Goal: Task Accomplishment & Management: Use online tool/utility

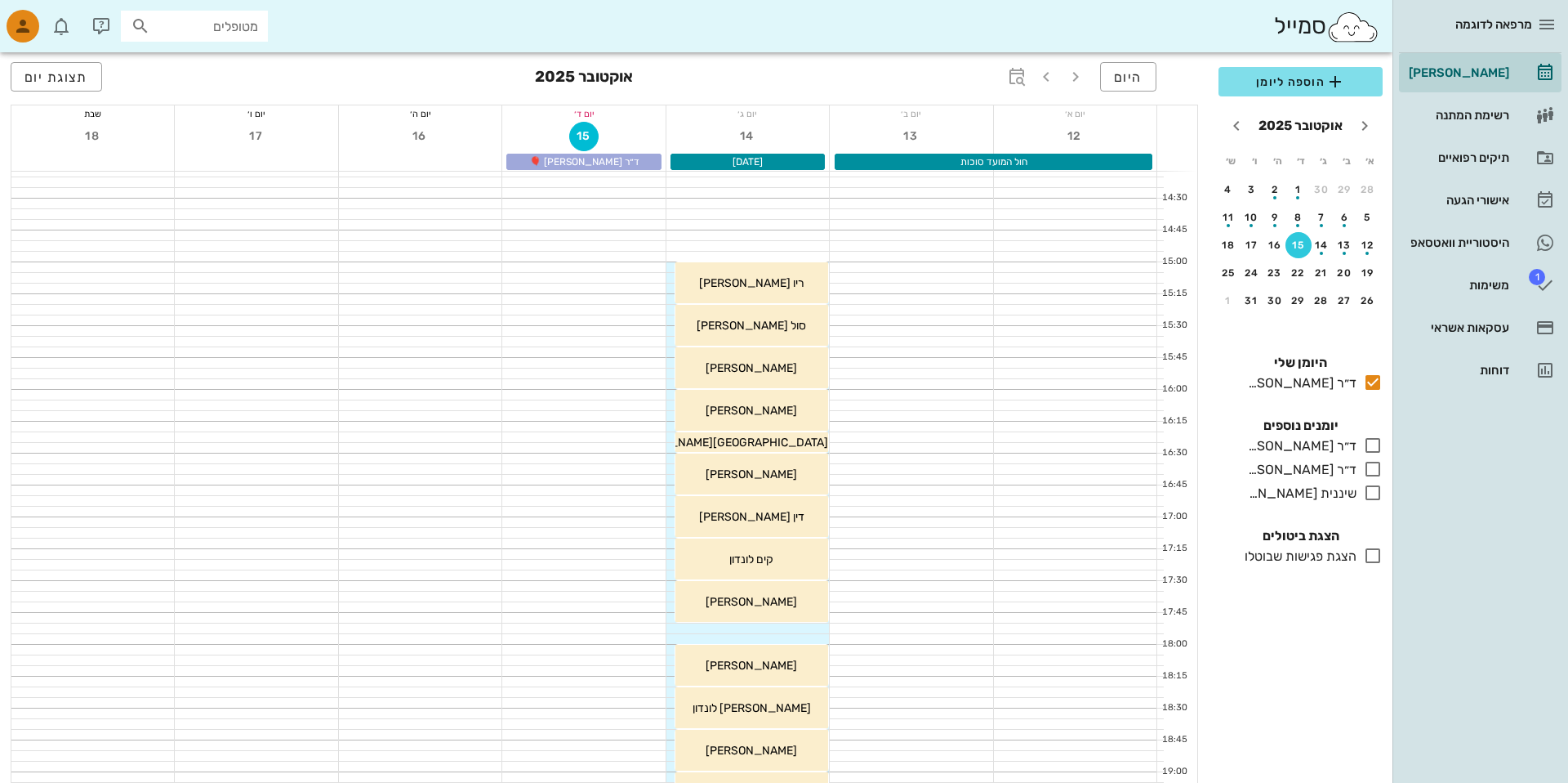
scroll to position [787, 0]
drag, startPoint x: 570, startPoint y: 161, endPoint x: 642, endPoint y: 161, distance: 72.0
click at [640, 161] on div "ד״ר [PERSON_NAME] 🎈" at bounding box center [583, 162] width 154 height 17
click at [201, 31] on input "מטופלים" at bounding box center [206, 26] width 105 height 21
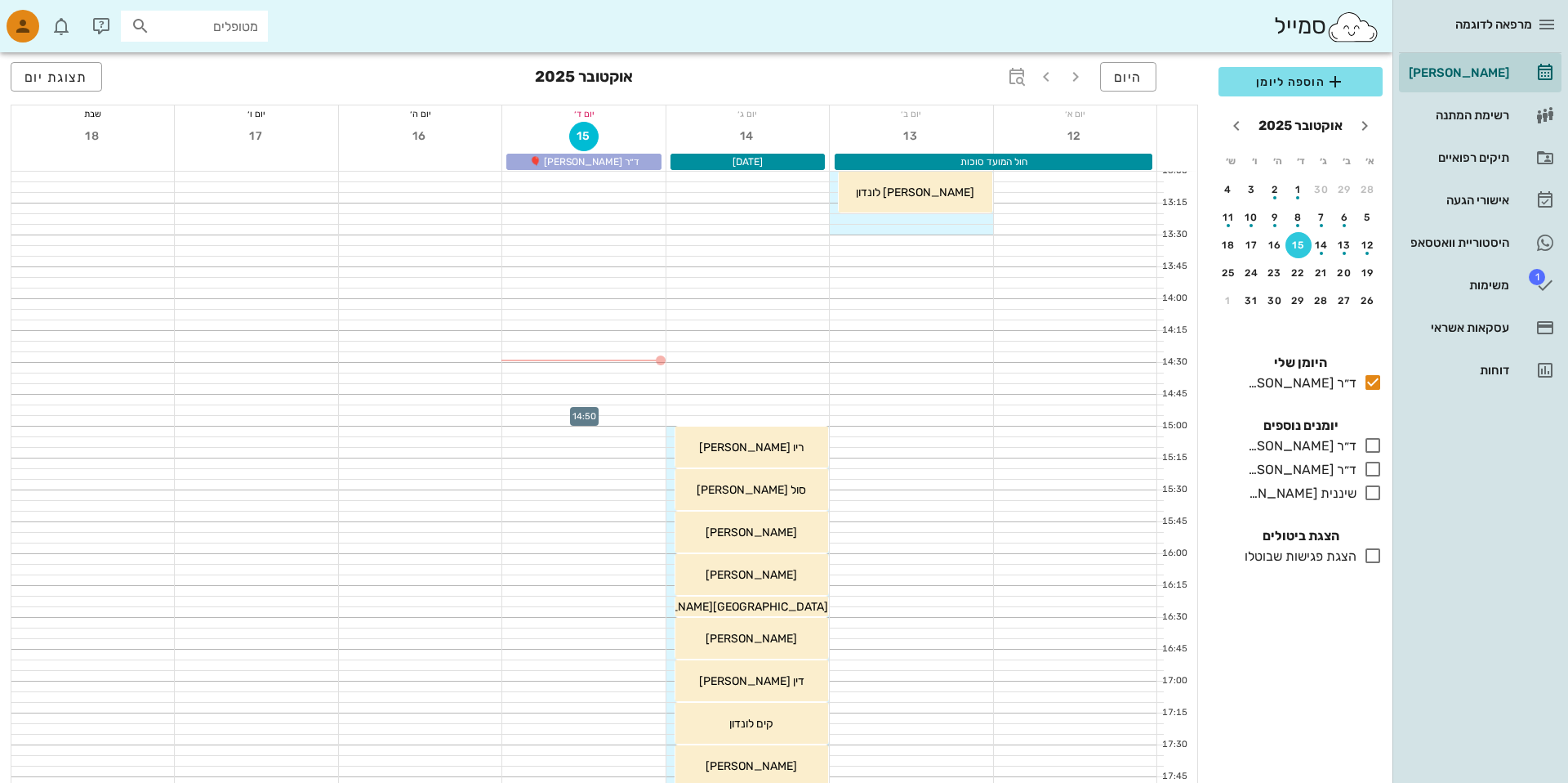
scroll to position [671, 0]
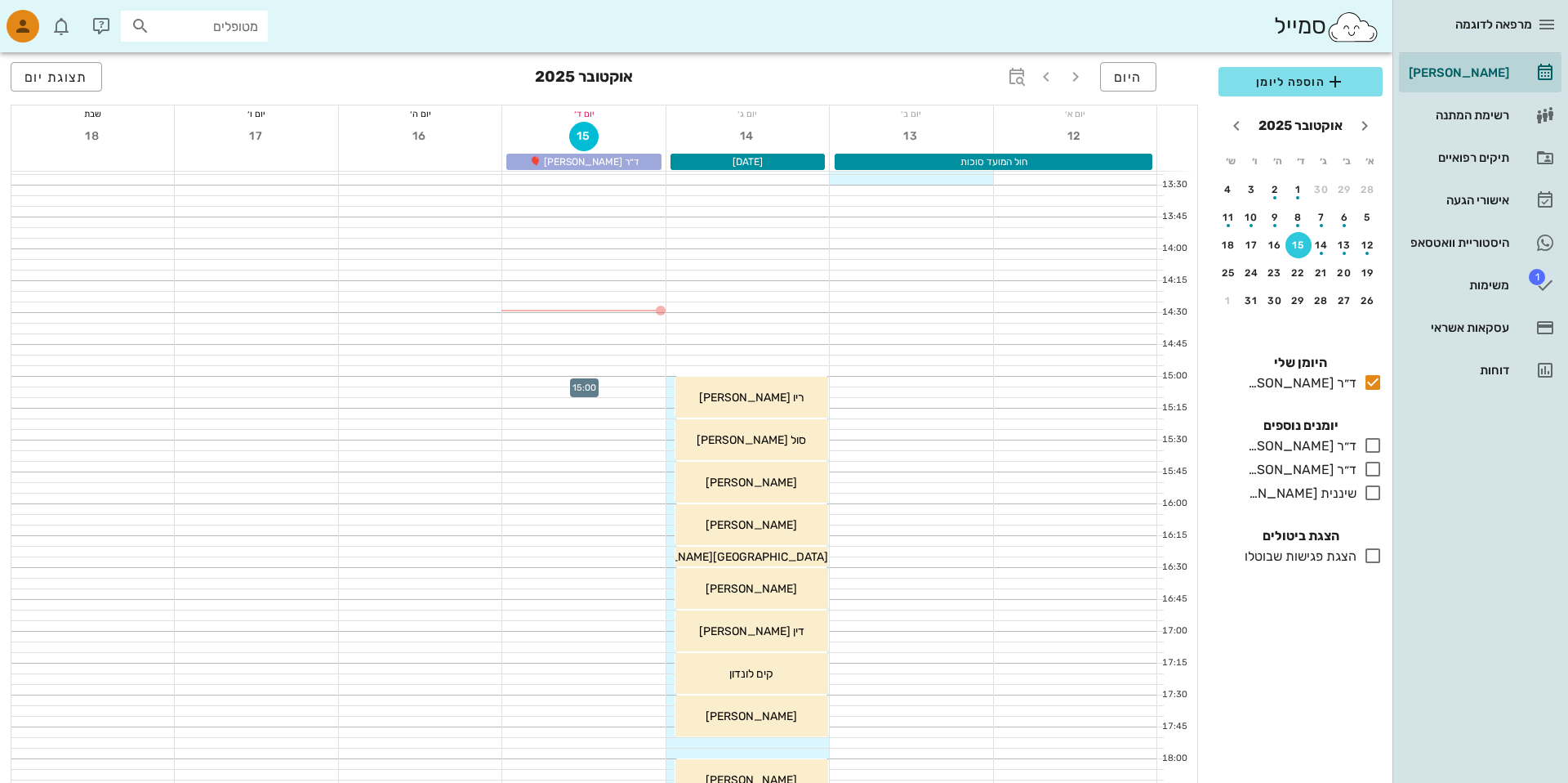
click at [633, 383] on div at bounding box center [583, 381] width 163 height 10
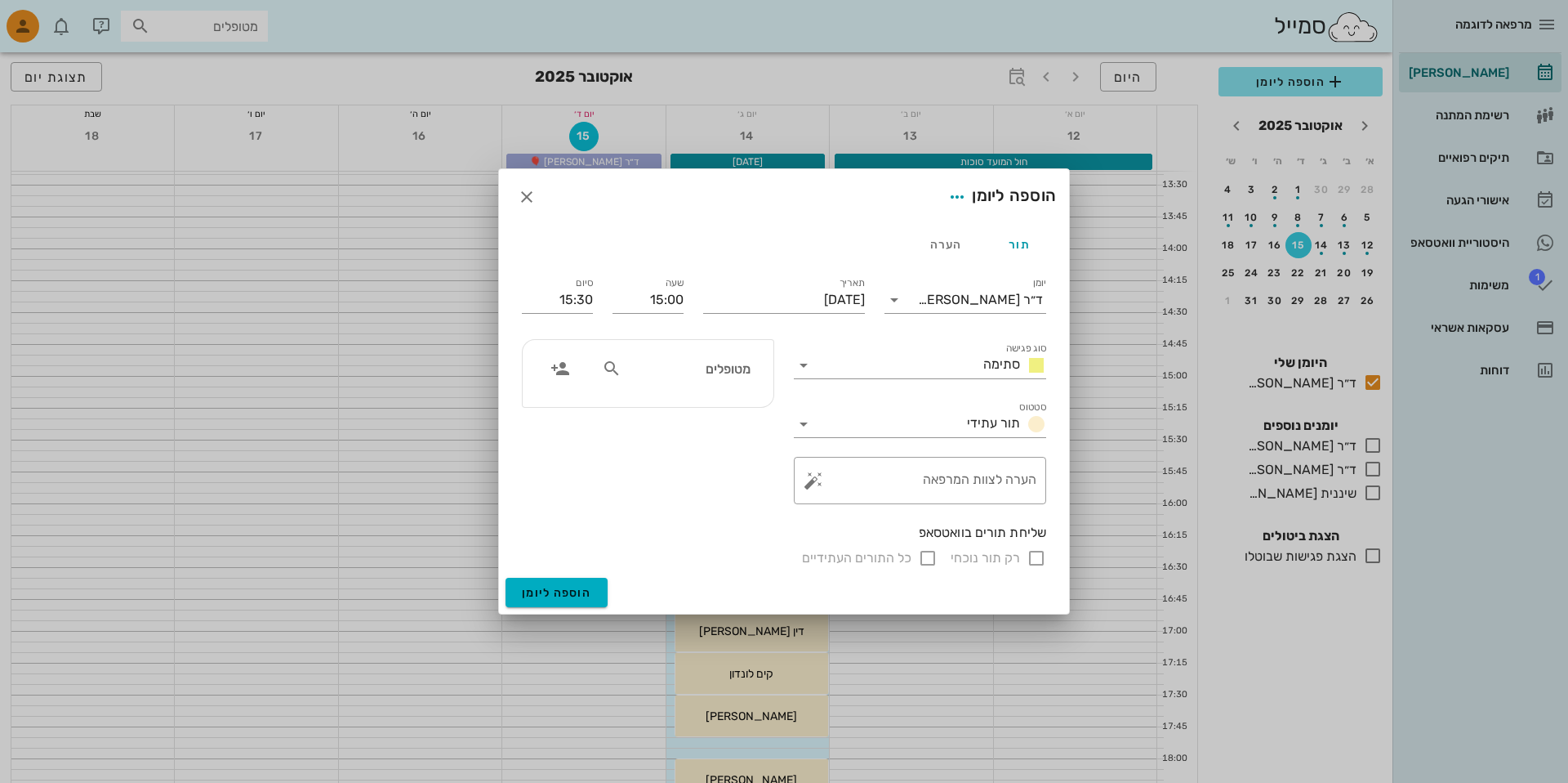
click at [643, 367] on input "מטופלים" at bounding box center [687, 368] width 126 height 21
type input "20351"
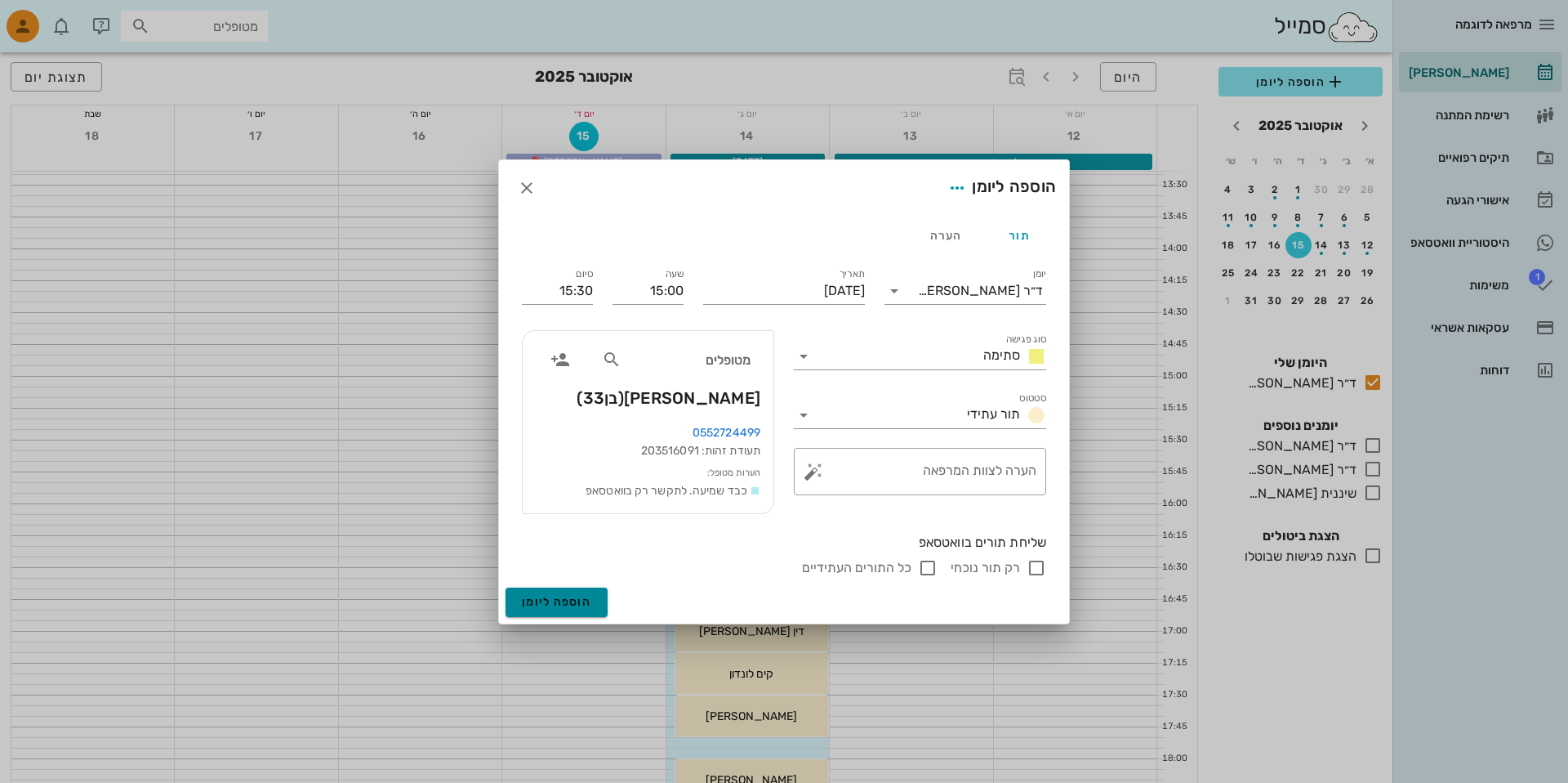
click at [569, 612] on button "הוספה ליומן" at bounding box center [556, 602] width 102 height 29
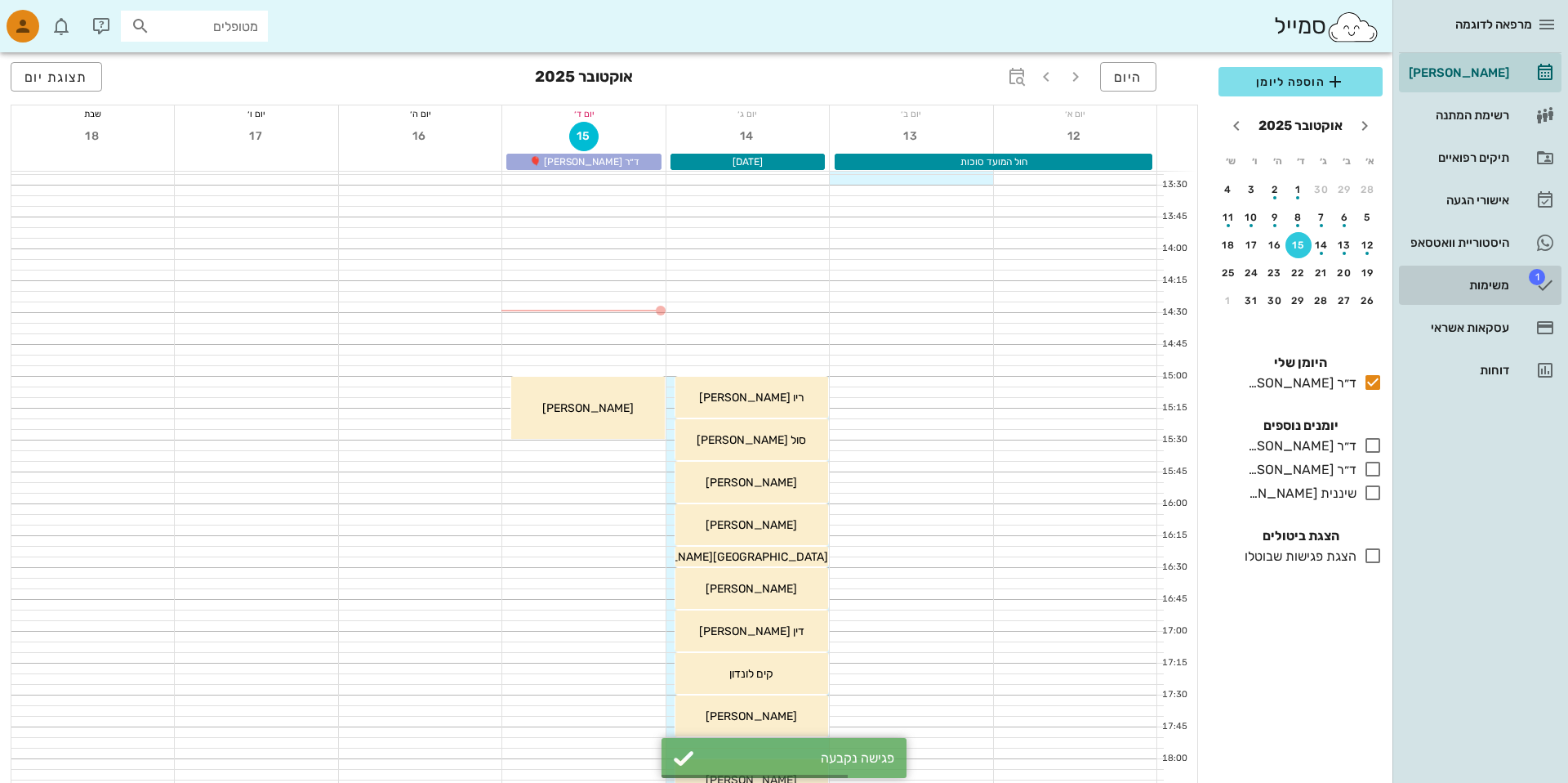
click at [1455, 273] on div "משימות" at bounding box center [1457, 285] width 104 height 26
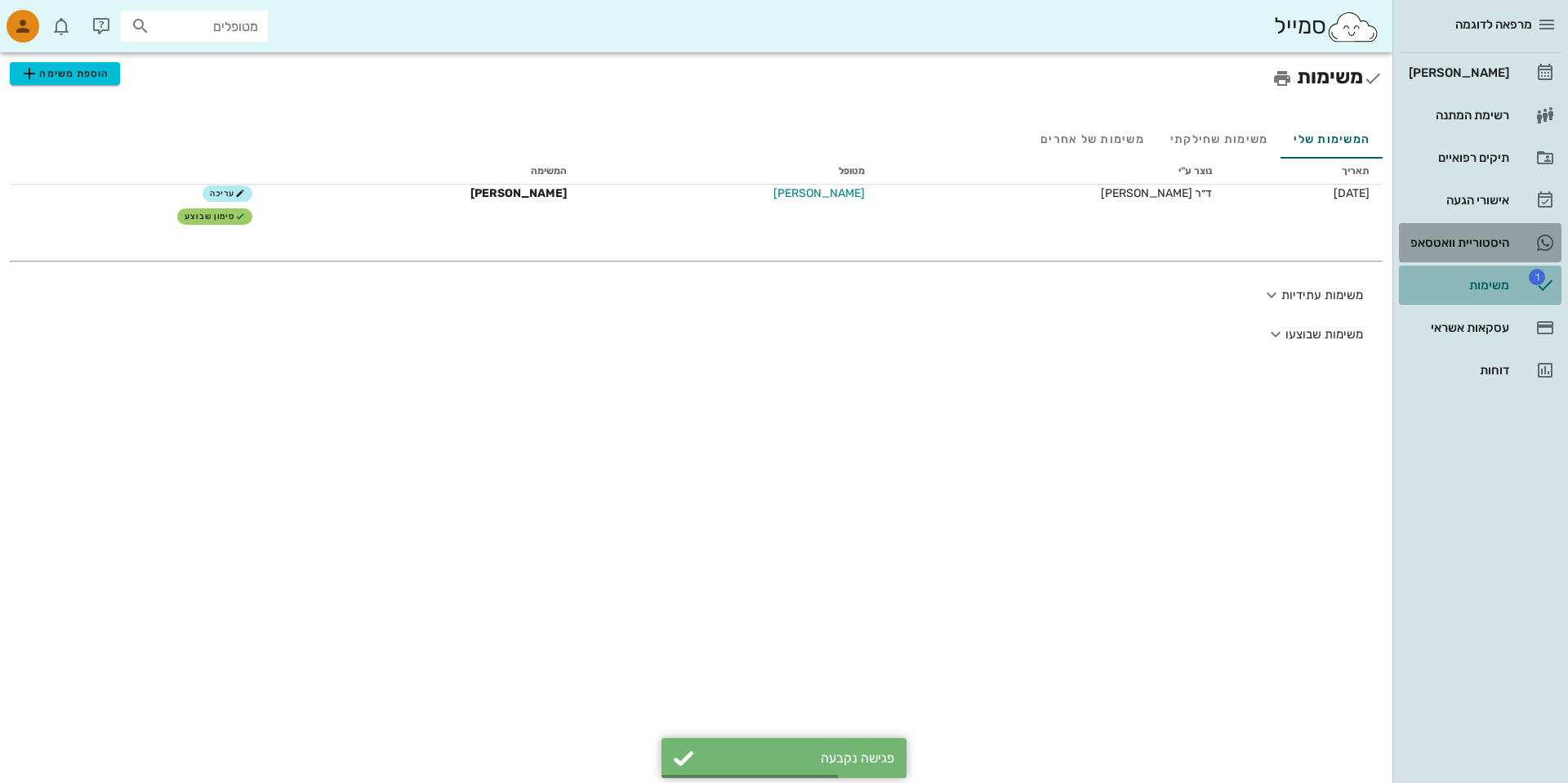
click at [1455, 241] on div "היסטוריית וואטסאפ" at bounding box center [1457, 243] width 104 height 13
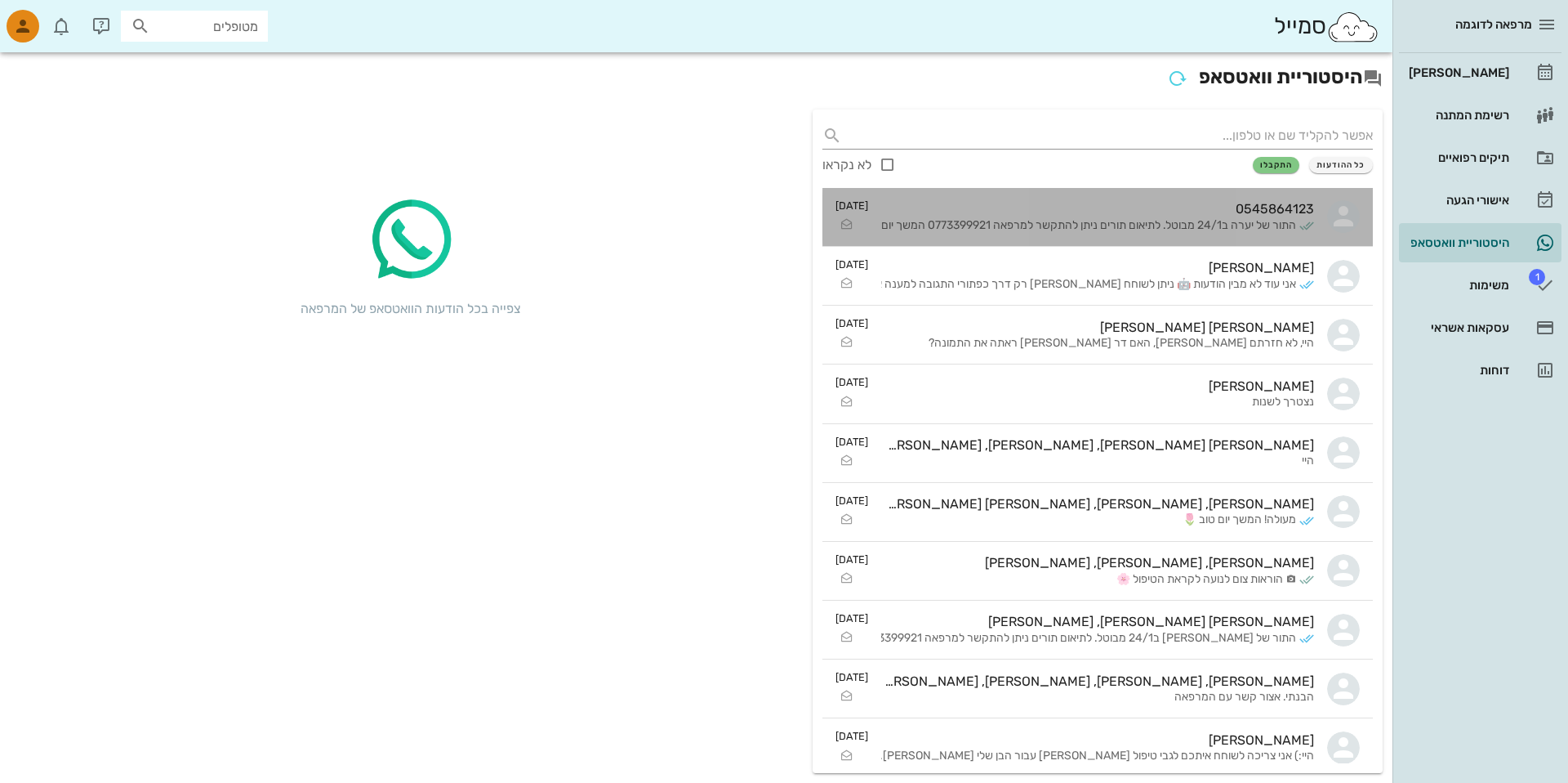
click at [1224, 234] on div "0545864123 התור של יערה ב24/1 מבוטל. לתיאום תורים ניתן להתקשר למרפאה 0773399921…" at bounding box center [1097, 217] width 433 height 51
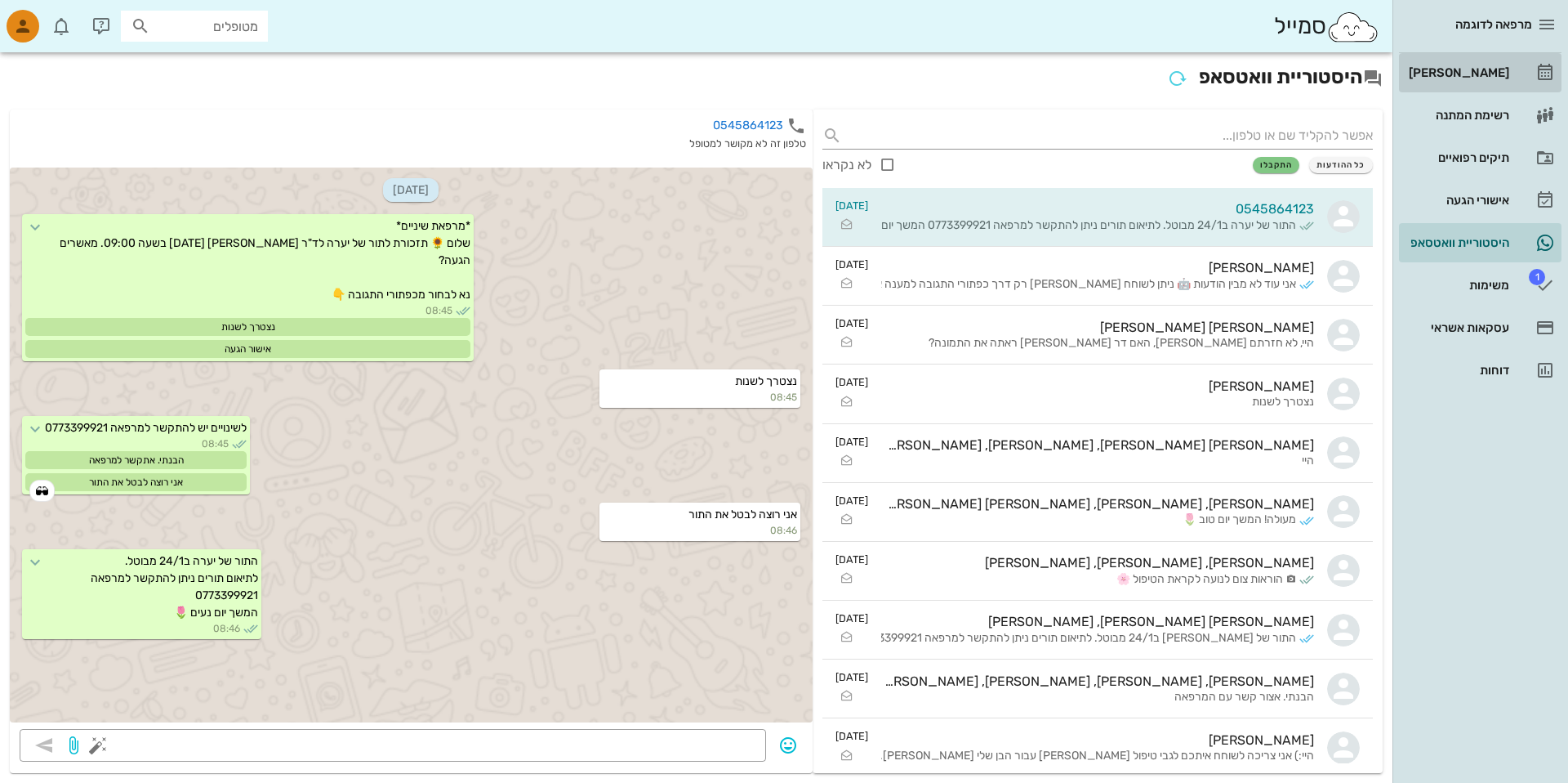
click at [1525, 62] on link "[PERSON_NAME]" at bounding box center [1480, 73] width 163 height 40
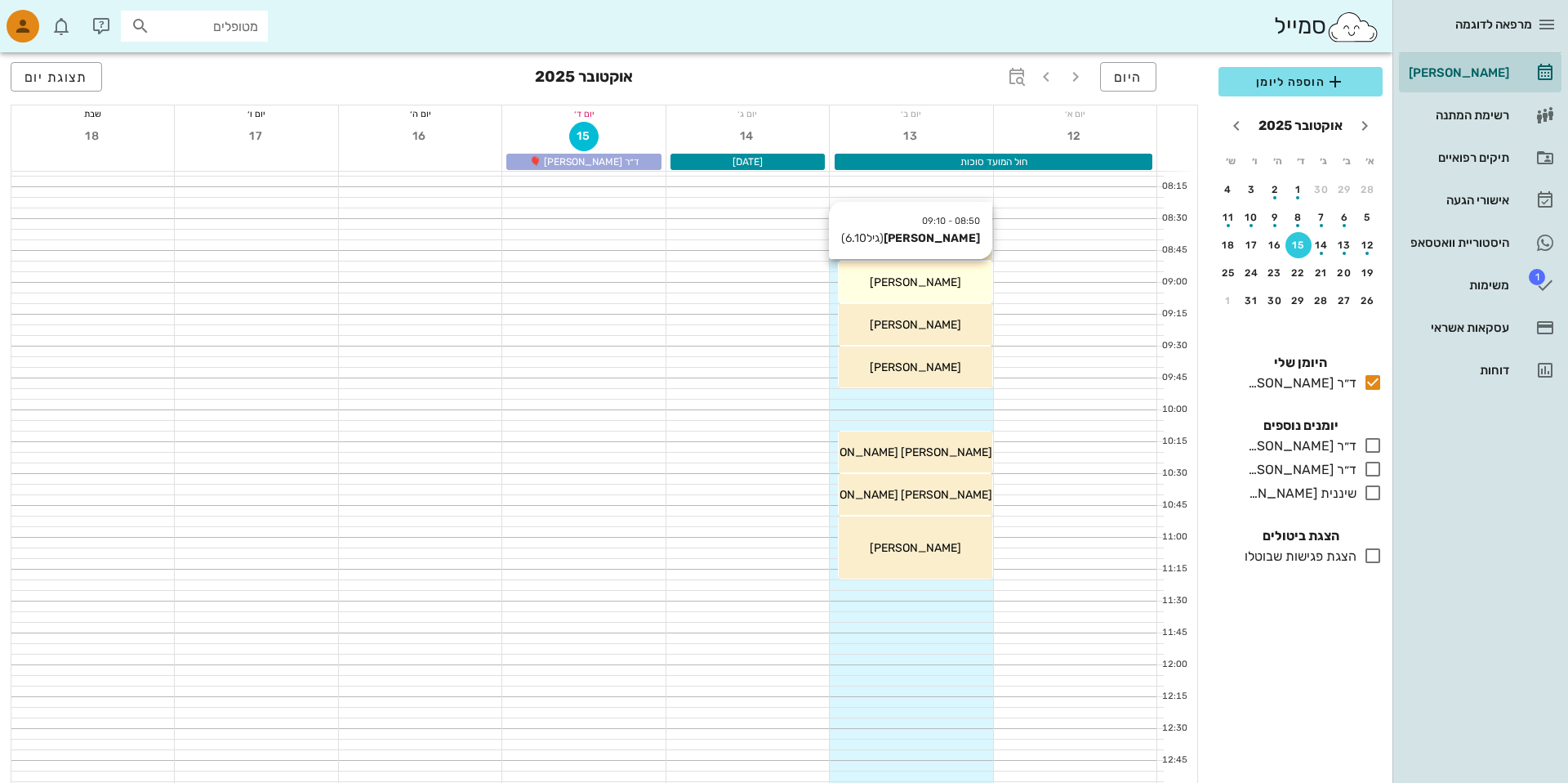
click at [917, 294] on div "08:50 - 09:10 נוגה קליין (גיל 6.10 ) נוגה קליין" at bounding box center [915, 281] width 152 height 40
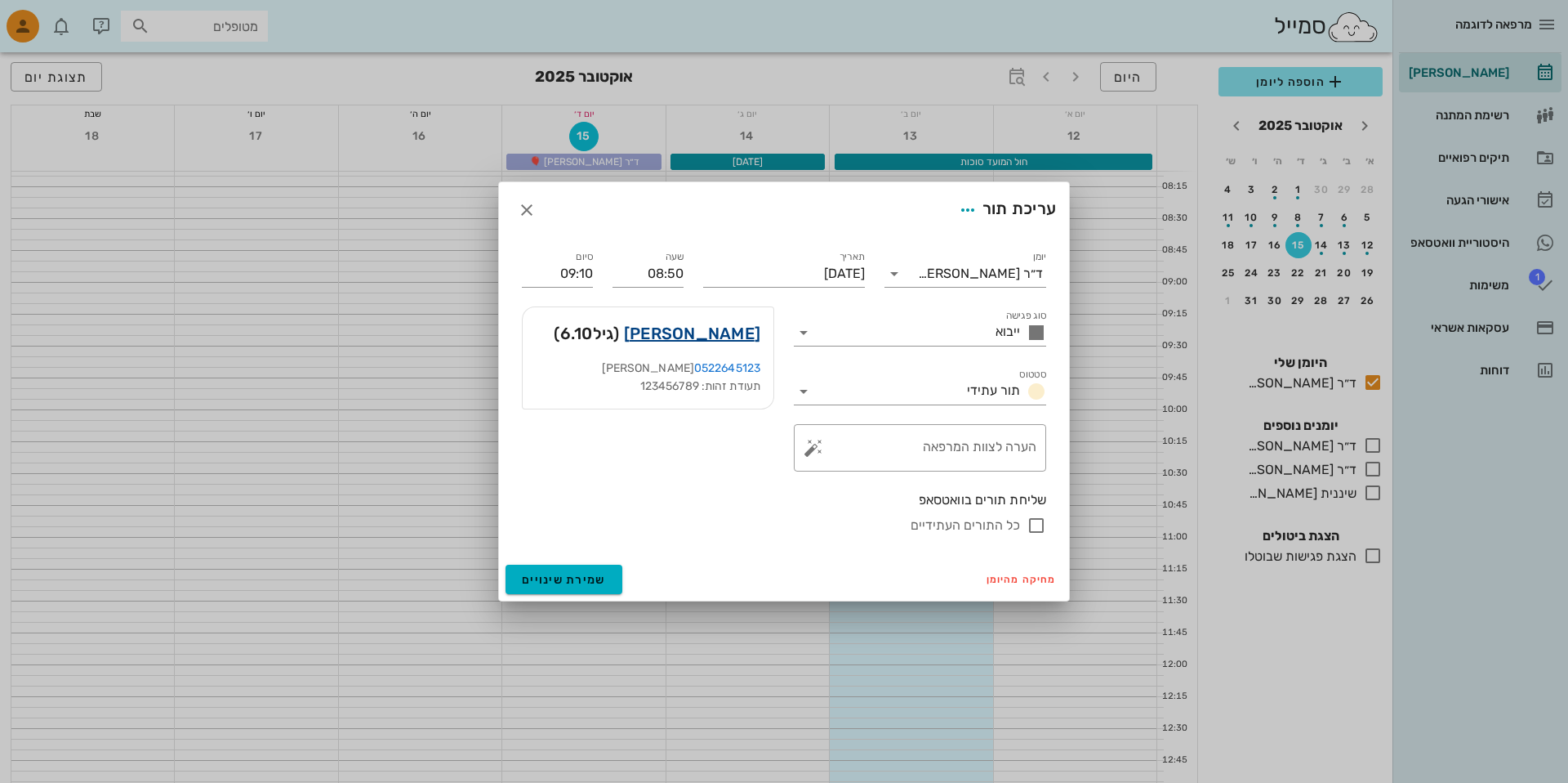
click at [709, 329] on link "נוגה קליין" at bounding box center [692, 333] width 136 height 26
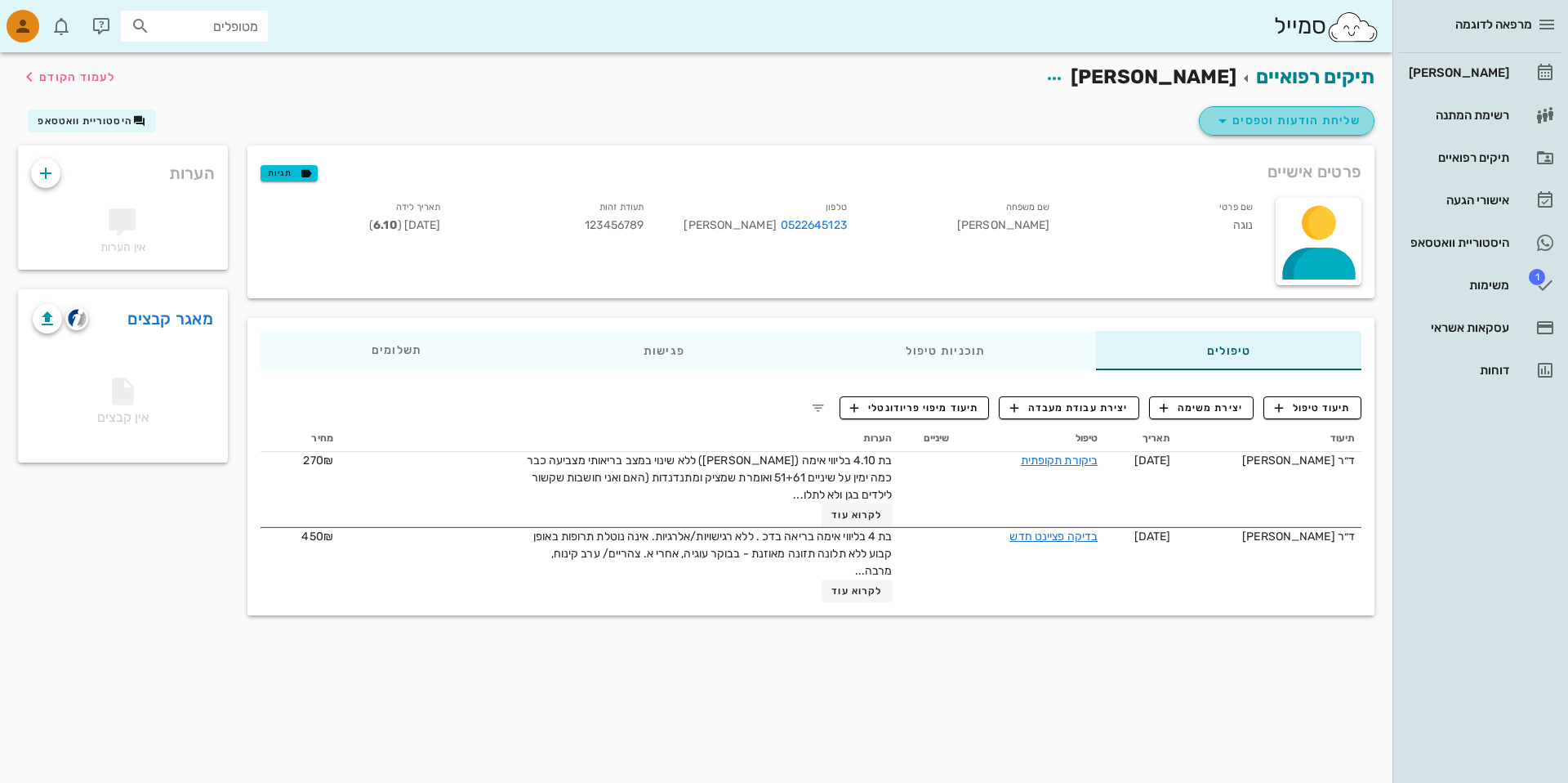
click at [1284, 118] on span "שליחת הודעות וטפסים" at bounding box center [1286, 120] width 148 height 19
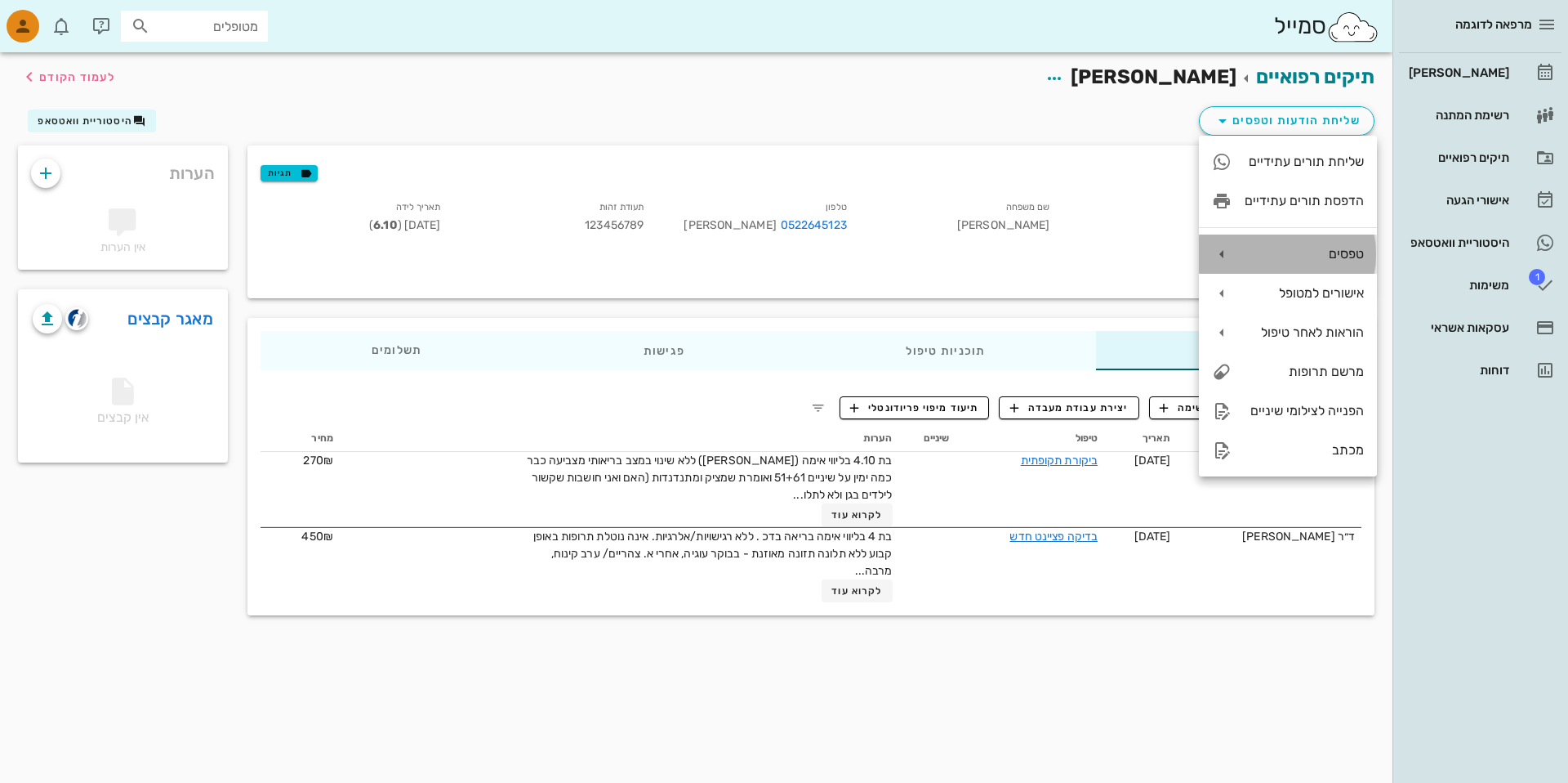
click at [1266, 245] on div "טפסים" at bounding box center [1288, 254] width 178 height 40
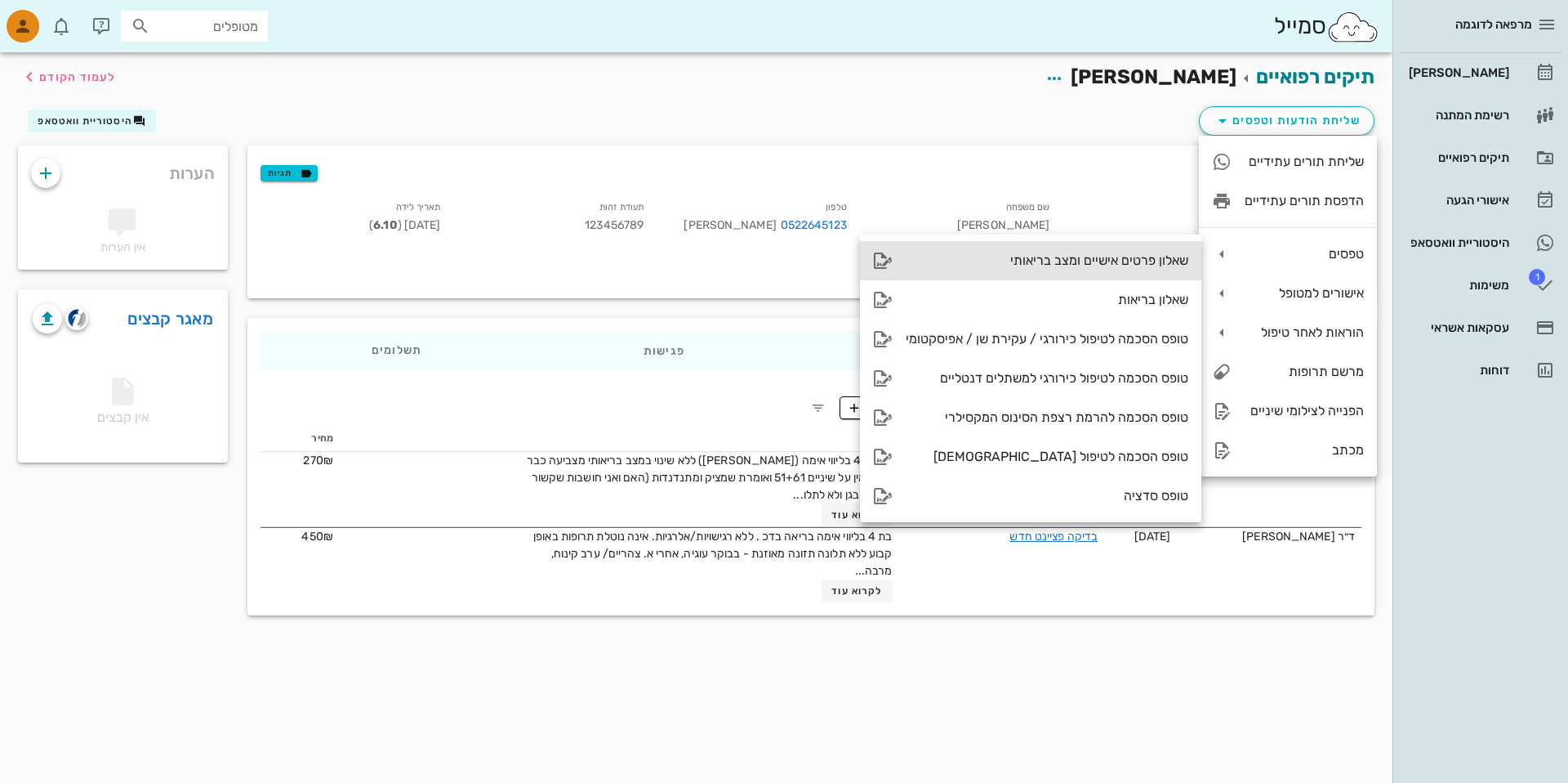
click at [1144, 249] on div "שאלון פרטים אישיים ומצב בריאותי" at bounding box center [1031, 260] width 342 height 40
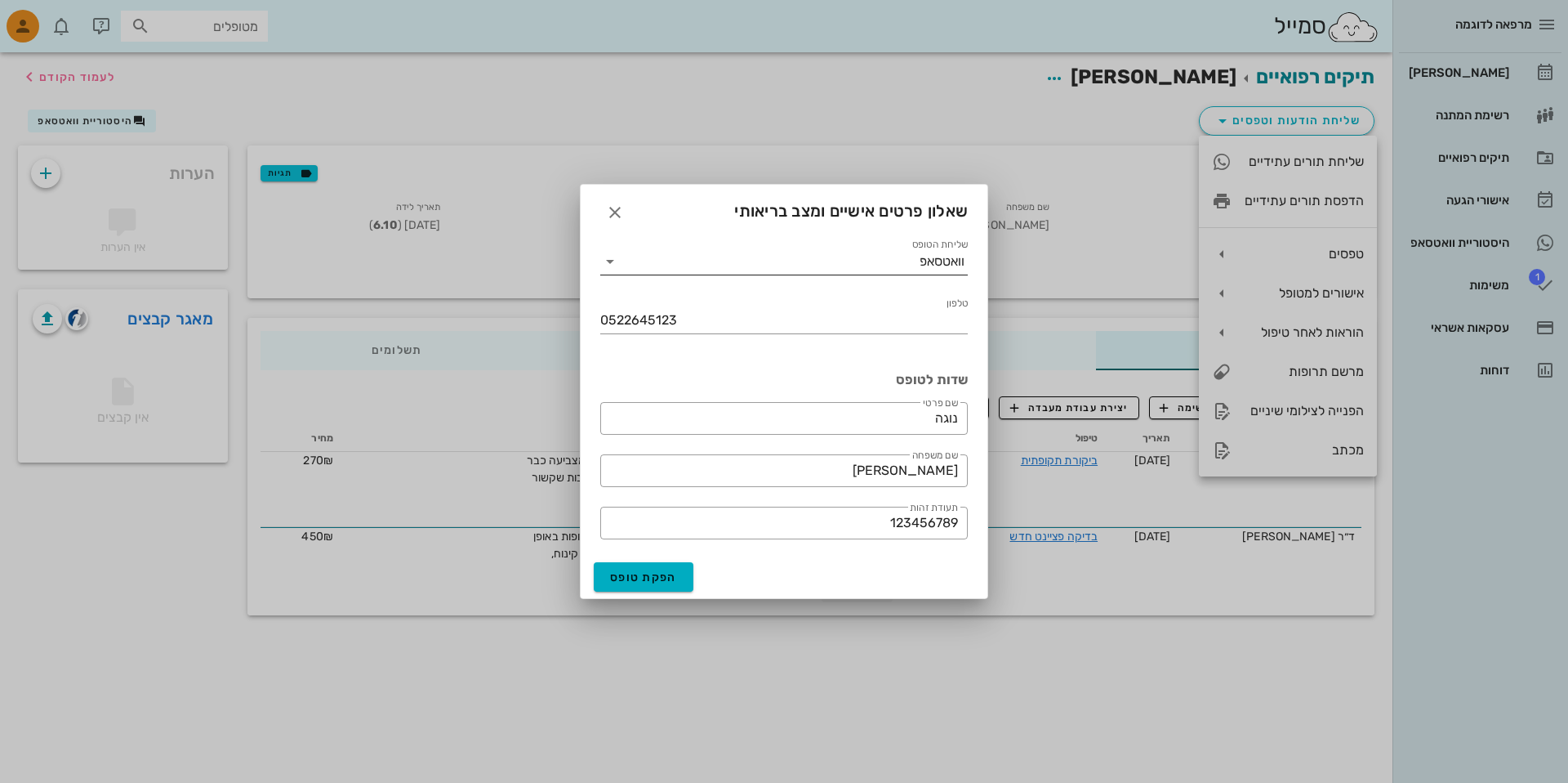
click at [913, 261] on input "שליחת הטופס" at bounding box center [771, 261] width 297 height 26
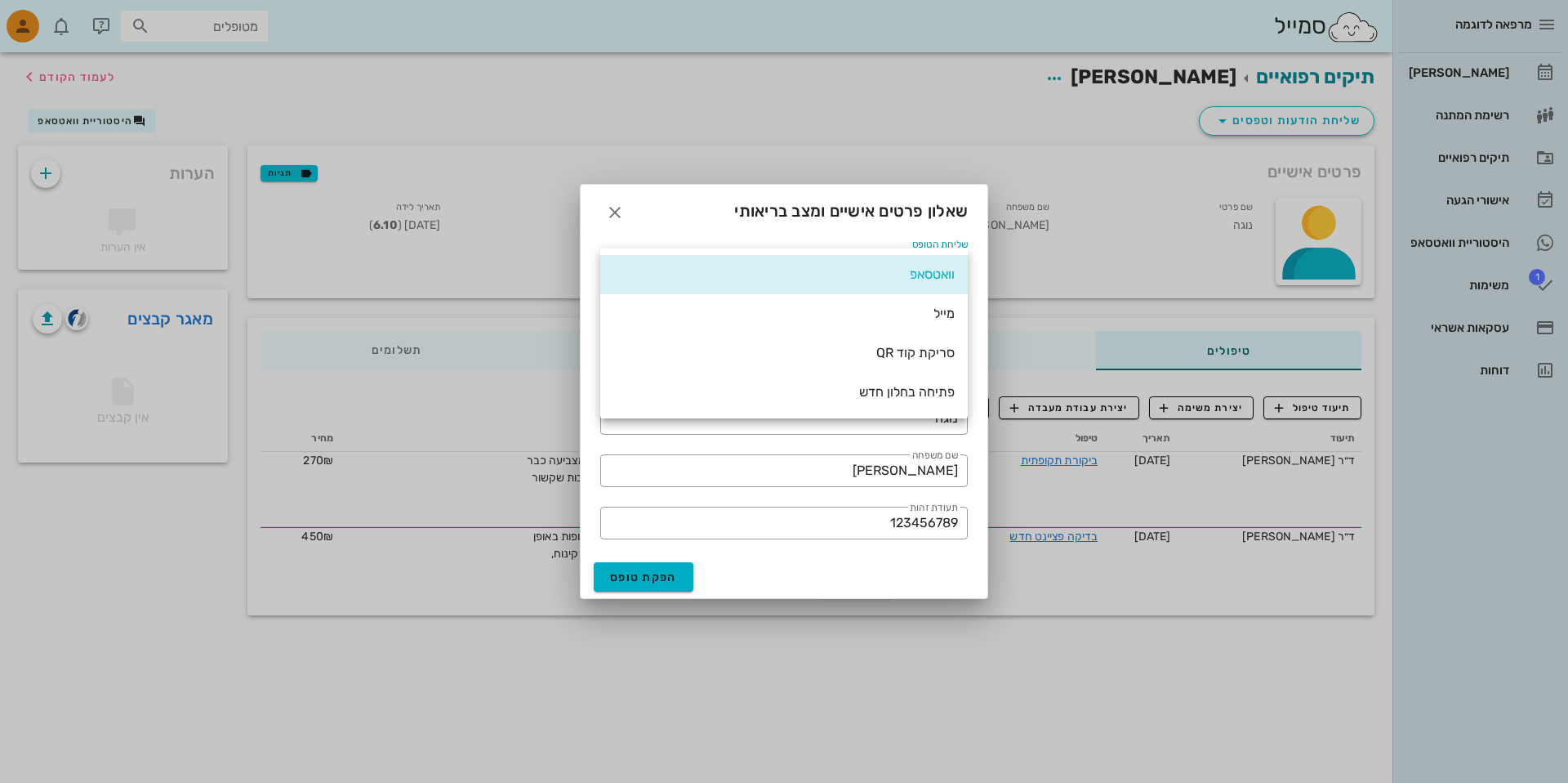
click at [952, 249] on div "וואטסאפ מייל סריקת קוד QR פתיחה בחלון חדש" at bounding box center [784, 333] width 367 height 170
click at [907, 233] on div "שליחת הטופס וואטסאפ" at bounding box center [784, 255] width 387 height 59
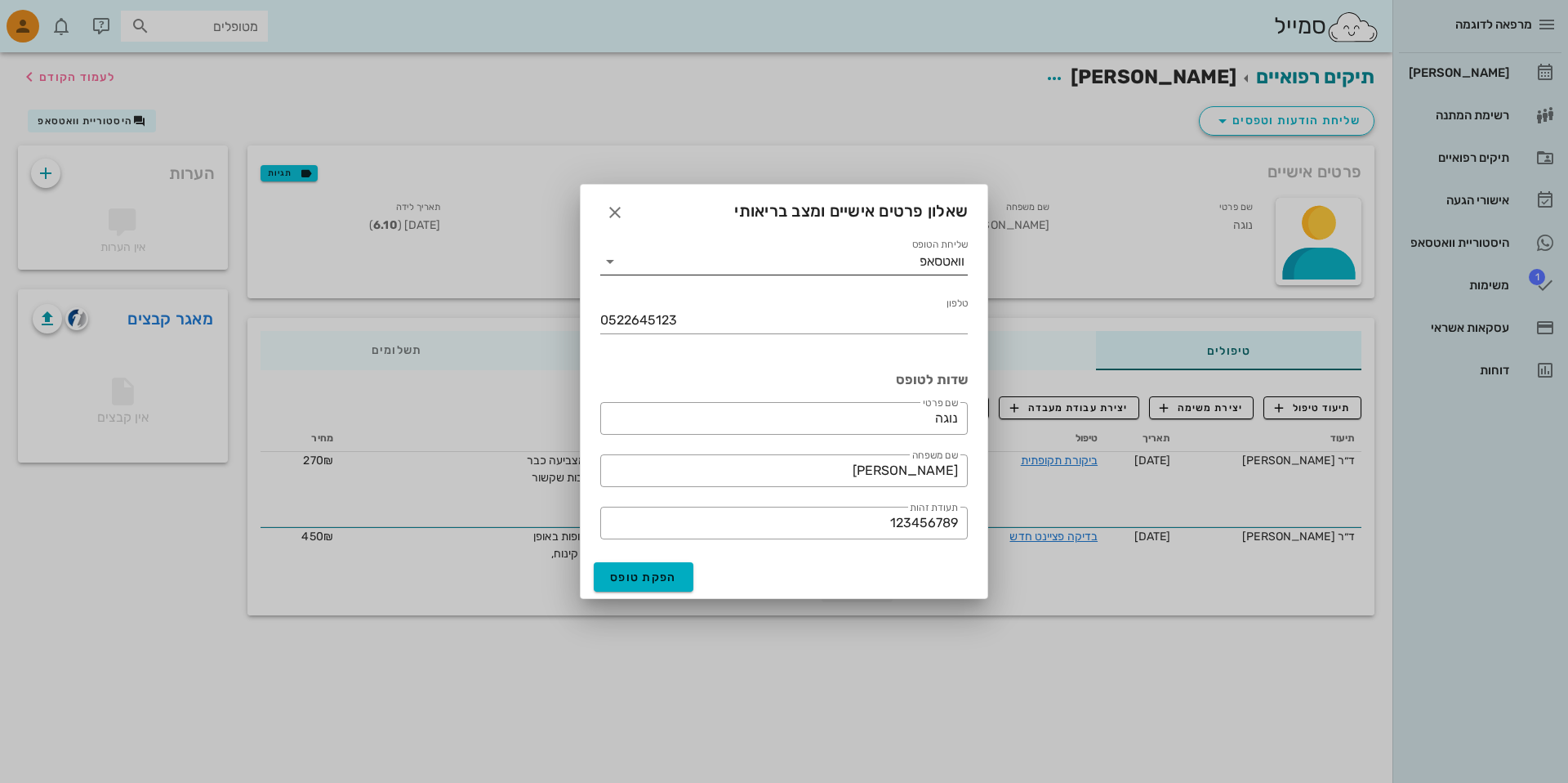
click at [898, 261] on input "שליחת הטופס" at bounding box center [771, 261] width 297 height 26
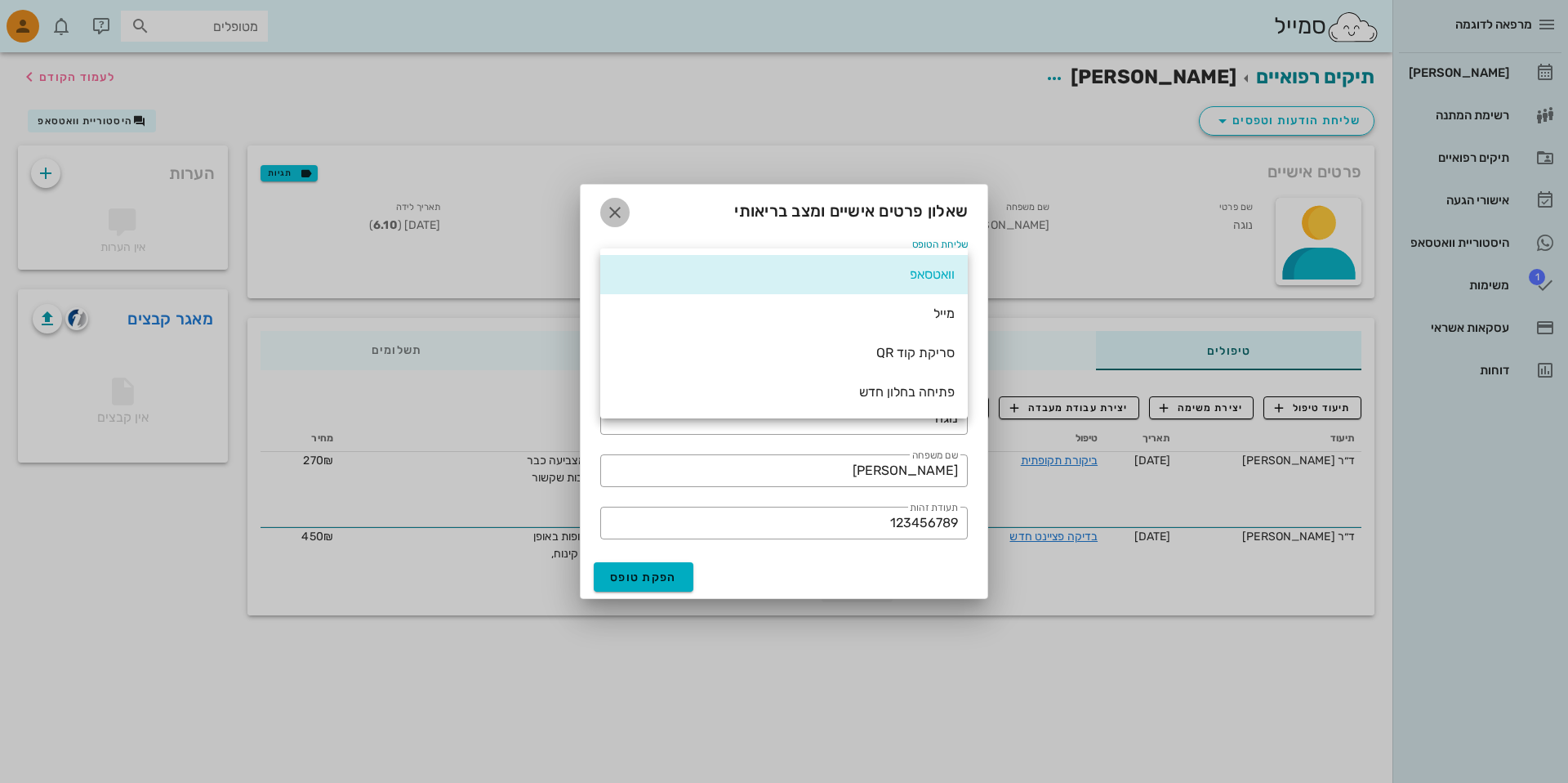
click at [607, 211] on icon "button" at bounding box center [615, 211] width 19 height 19
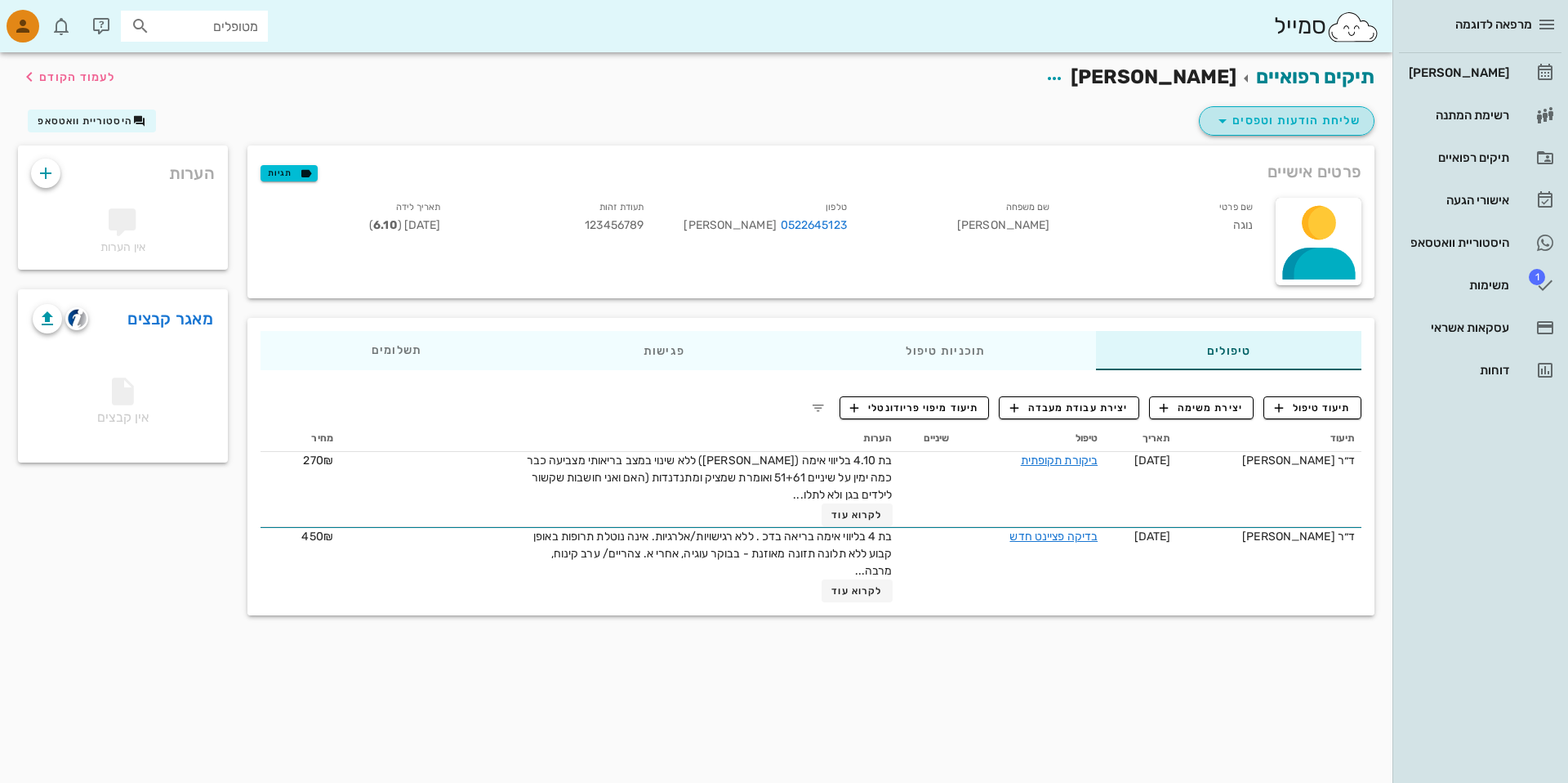
click at [1255, 117] on span "שליחת הודעות וטפסים" at bounding box center [1286, 120] width 148 height 19
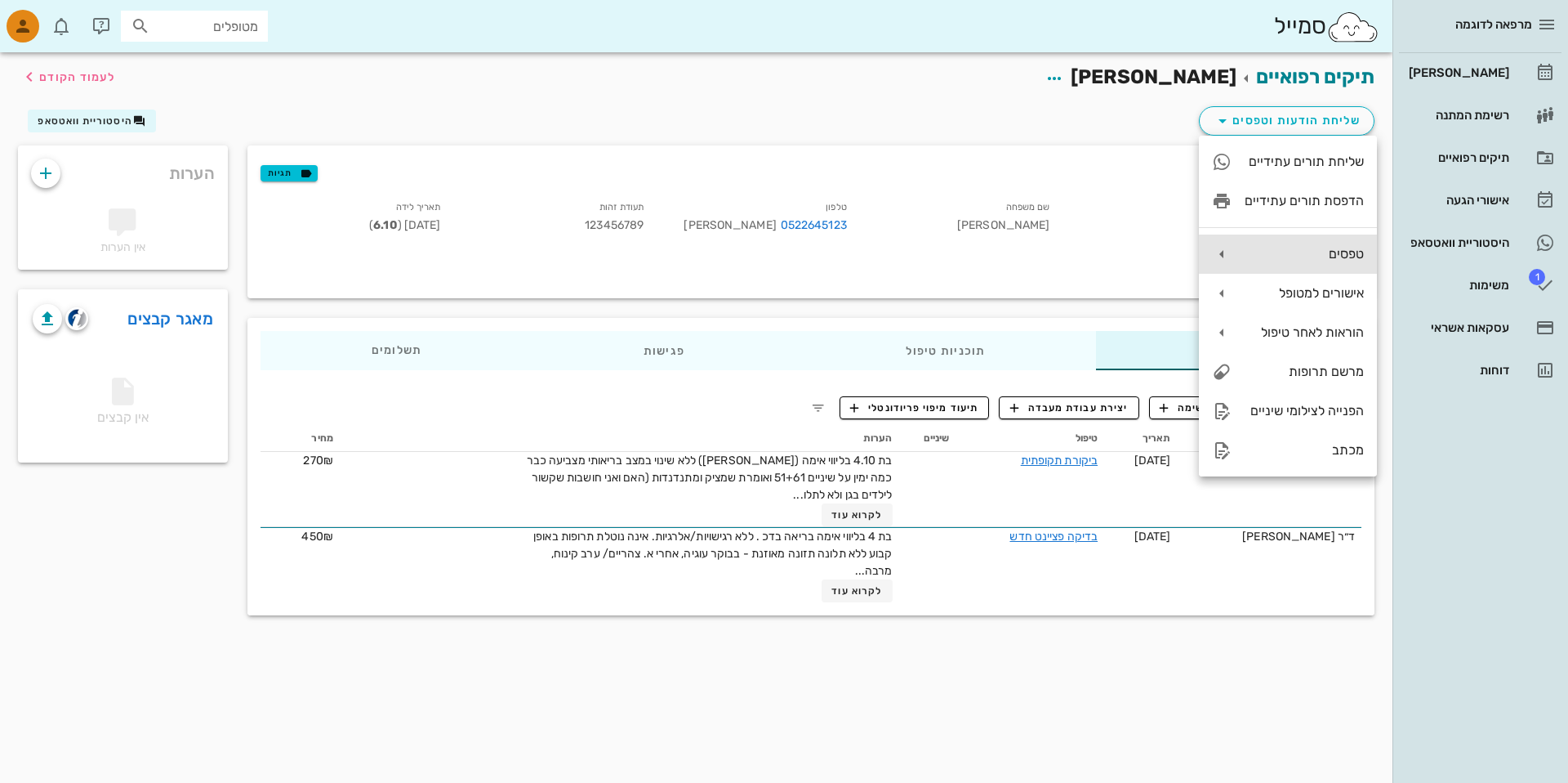
click at [1247, 261] on div "טפסים" at bounding box center [1304, 254] width 119 height 16
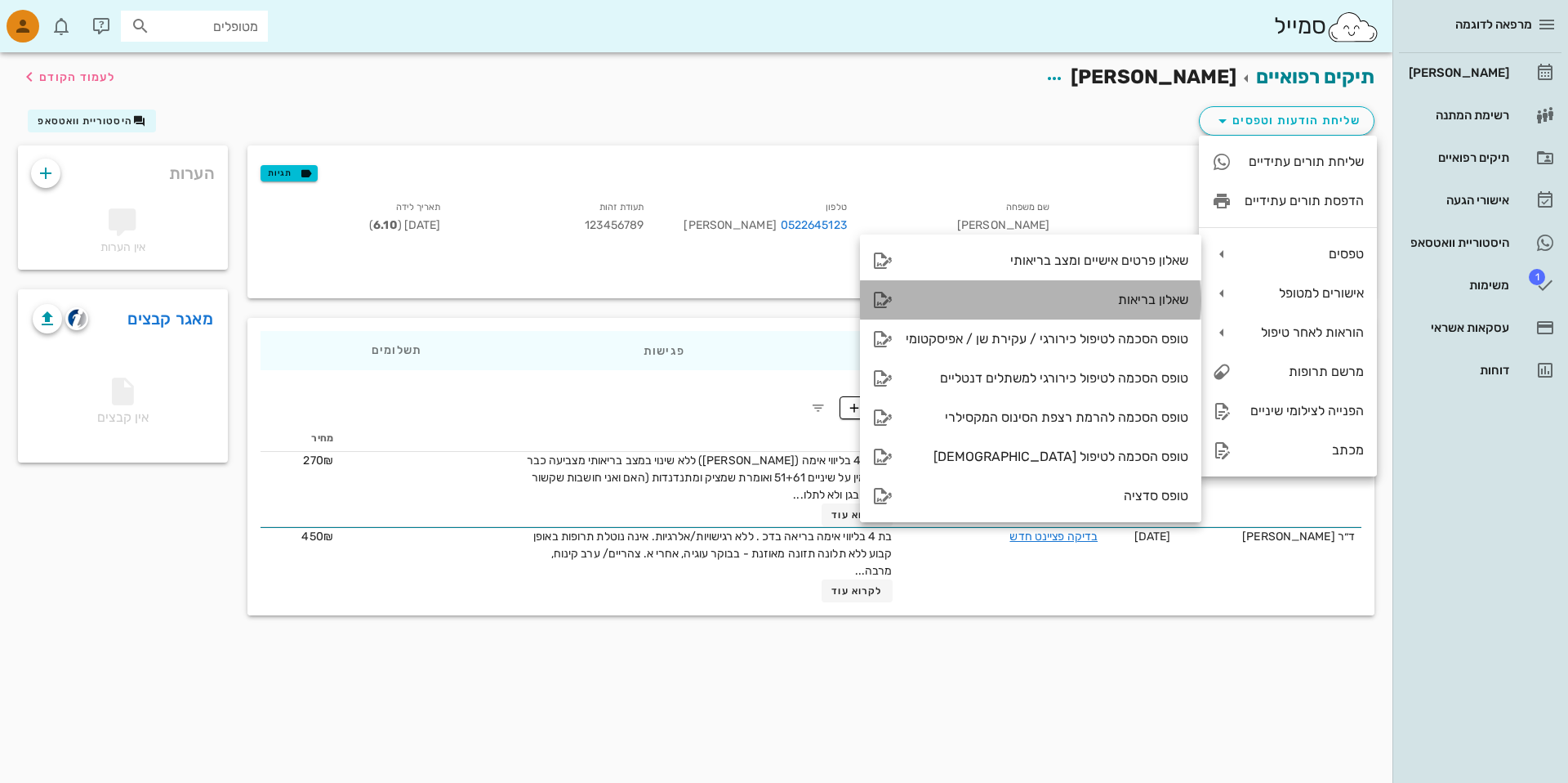
click at [1043, 287] on div "שאלון בריאות" at bounding box center [1031, 300] width 342 height 40
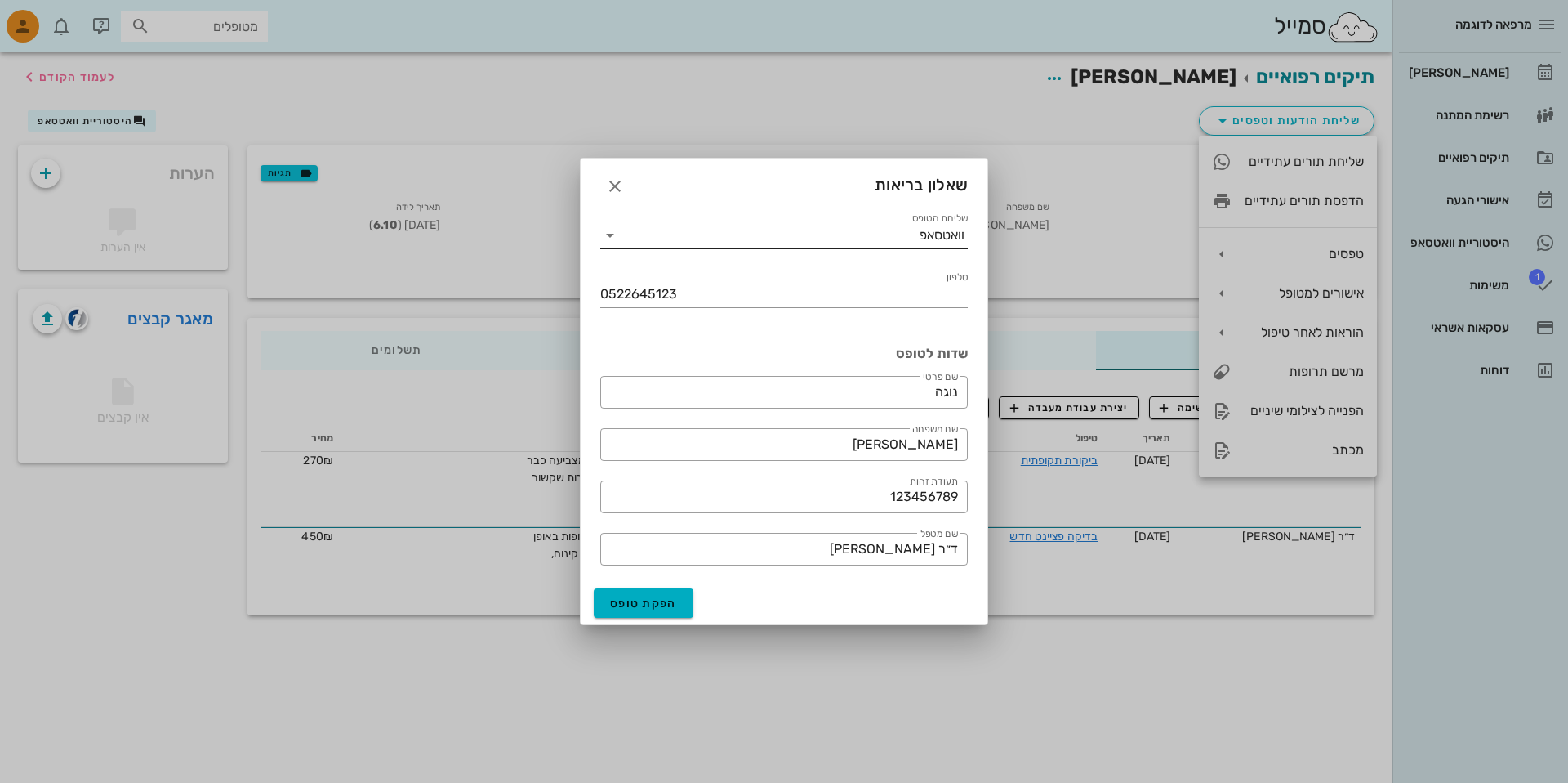
click at [943, 238] on div "וואטסאפ" at bounding box center [942, 235] width 45 height 15
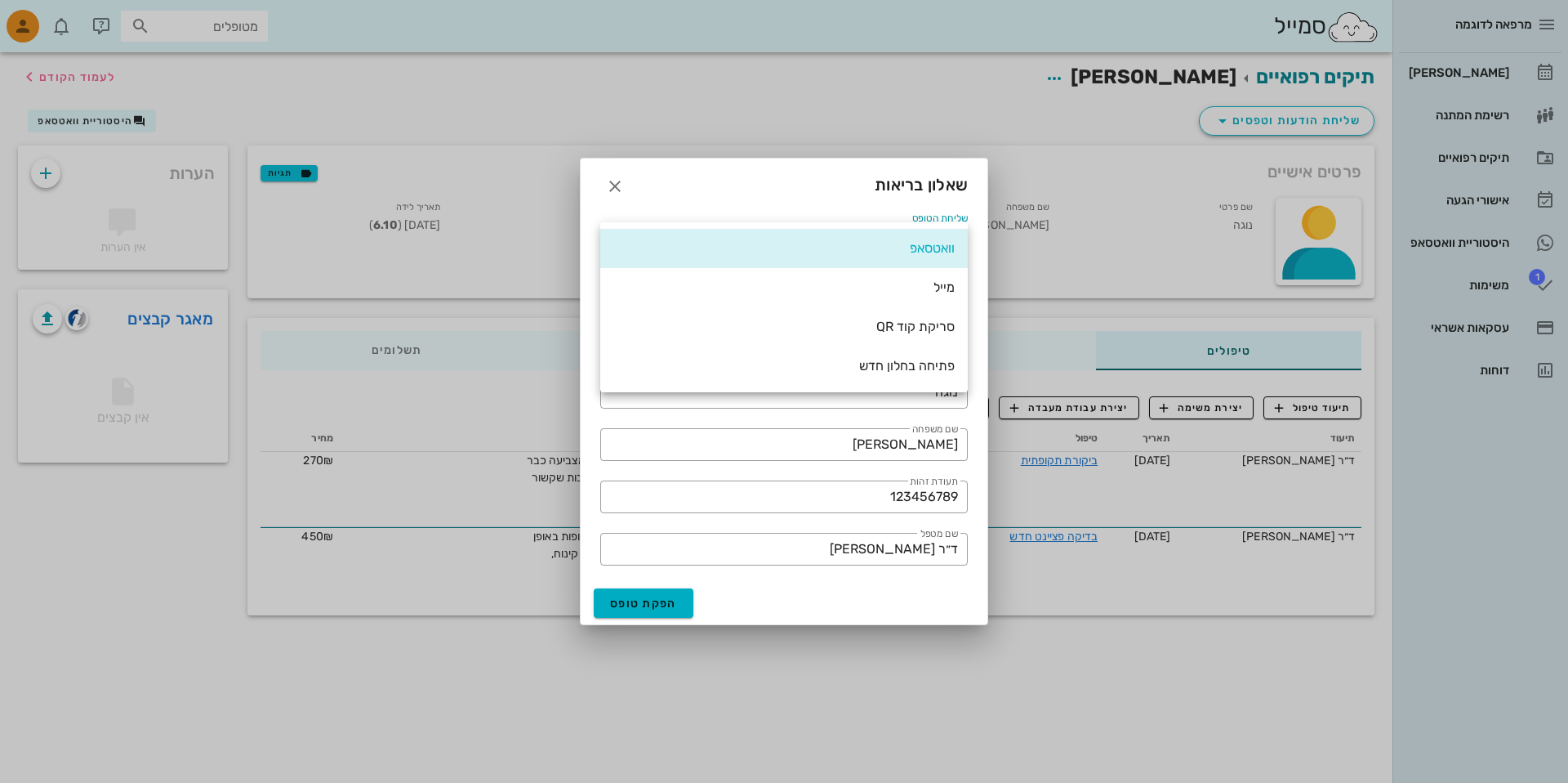
drag, startPoint x: 873, startPoint y: 180, endPoint x: 966, endPoint y: 184, distance: 93.1
click at [966, 184] on div "שאלון בריאות" at bounding box center [784, 183] width 407 height 51
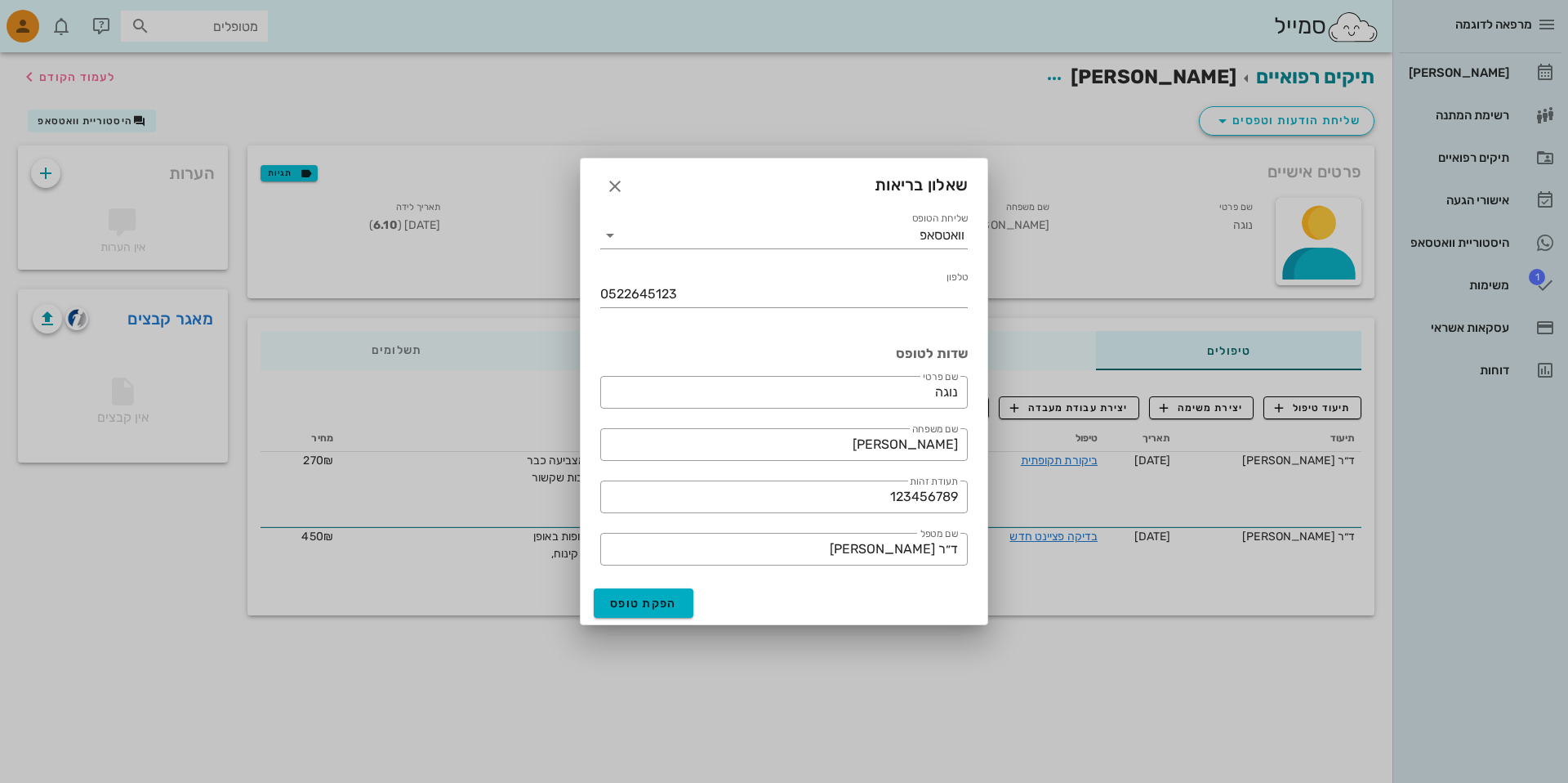
click at [962, 184] on span "שאלון בריאות" at bounding box center [920, 185] width 93 height 26
drag, startPoint x: 962, startPoint y: 184, endPoint x: 897, endPoint y: 184, distance: 65.0
click at [897, 184] on span "שאלון בריאות" at bounding box center [920, 185] width 93 height 26
drag, startPoint x: 897, startPoint y: 184, endPoint x: 944, endPoint y: 184, distance: 47.0
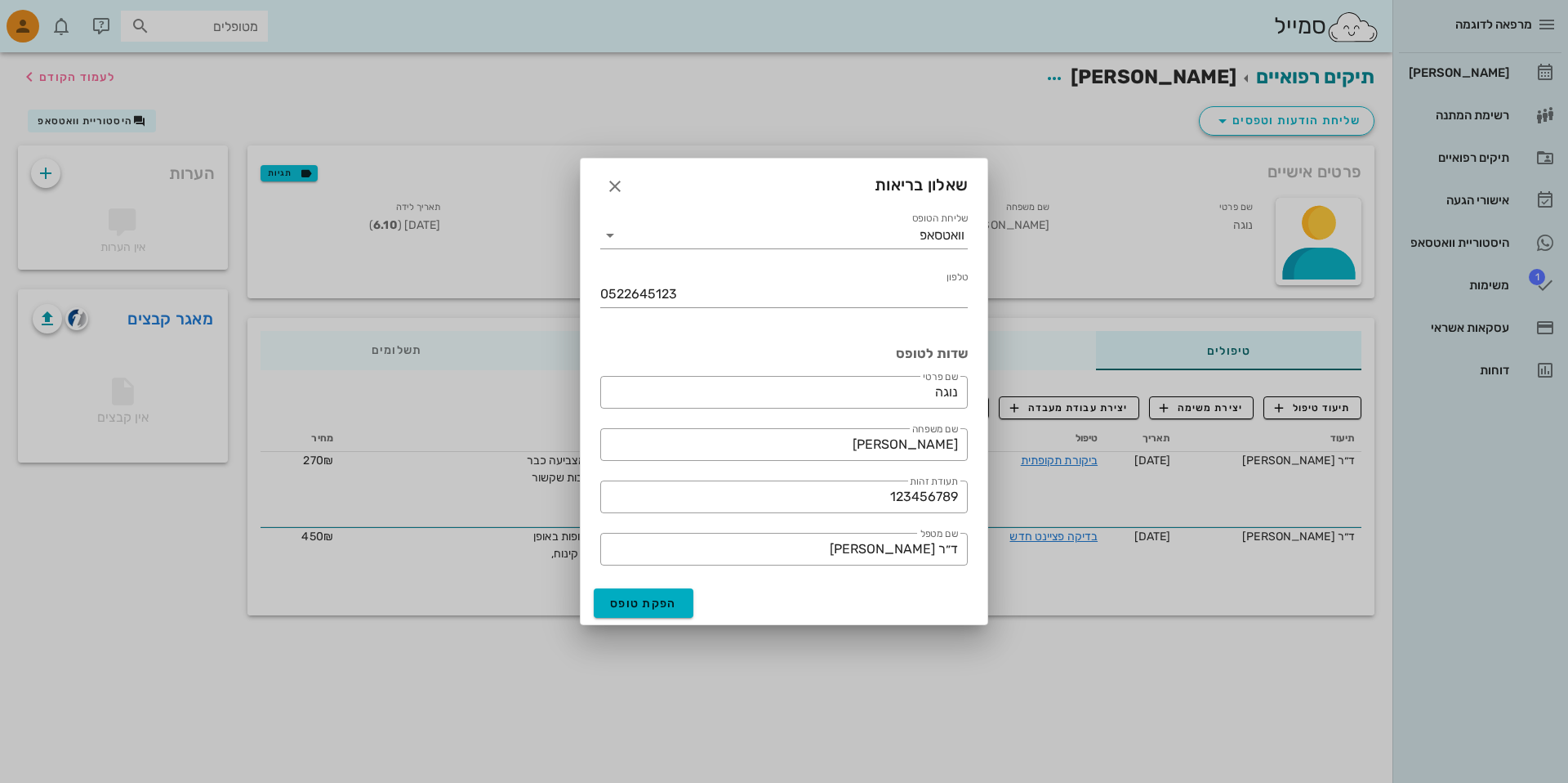
click at [944, 184] on span "שאלון בריאות" at bounding box center [920, 185] width 93 height 26
drag, startPoint x: 944, startPoint y: 184, endPoint x: 883, endPoint y: 183, distance: 61.0
click at [883, 183] on span "שאלון בריאות" at bounding box center [920, 185] width 93 height 26
click at [898, 239] on input "שליחת הטופס" at bounding box center [771, 235] width 297 height 26
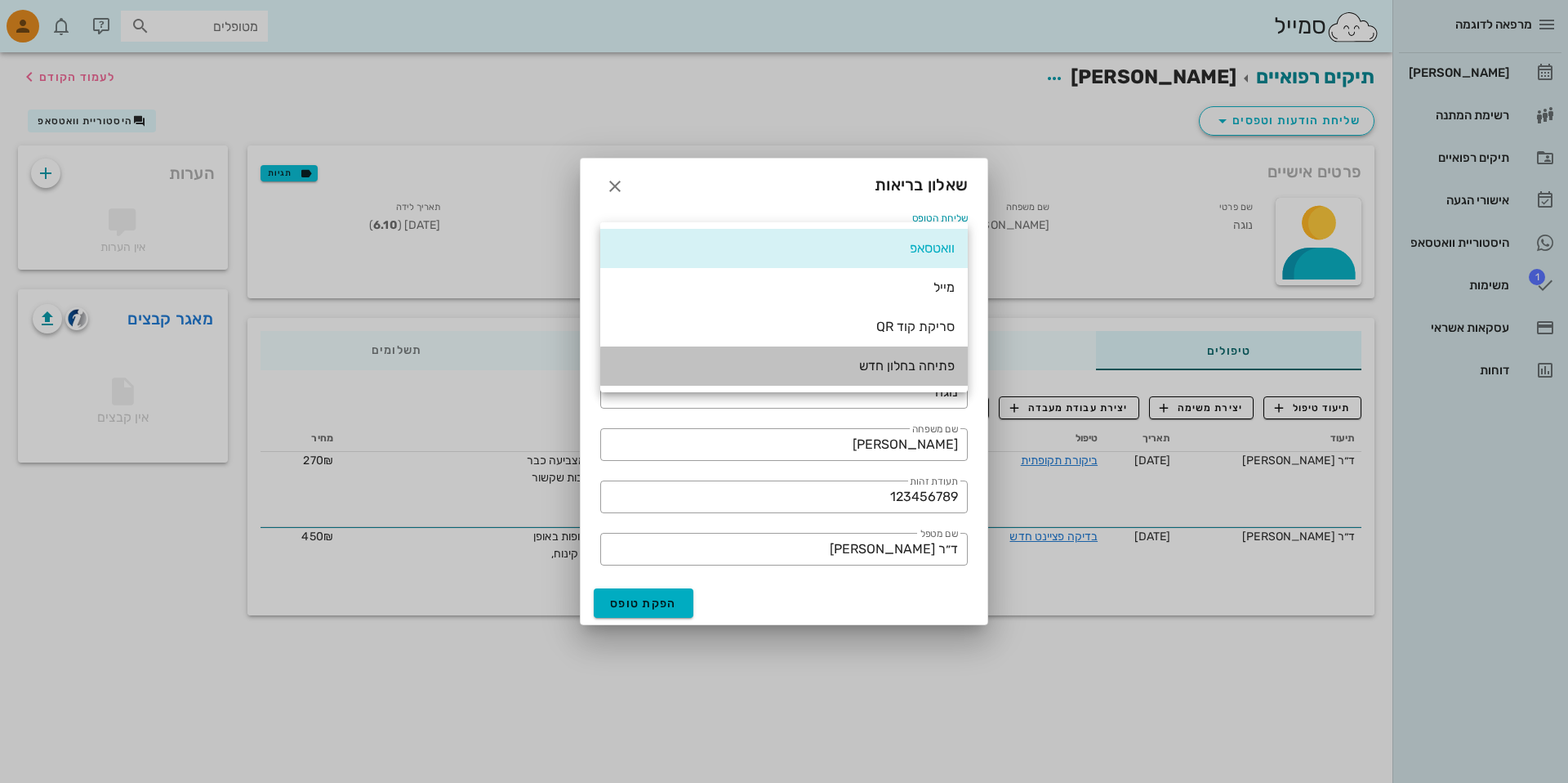
click at [868, 370] on div "פתיחה בחלון חדש" at bounding box center [784, 365] width 342 height 16
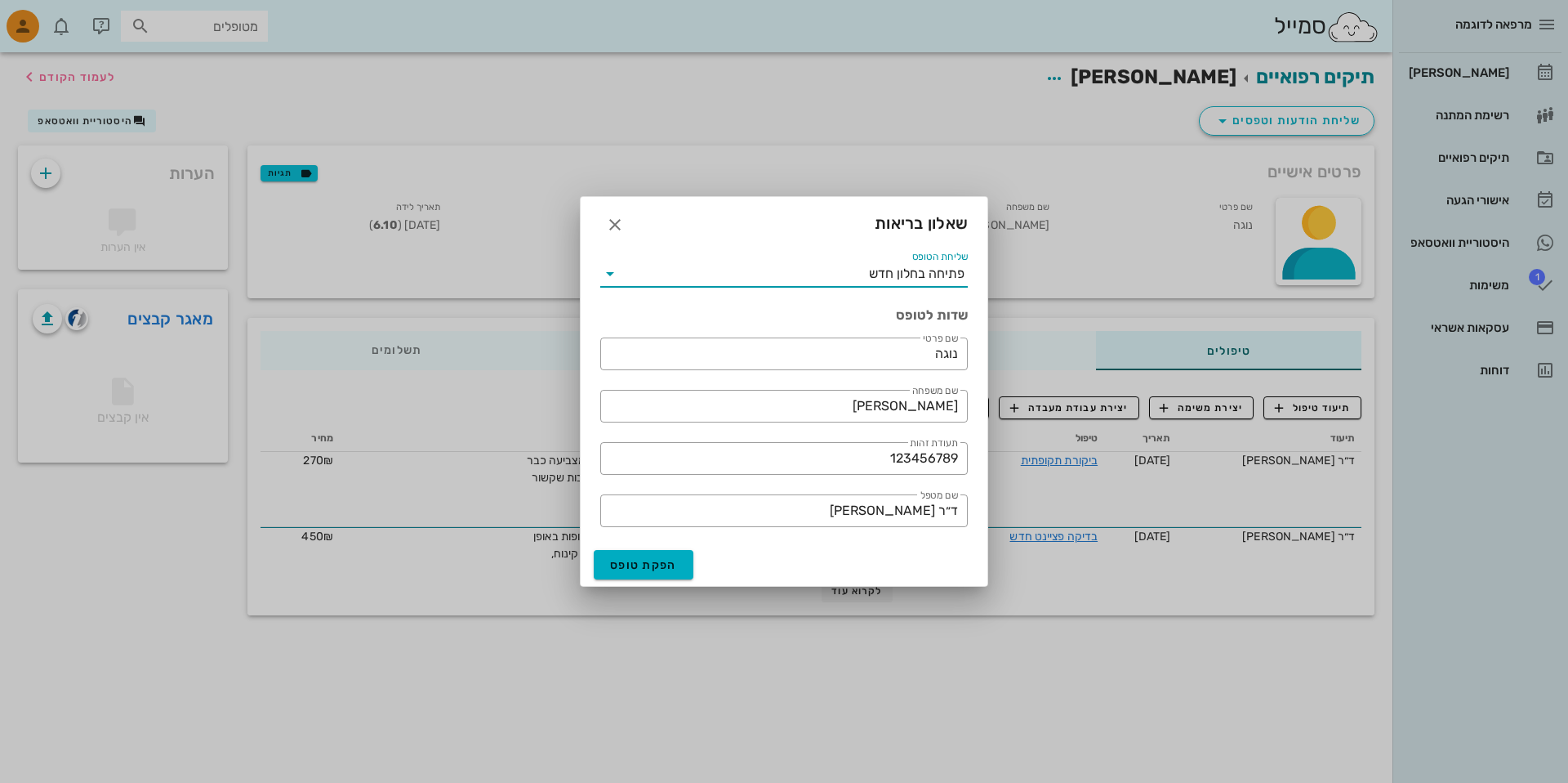
click at [875, 267] on div "פתיחה בחלון חדש" at bounding box center [917, 274] width 96 height 15
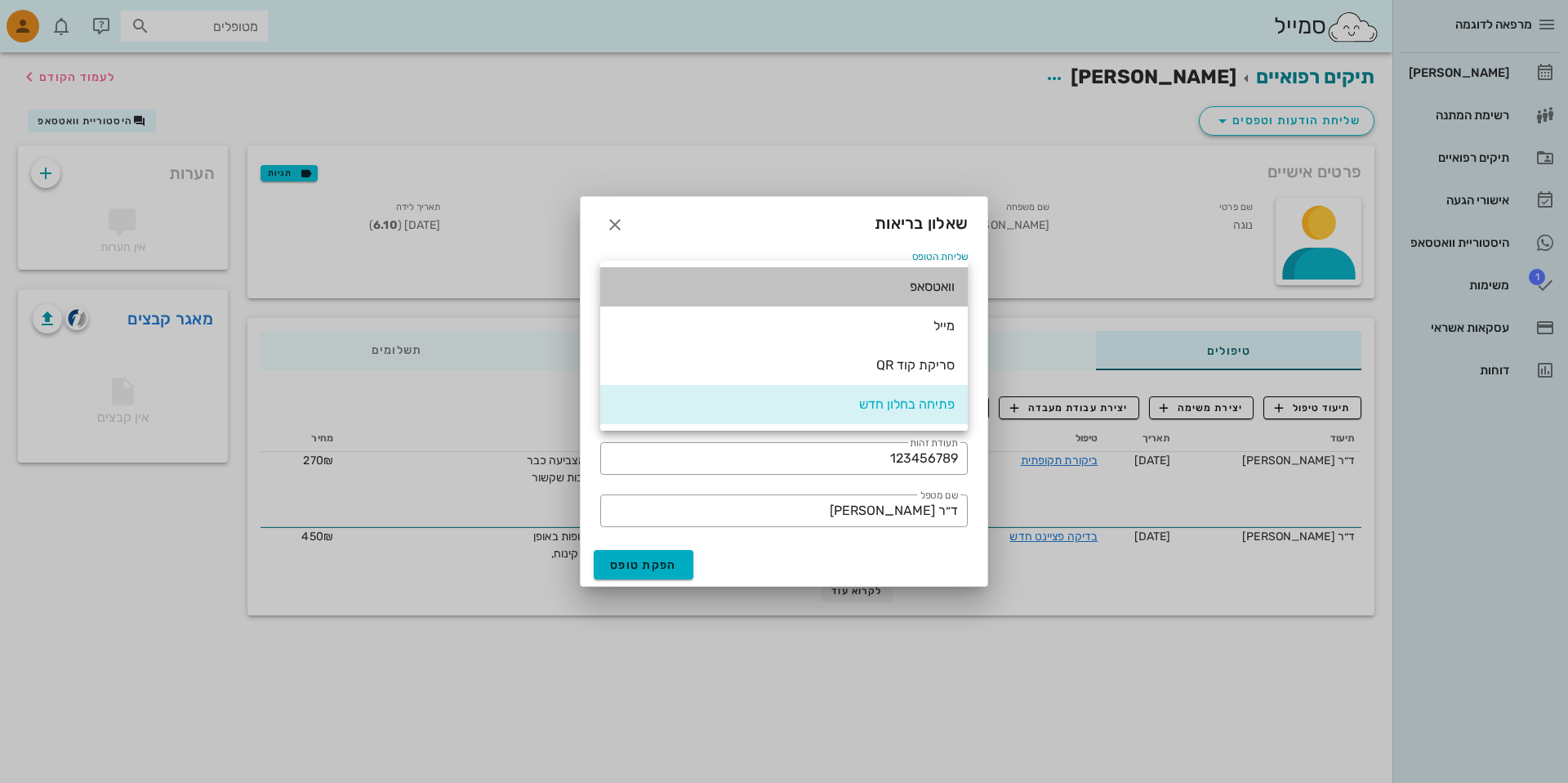
click at [874, 278] on div "וואטסאפ" at bounding box center [784, 286] width 342 height 16
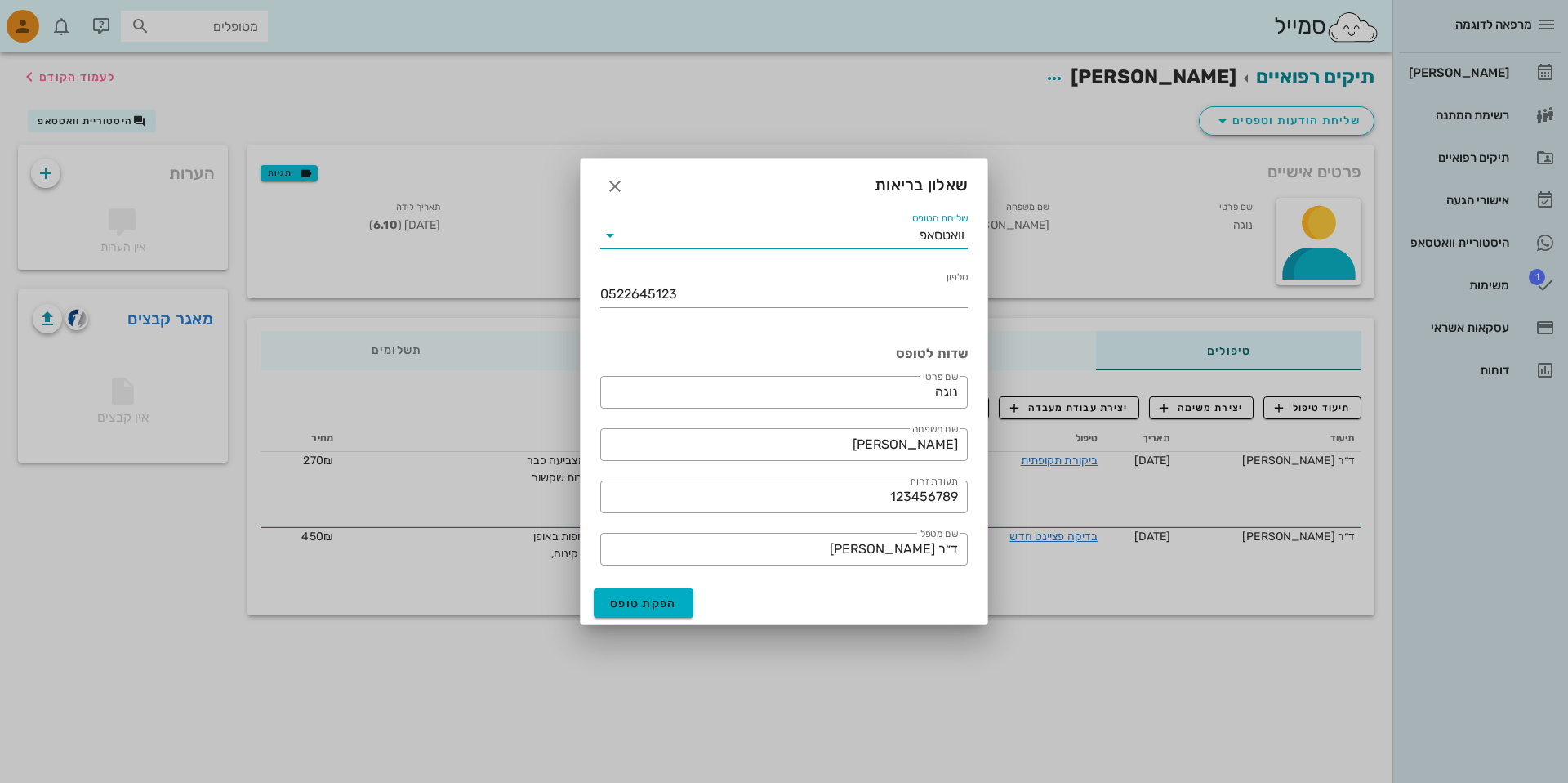
click at [750, 241] on input "שליחת הטופס" at bounding box center [771, 235] width 297 height 26
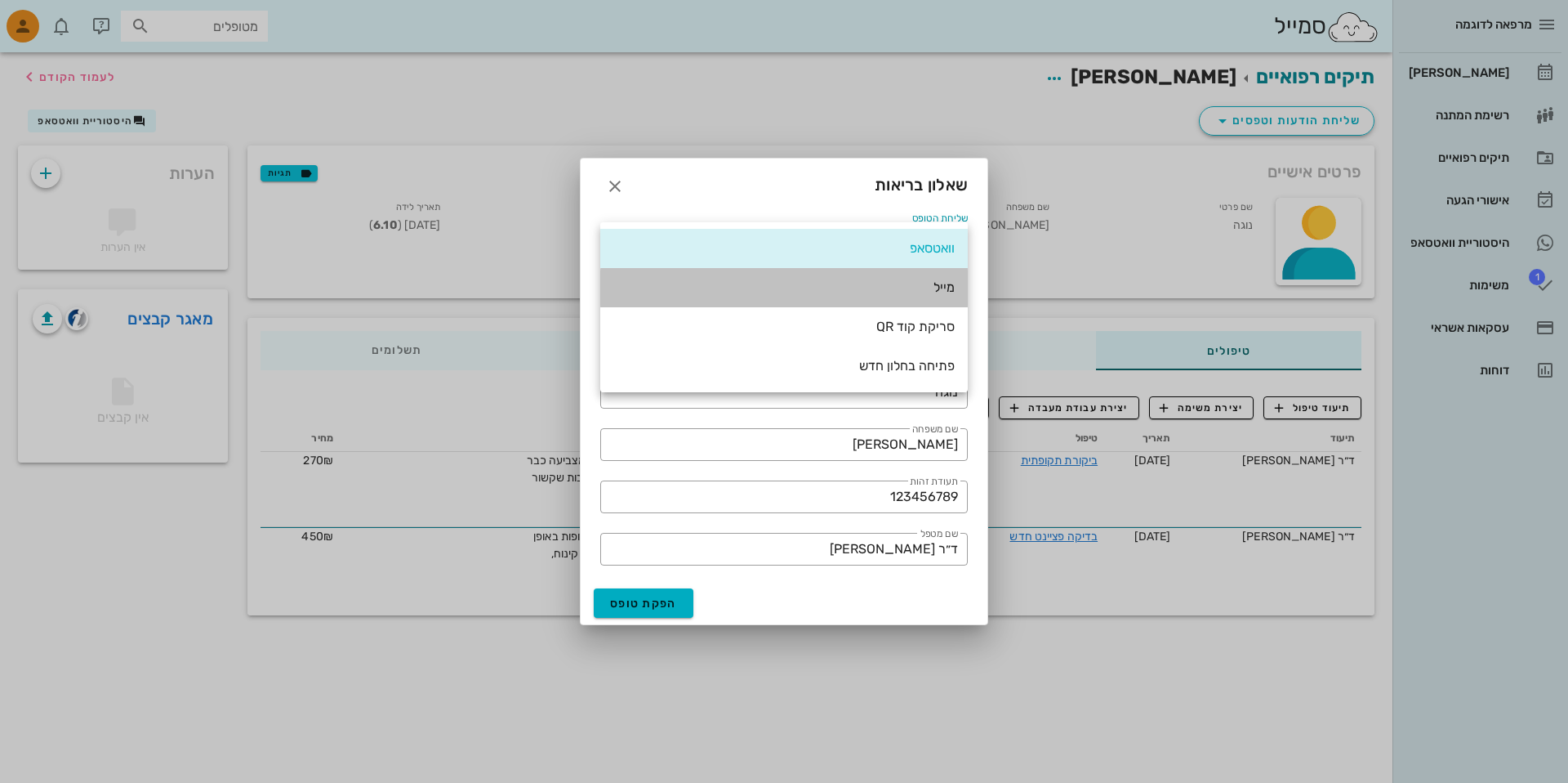
click at [785, 297] on div "מייל" at bounding box center [784, 287] width 342 height 35
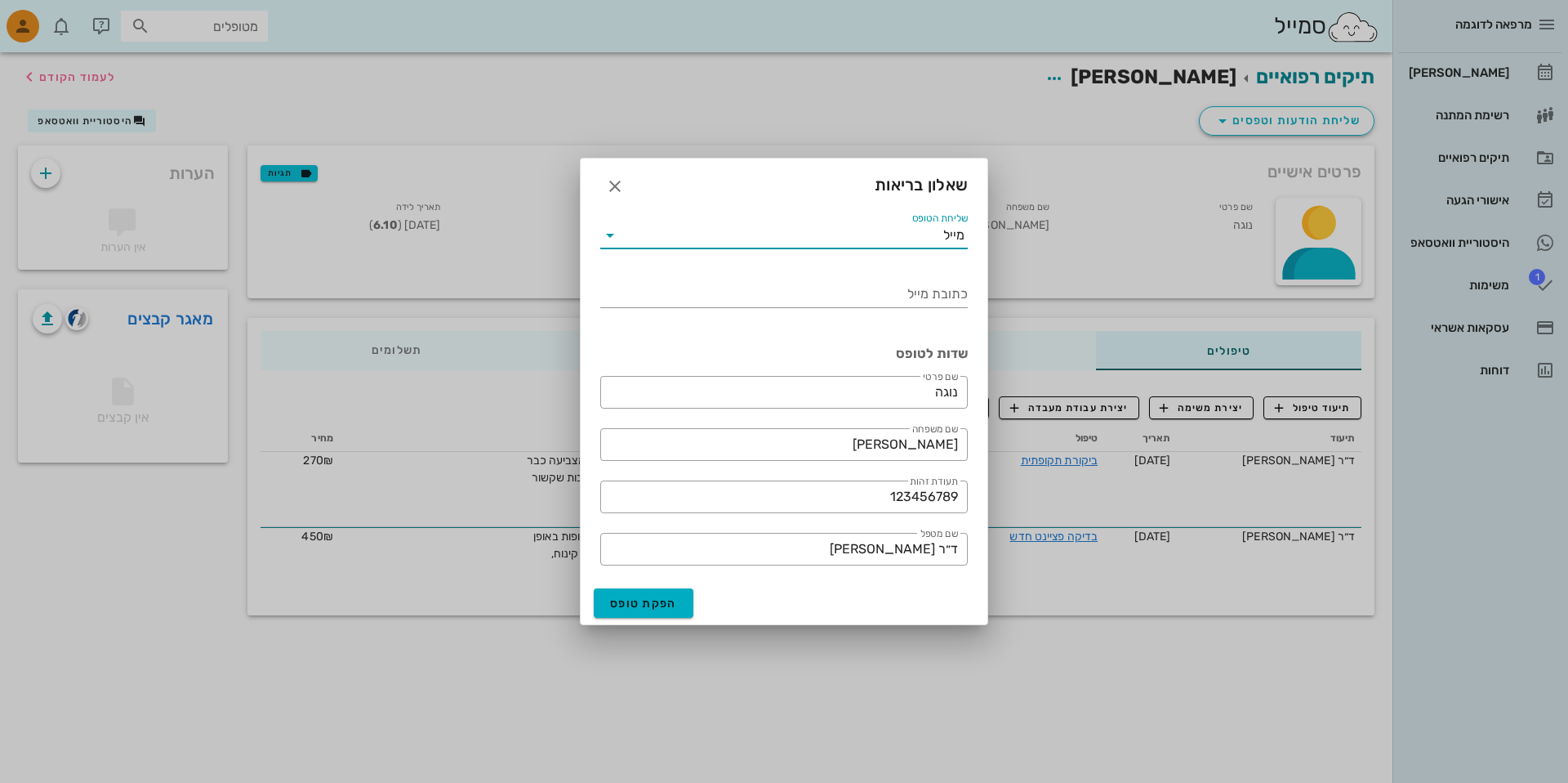
click at [795, 229] on input "שליחת הטופס" at bounding box center [783, 235] width 320 height 26
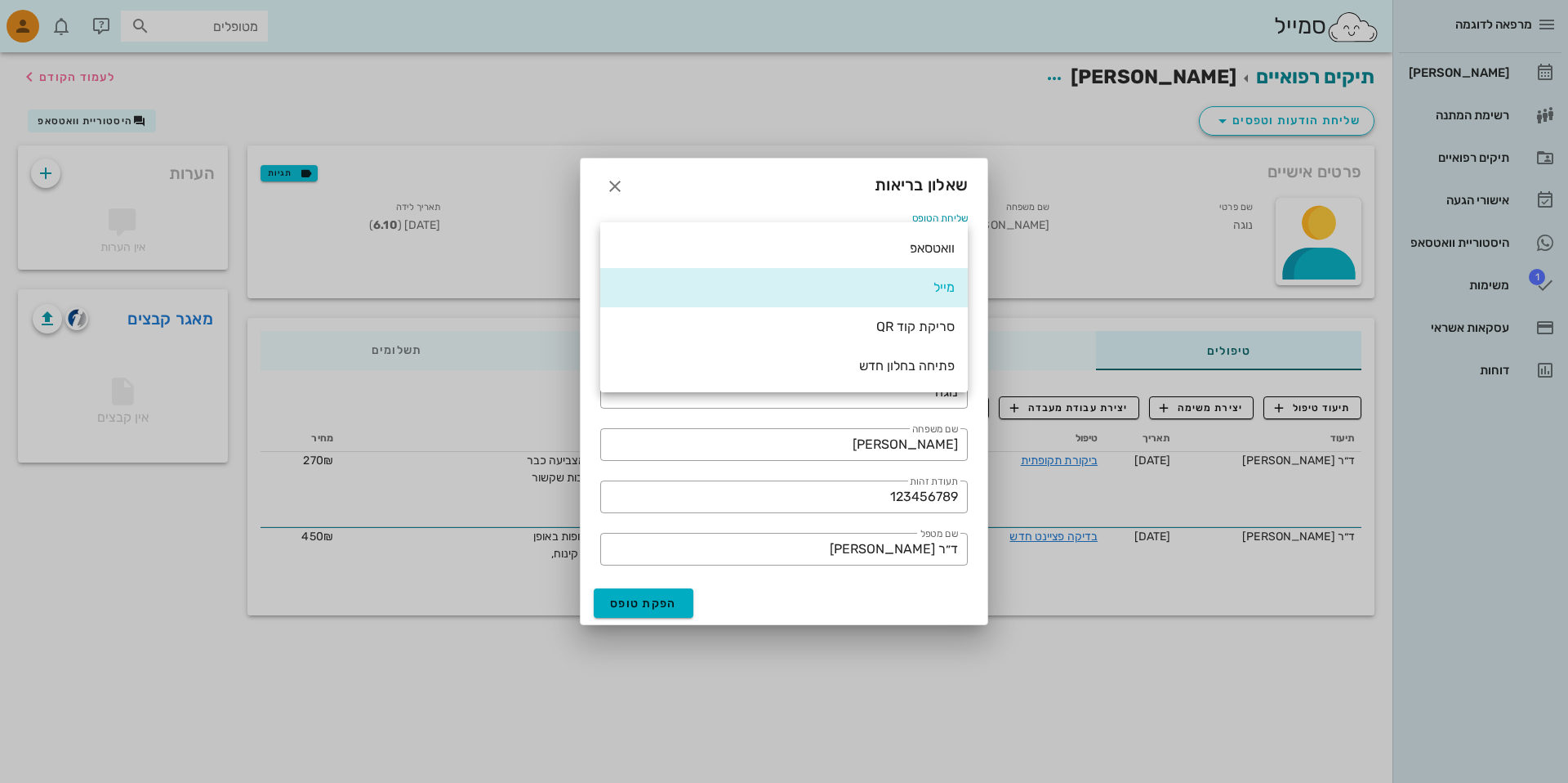
click at [808, 187] on div "שאלון בריאות" at bounding box center [784, 183] width 407 height 51
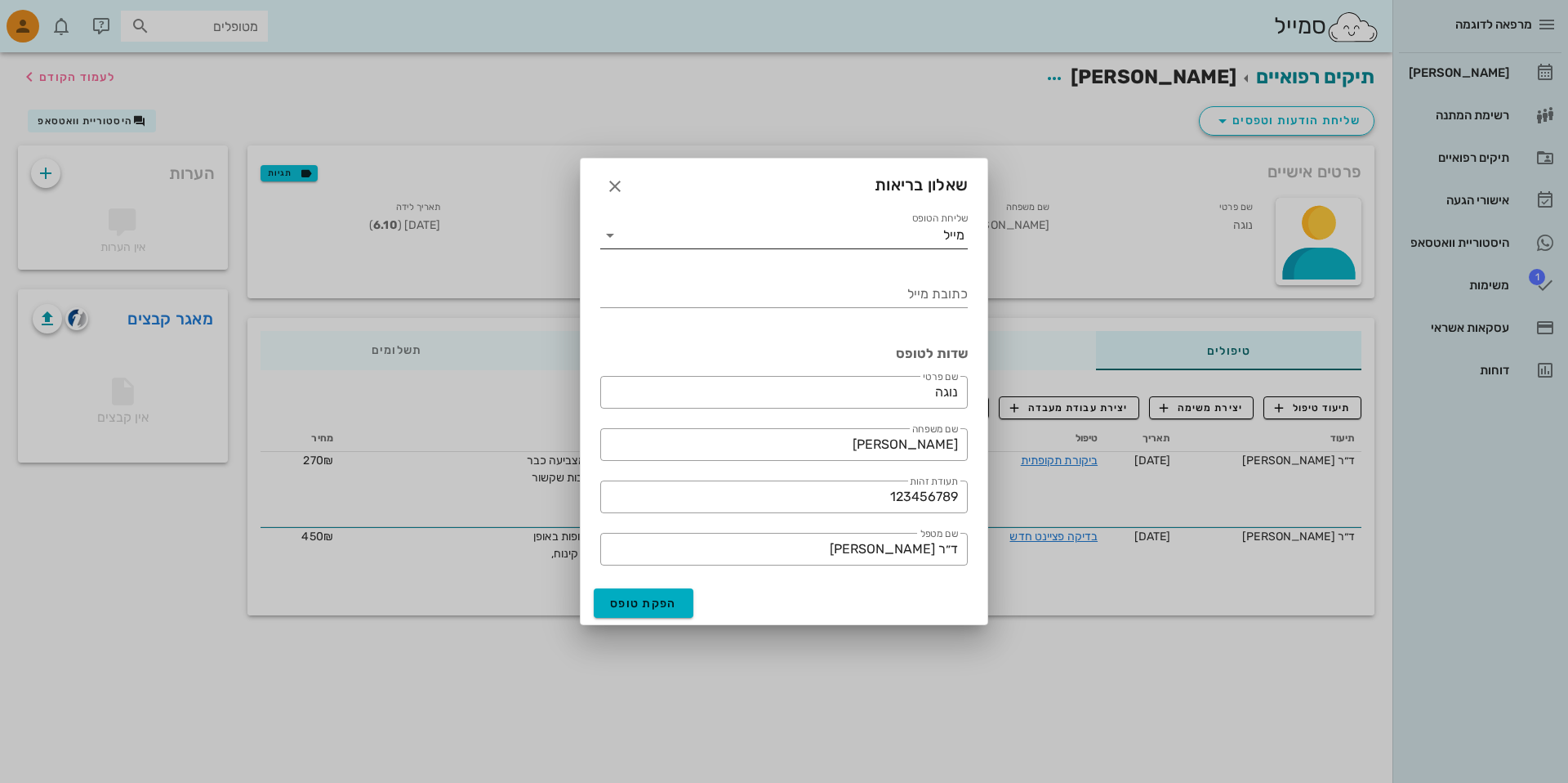
click at [902, 234] on input "שליחת הטופס" at bounding box center [783, 235] width 320 height 26
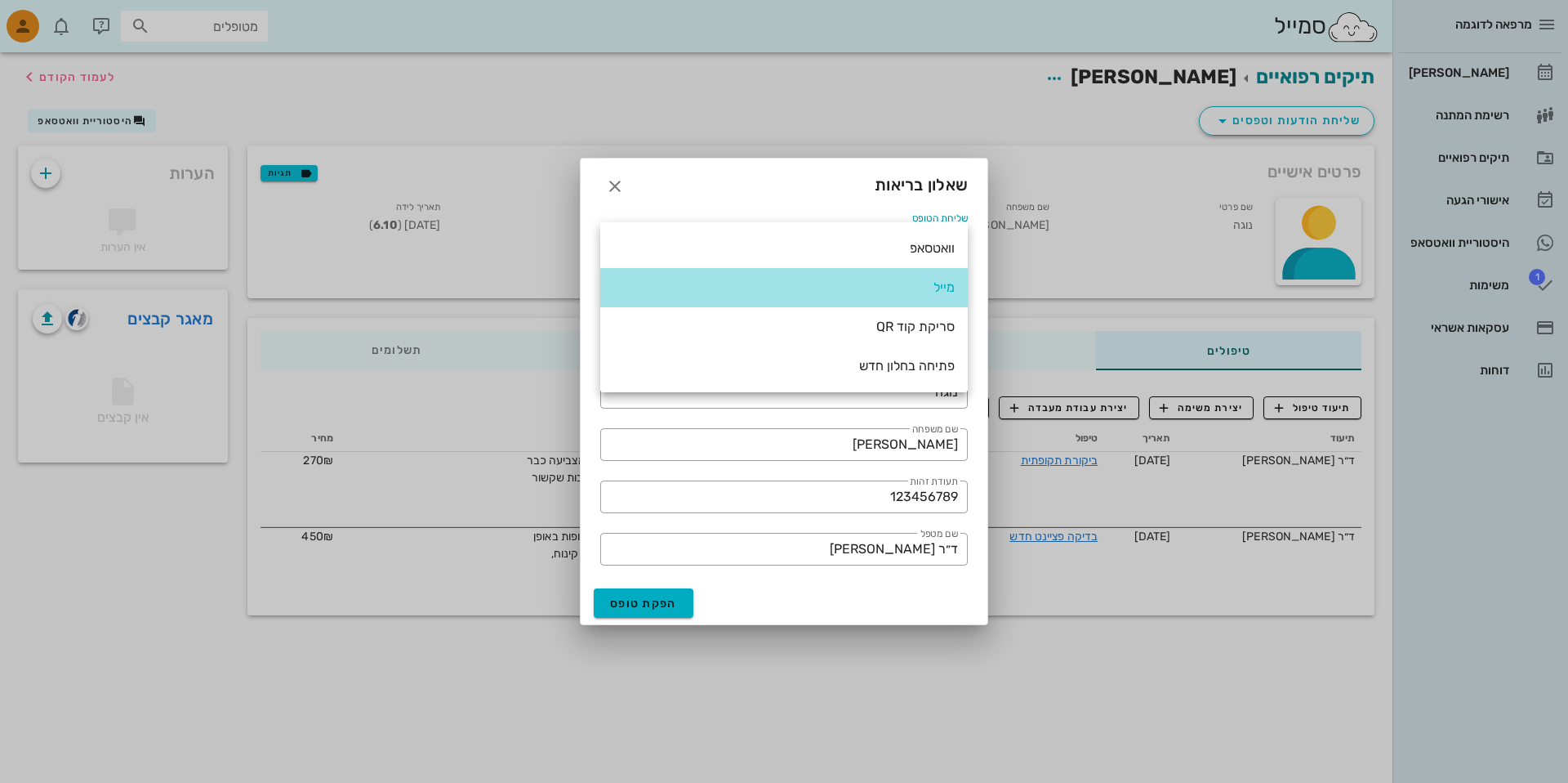
click at [837, 300] on div "מייל" at bounding box center [784, 287] width 342 height 35
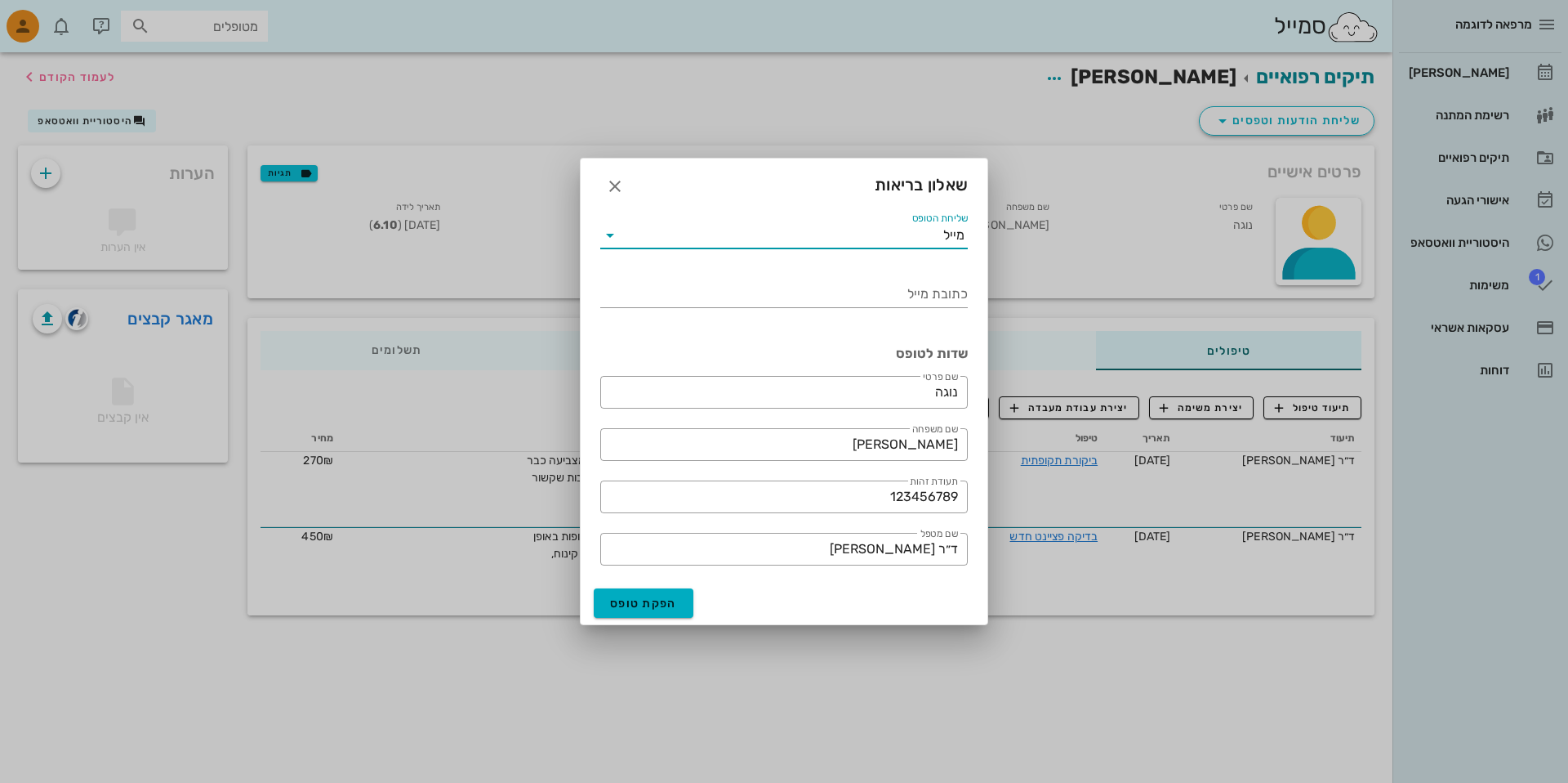
click at [863, 212] on div "שליחת הטופס מייל" at bounding box center [784, 230] width 367 height 36
click at [862, 195] on div "שאלון בריאות" at bounding box center [784, 183] width 407 height 51
click at [761, 225] on input "שליחת הטופס" at bounding box center [783, 235] width 320 height 26
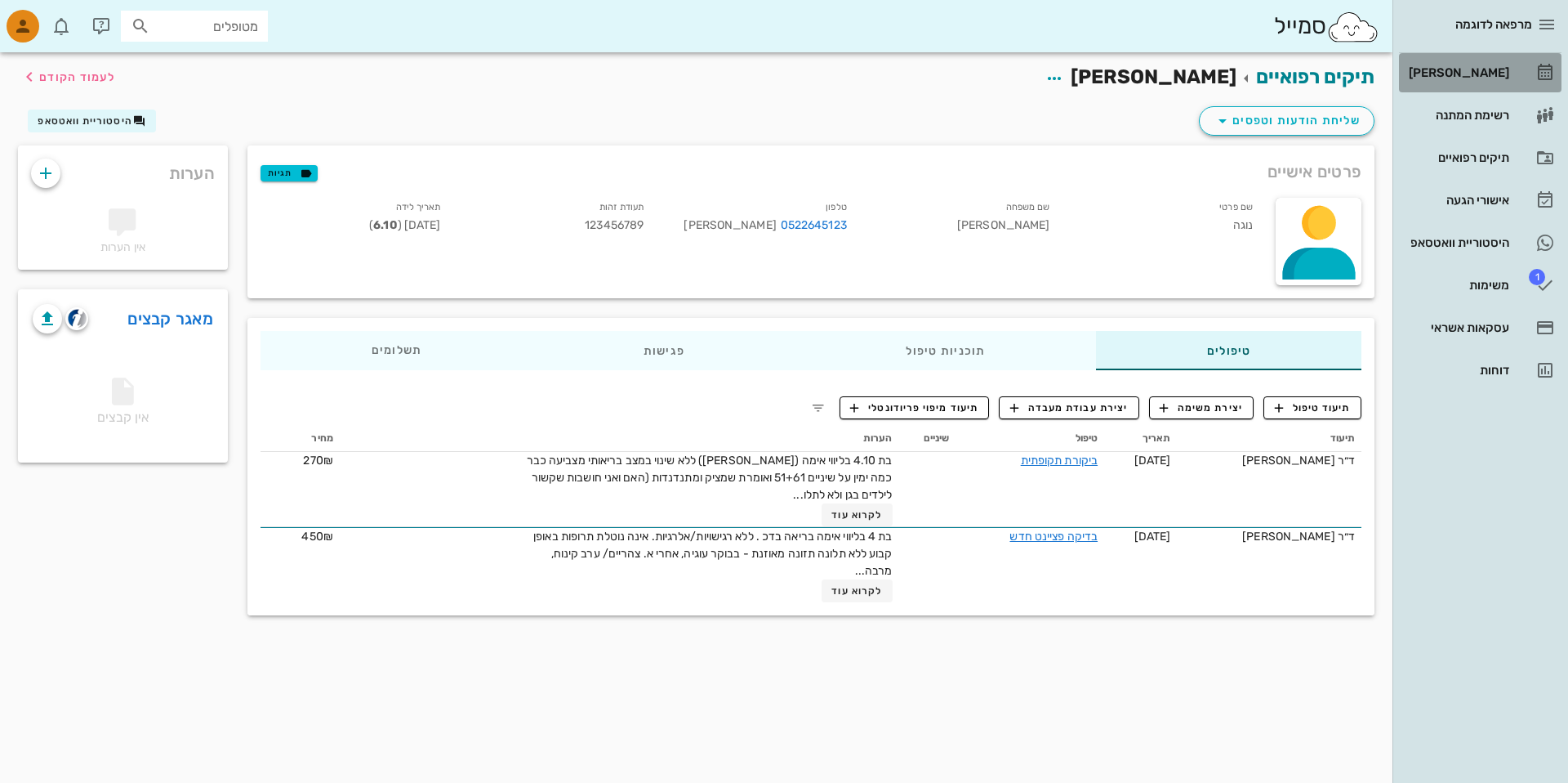
click at [1422, 79] on div "[PERSON_NAME]" at bounding box center [1457, 73] width 104 height 26
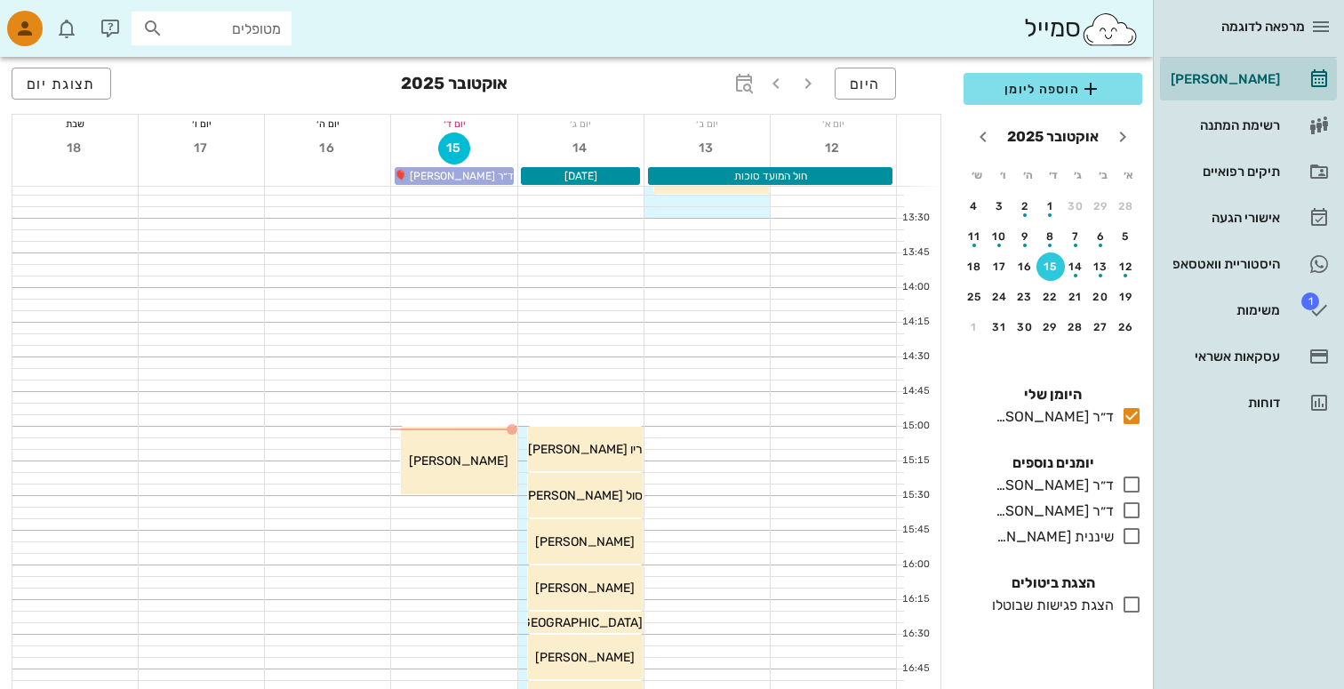
scroll to position [827, 0]
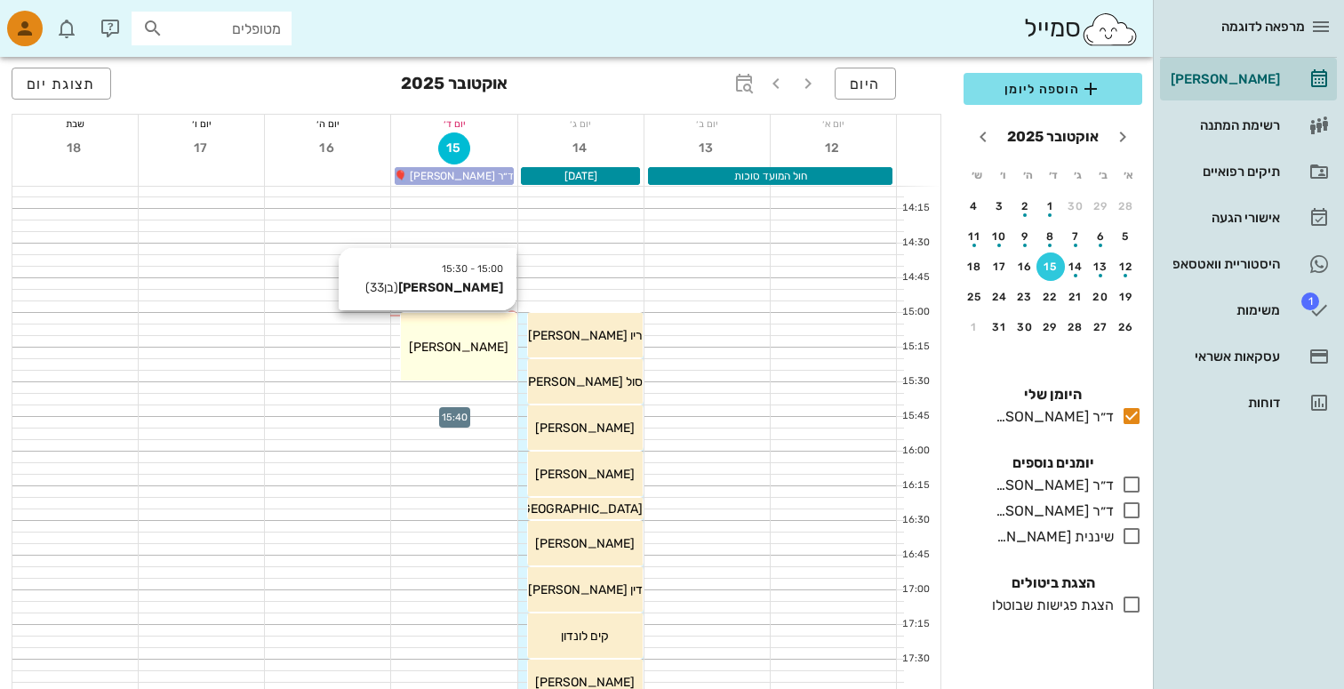
click at [435, 329] on div "15:00 - 15:30 [PERSON_NAME] (בן 33 ) [PERSON_NAME]" at bounding box center [458, 347] width 115 height 68
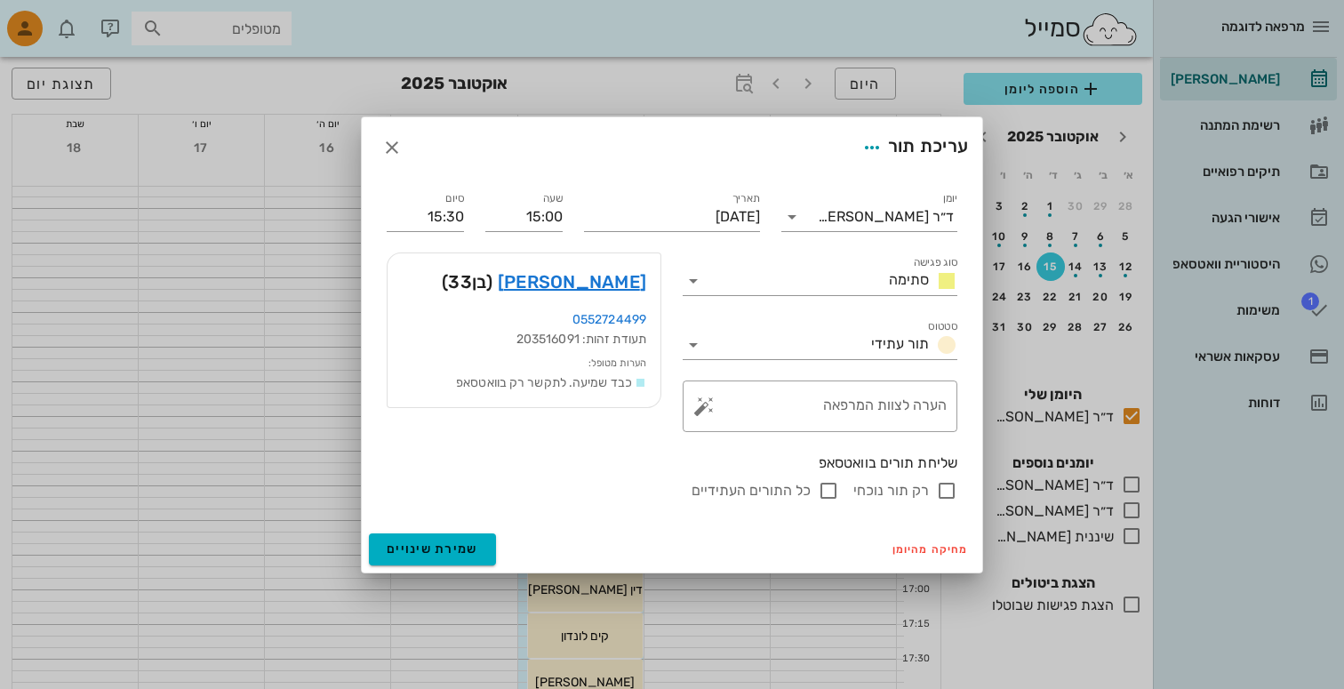
click at [276, 337] on div at bounding box center [672, 344] width 1344 height 689
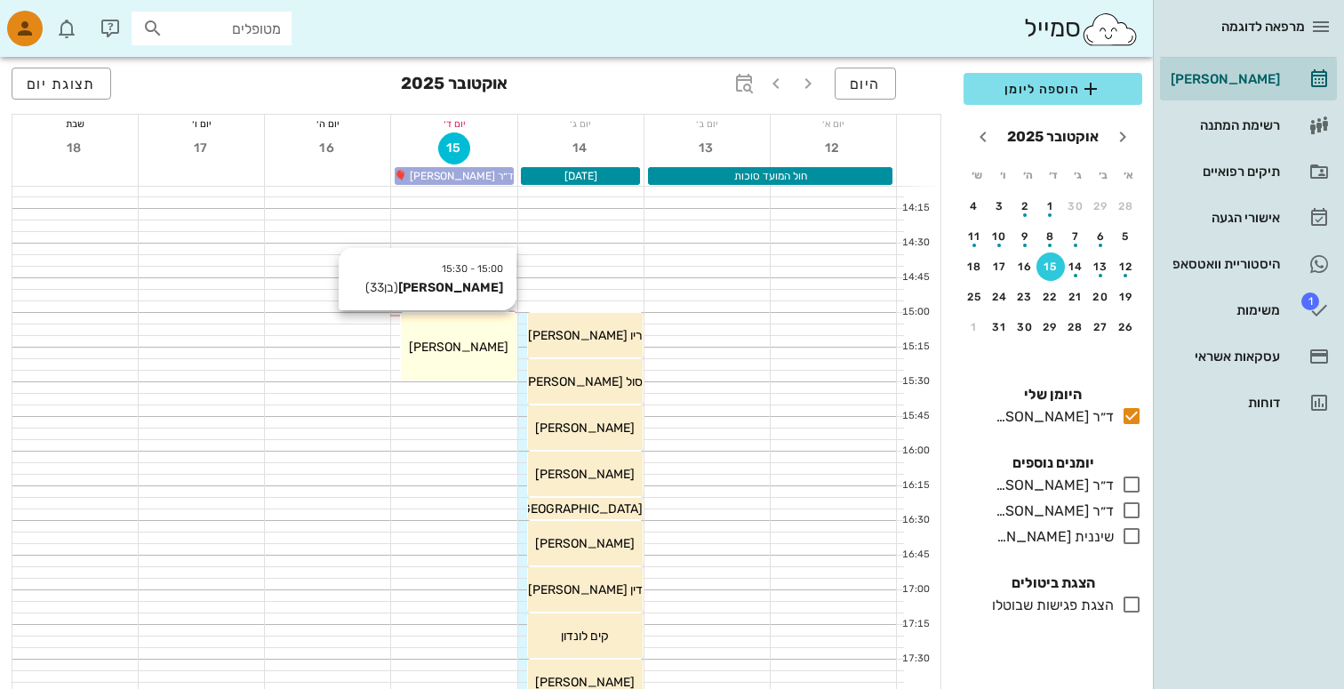
click at [436, 347] on span "[PERSON_NAME]" at bounding box center [459, 347] width 100 height 15
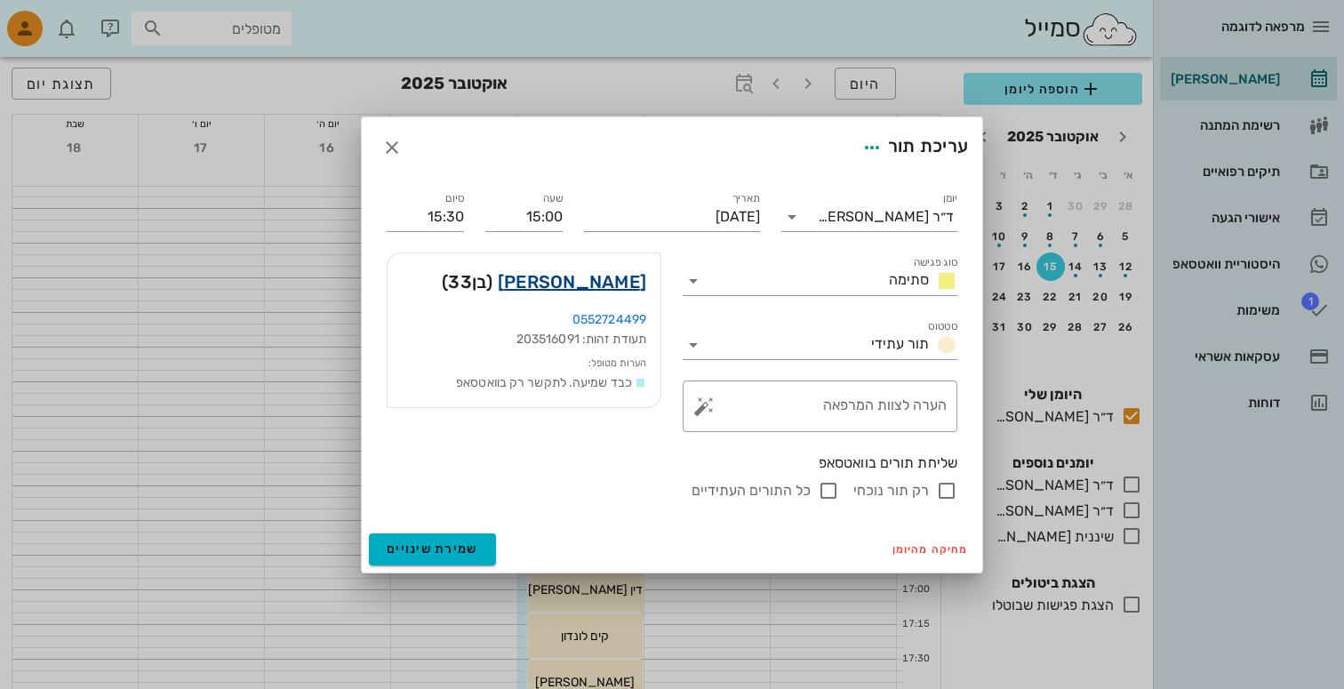
click at [618, 271] on link "יניב דוידי" at bounding box center [572, 282] width 148 height 28
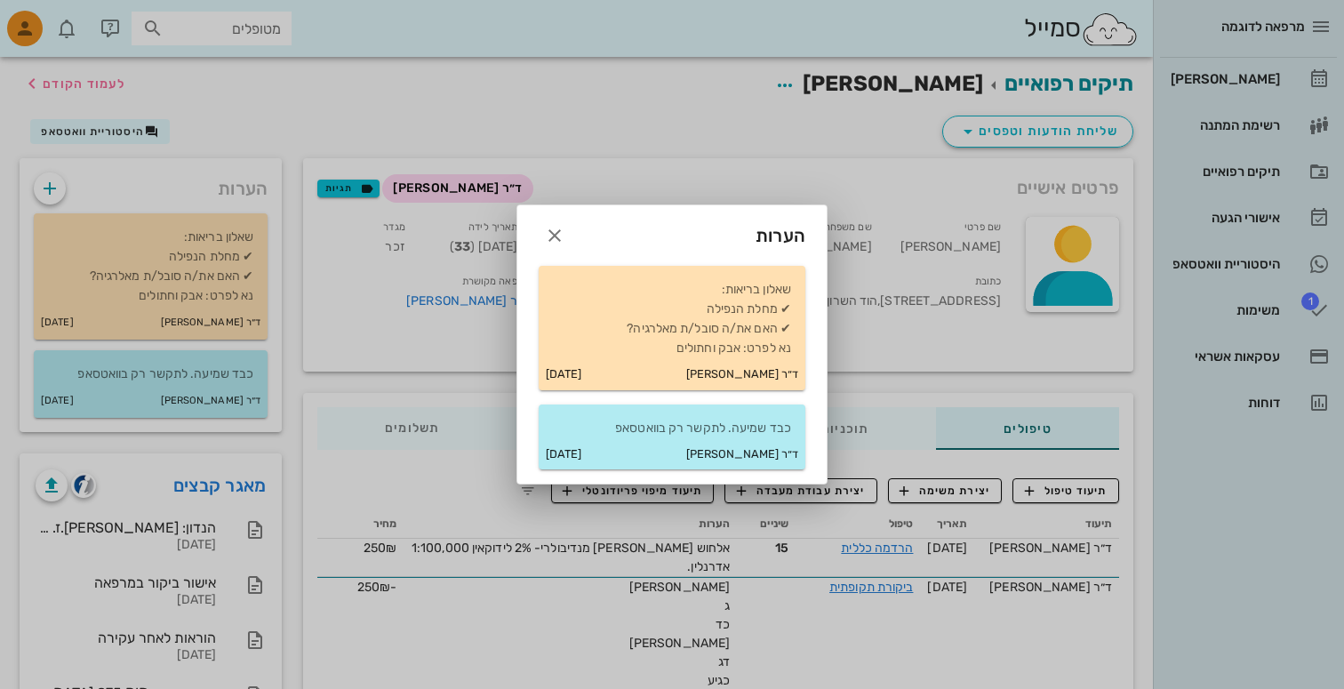
click at [632, 154] on div at bounding box center [672, 344] width 1344 height 689
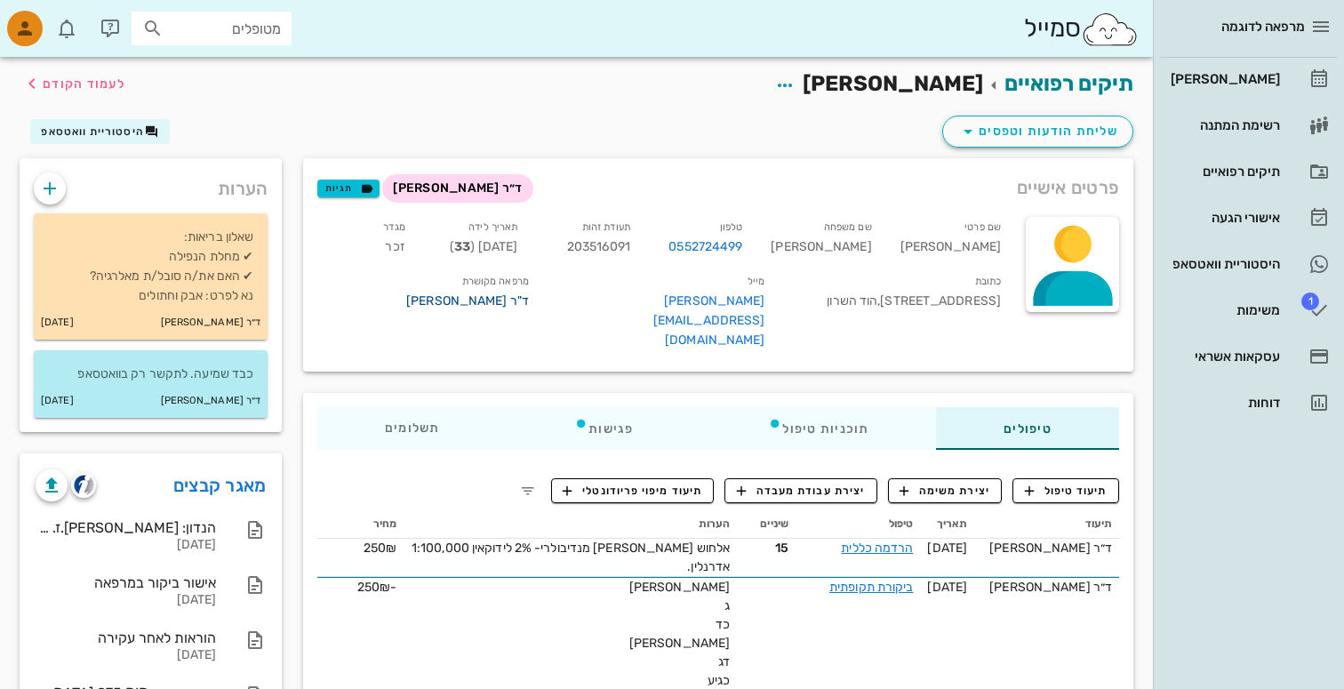
drag, startPoint x: 1009, startPoint y: 246, endPoint x: 425, endPoint y: 319, distance: 588.5
click at [425, 319] on div "שם פרטי יניב שם משפחה דוידי טלפון 0552724499 תעודת זהות 203516091 תאריך לידה 14…" at bounding box center [661, 287] width 708 height 162
click at [425, 311] on link "ד"ר [PERSON_NAME]" at bounding box center [425, 302] width 208 height 20
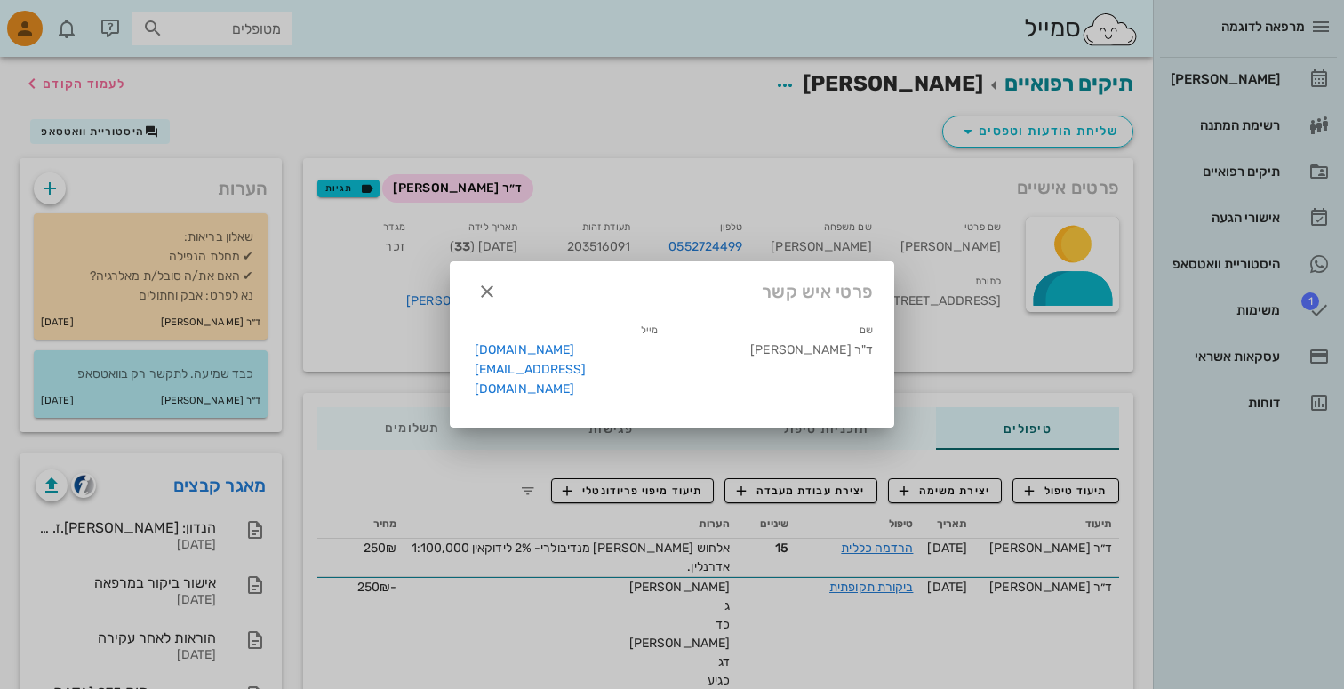
click at [548, 235] on div at bounding box center [672, 344] width 1344 height 689
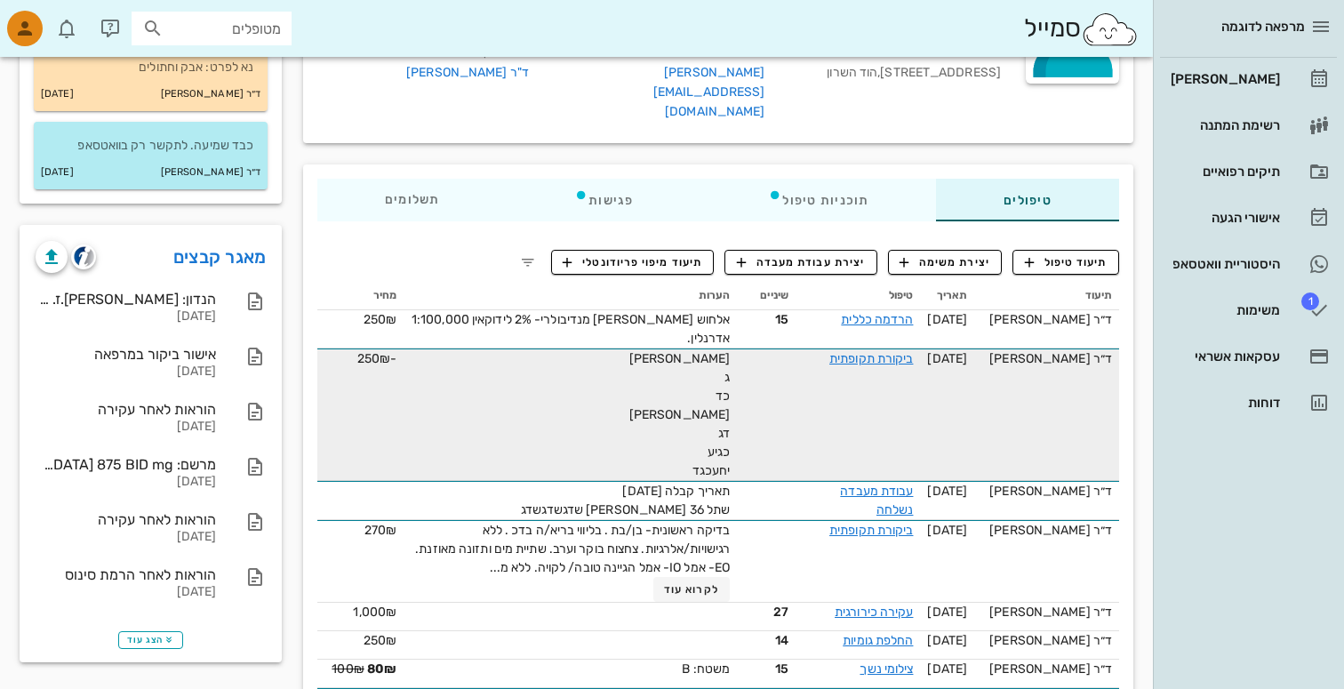
scroll to position [209, 0]
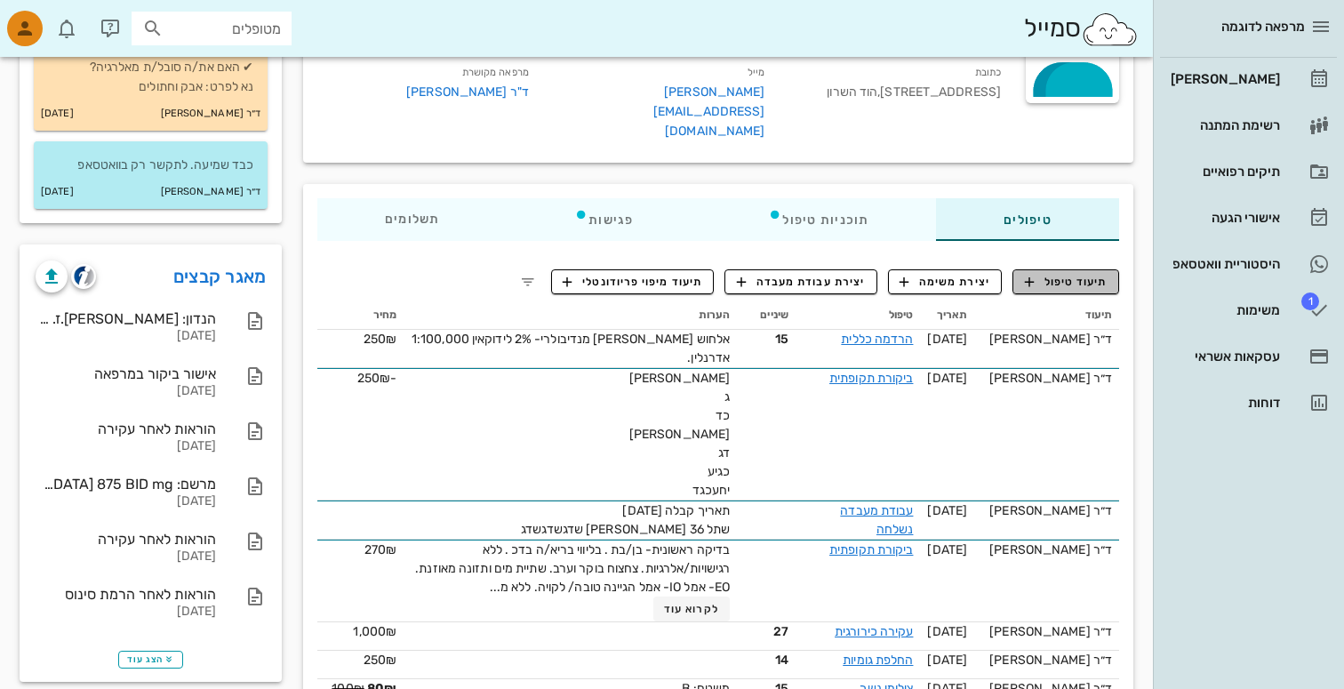
click at [1076, 274] on span "תיעוד טיפול" at bounding box center [1066, 282] width 83 height 16
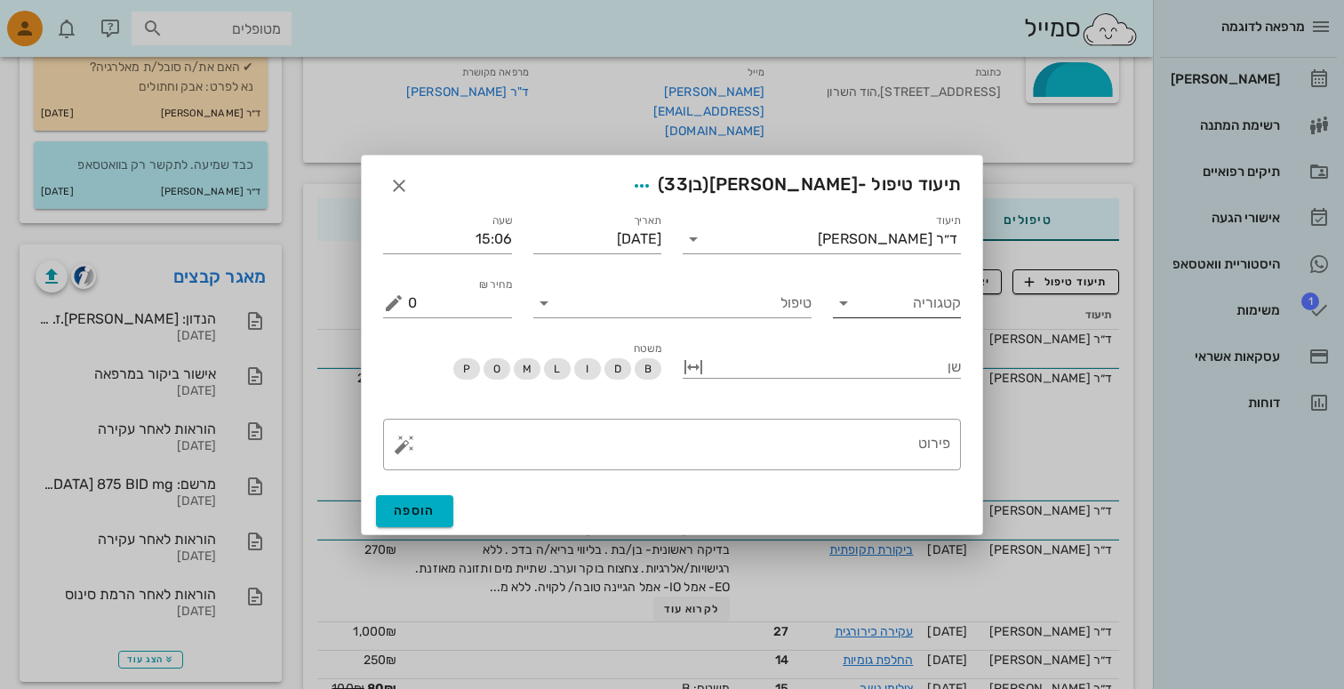
click at [889, 299] on input "קטגוריה" at bounding box center [911, 303] width 100 height 28
click at [783, 308] on input "טיפול" at bounding box center [684, 303] width 253 height 28
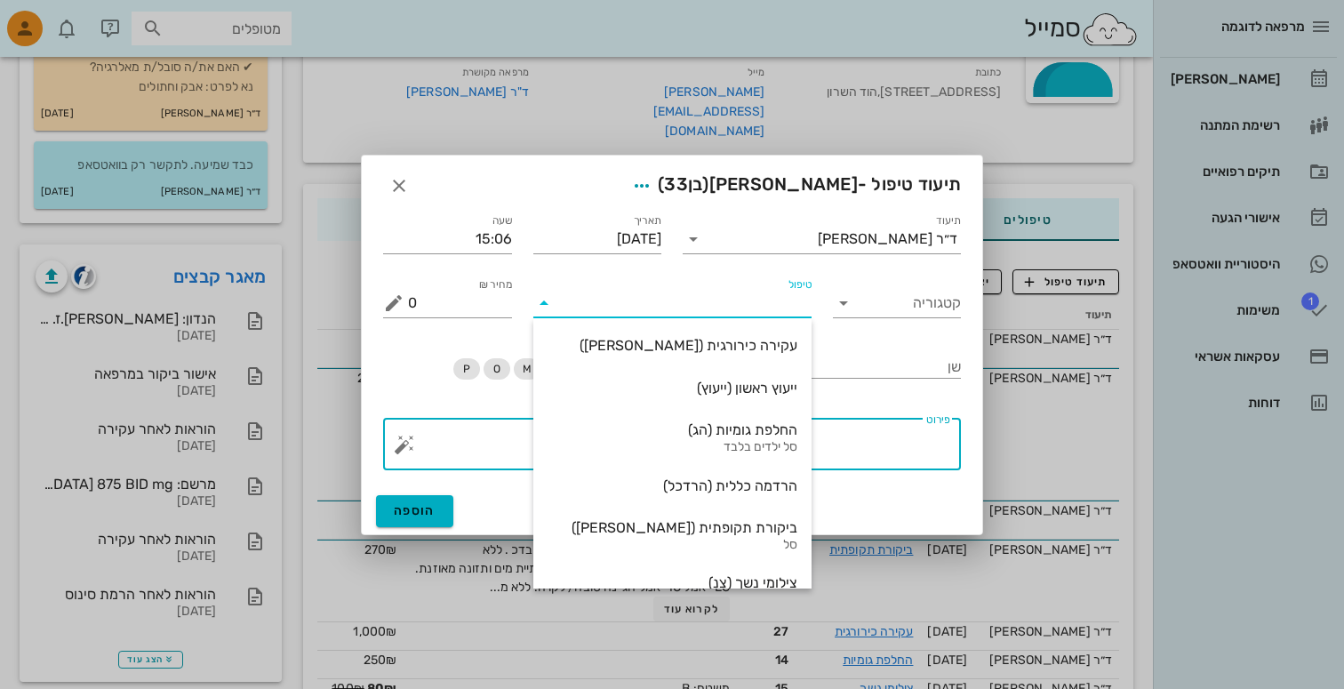
click at [473, 439] on textarea "פירוט" at bounding box center [679, 449] width 542 height 43
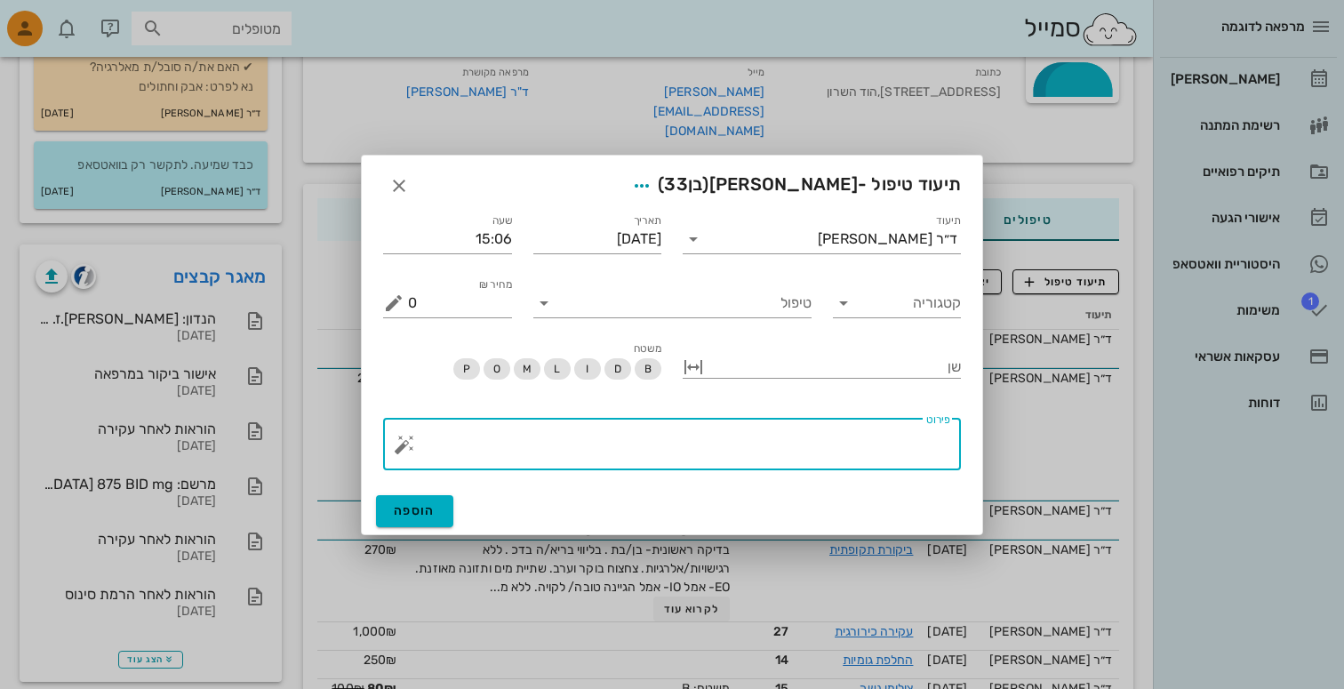
click at [394, 439] on button "button" at bounding box center [404, 444] width 21 height 21
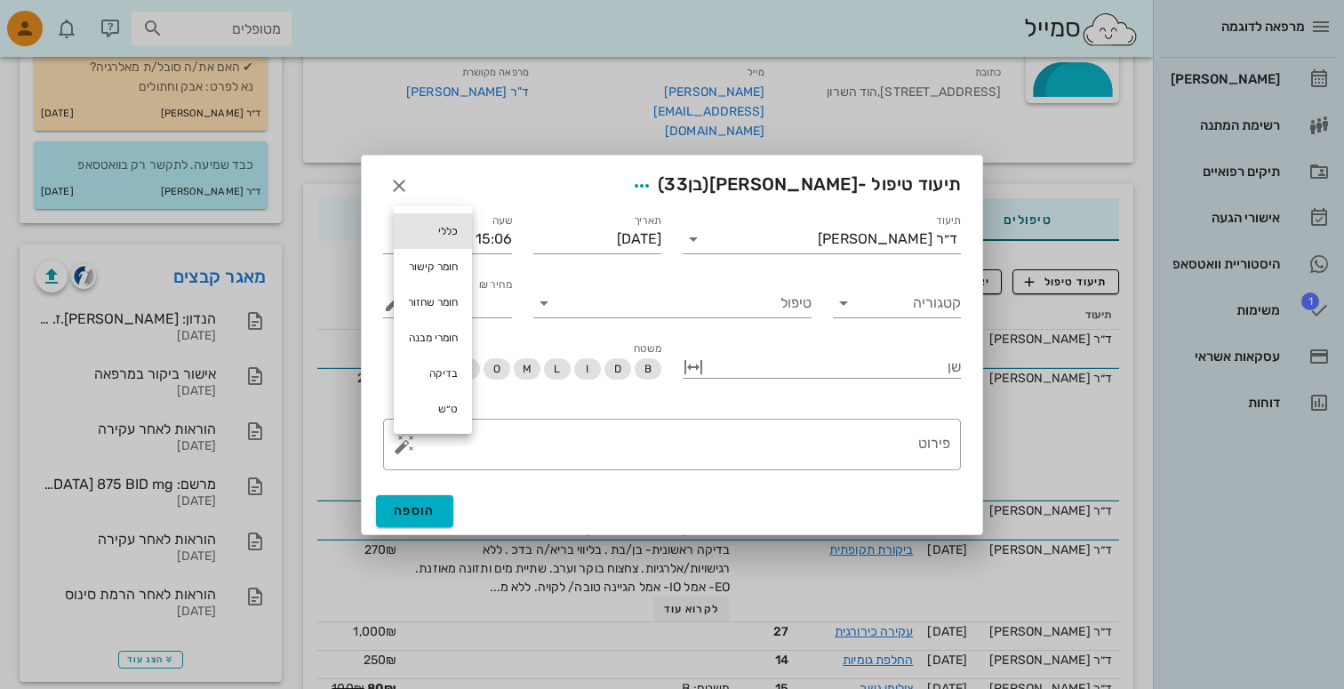
click at [441, 229] on div "כללי" at bounding box center [433, 231] width 78 height 36
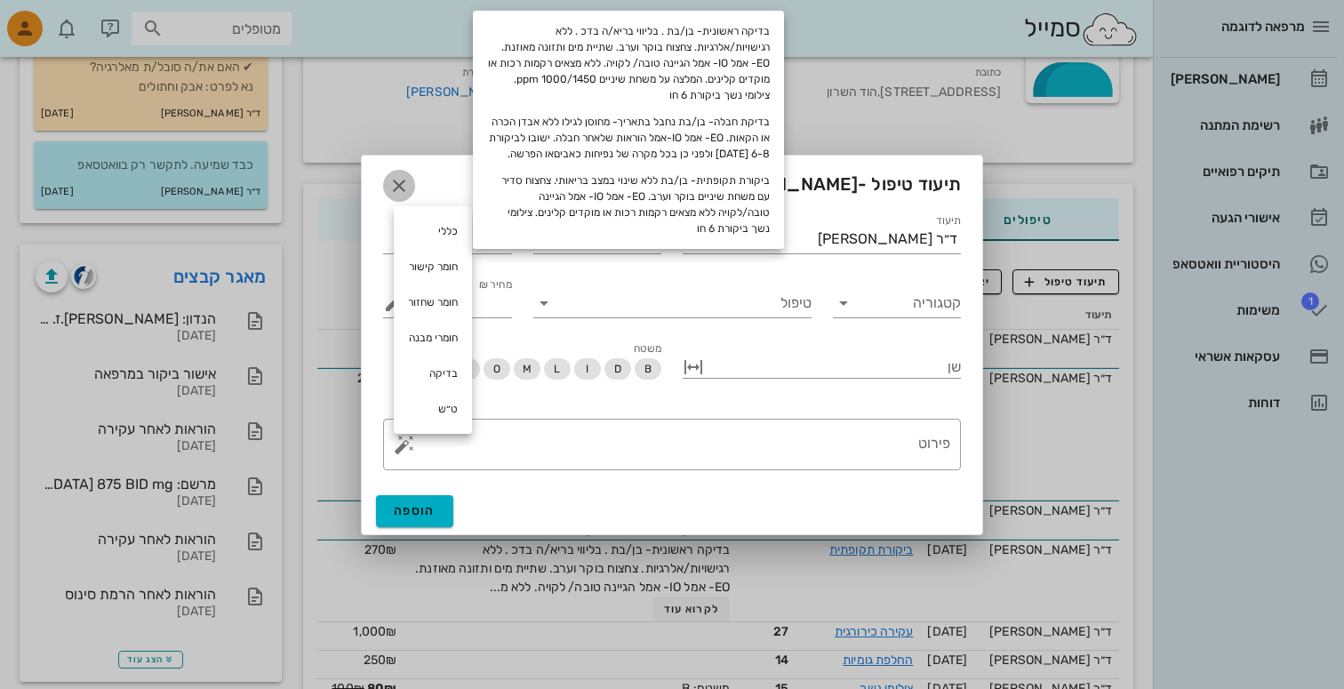
click at [396, 177] on icon "button" at bounding box center [398, 185] width 21 height 21
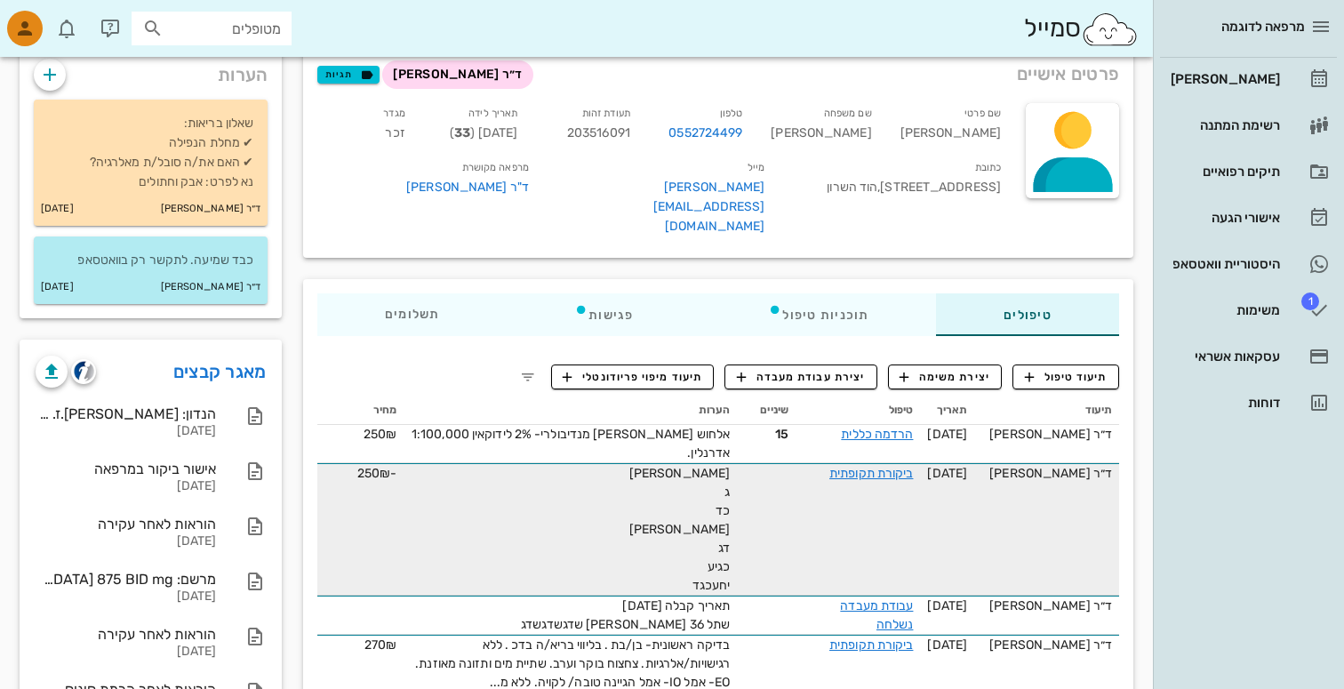
scroll to position [103, 0]
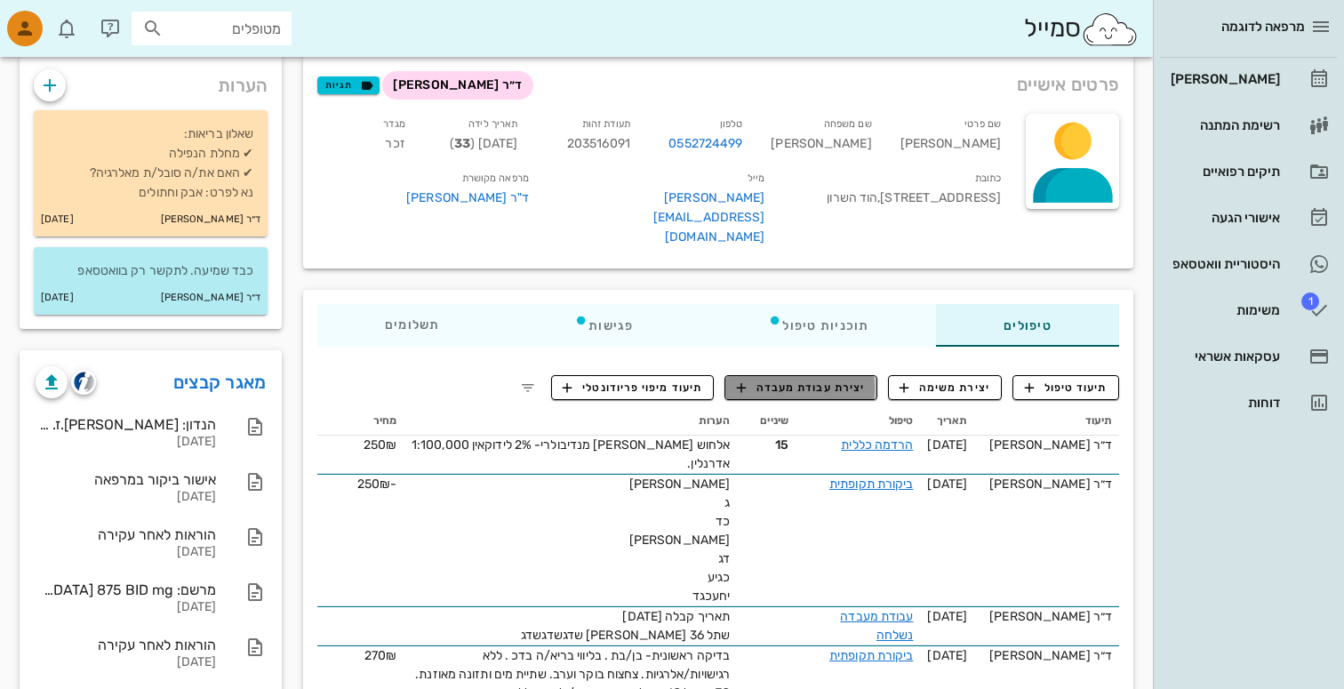
click at [801, 375] on button "יצירת עבודת מעבדה" at bounding box center [800, 387] width 152 height 25
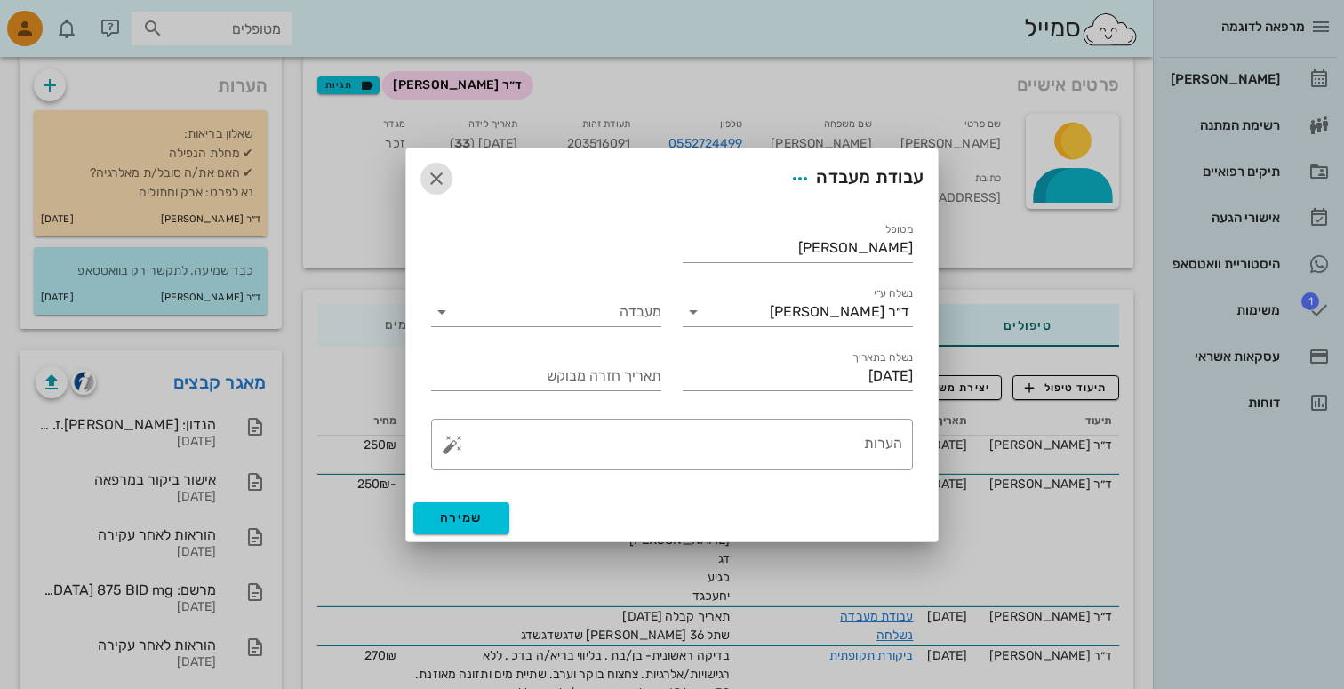
click at [430, 172] on icon "button" at bounding box center [436, 178] width 21 height 21
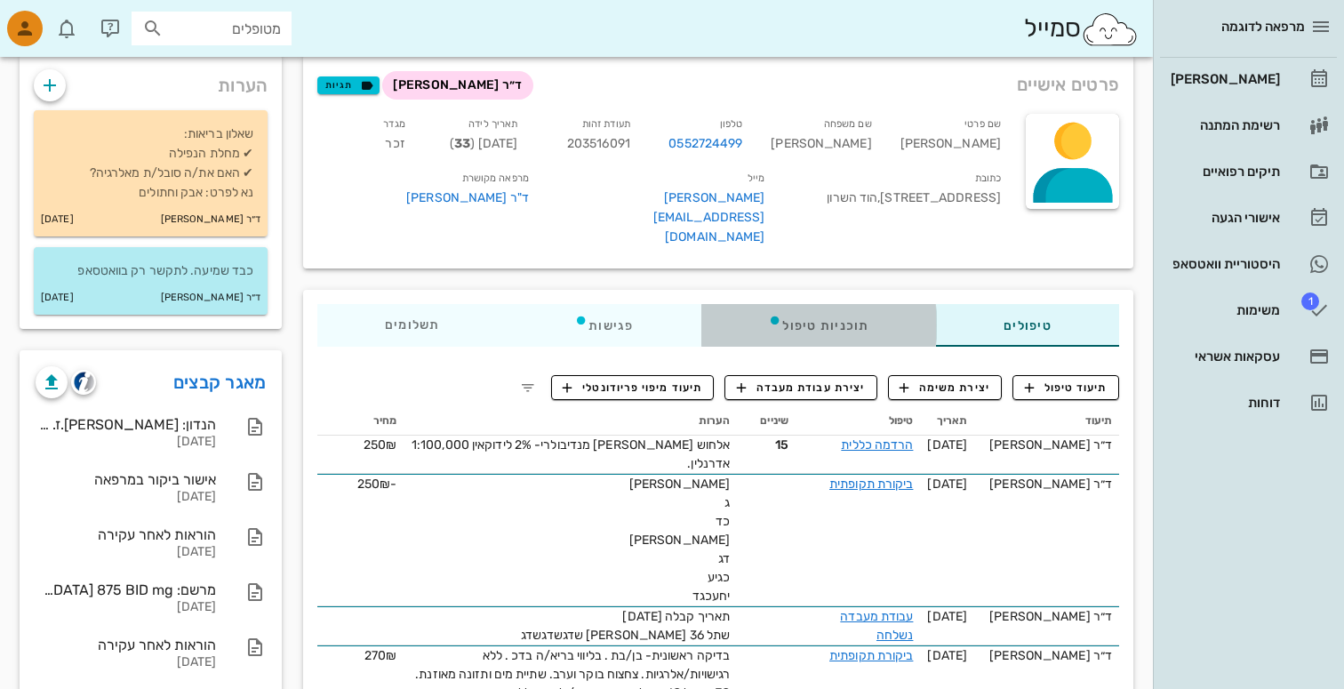
click at [796, 309] on div "תוכניות טיפול" at bounding box center [819, 325] width 236 height 43
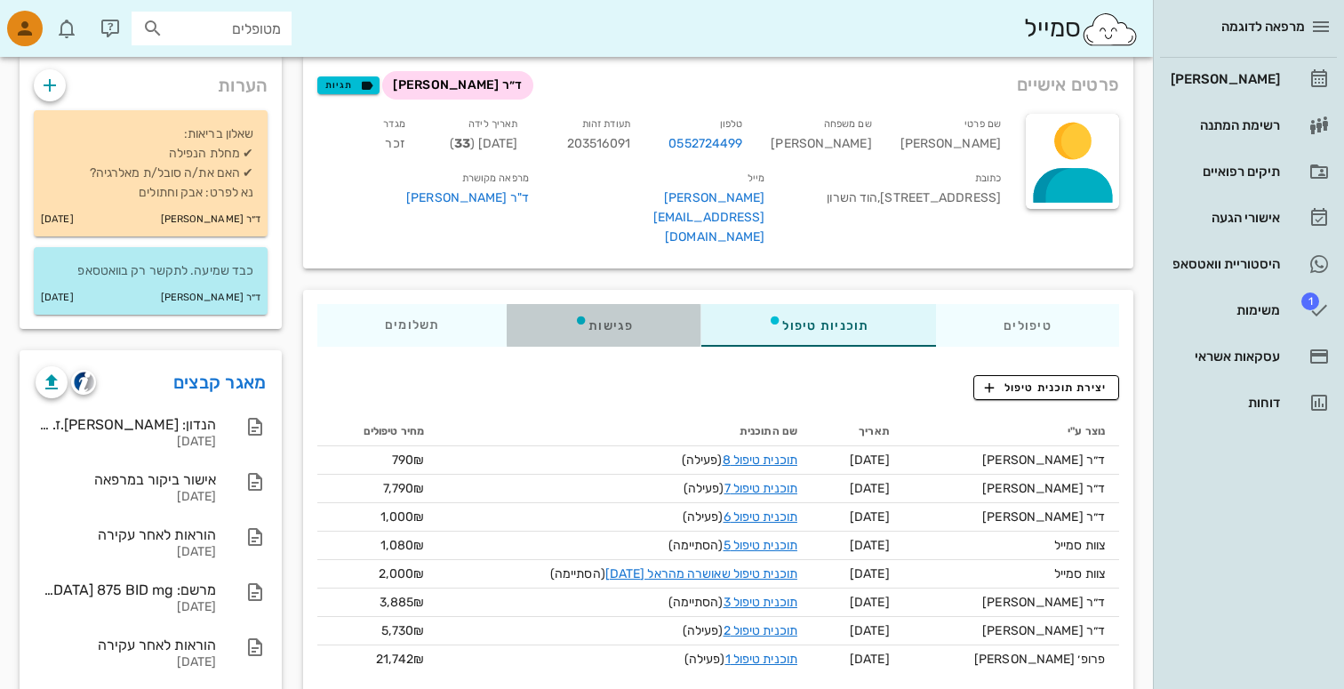
click at [648, 317] on div "פגישות" at bounding box center [605, 325] width 194 height 43
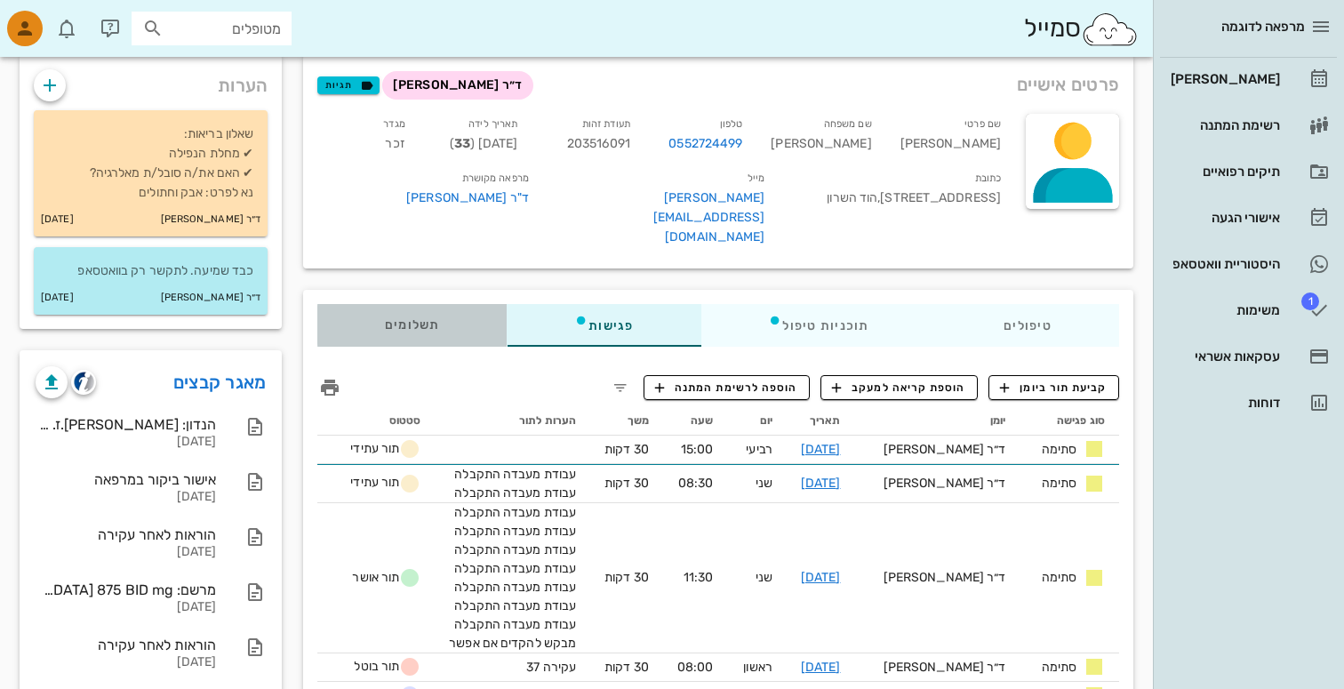
click at [412, 304] on div "תשלומים 0₪" at bounding box center [411, 325] width 189 height 43
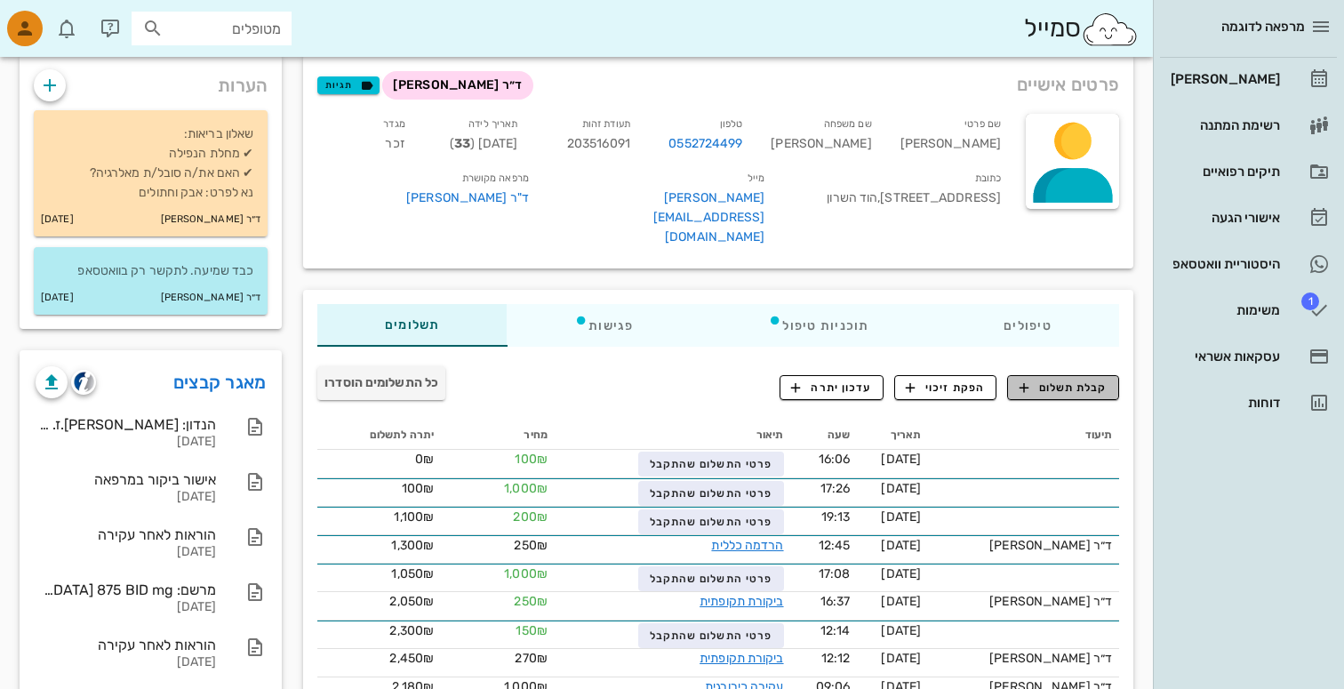
click at [1096, 380] on span "קבלת תשלום" at bounding box center [1064, 388] width 88 height 16
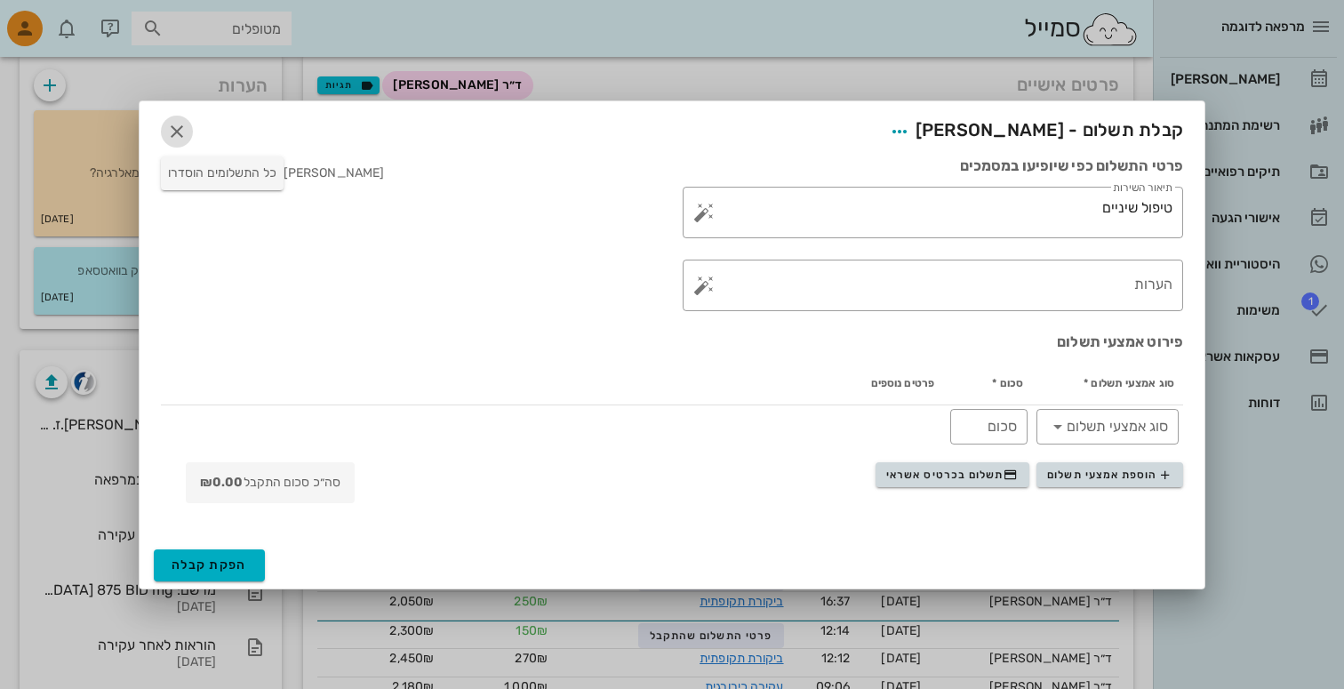
click at [177, 132] on icon "button" at bounding box center [176, 131] width 21 height 21
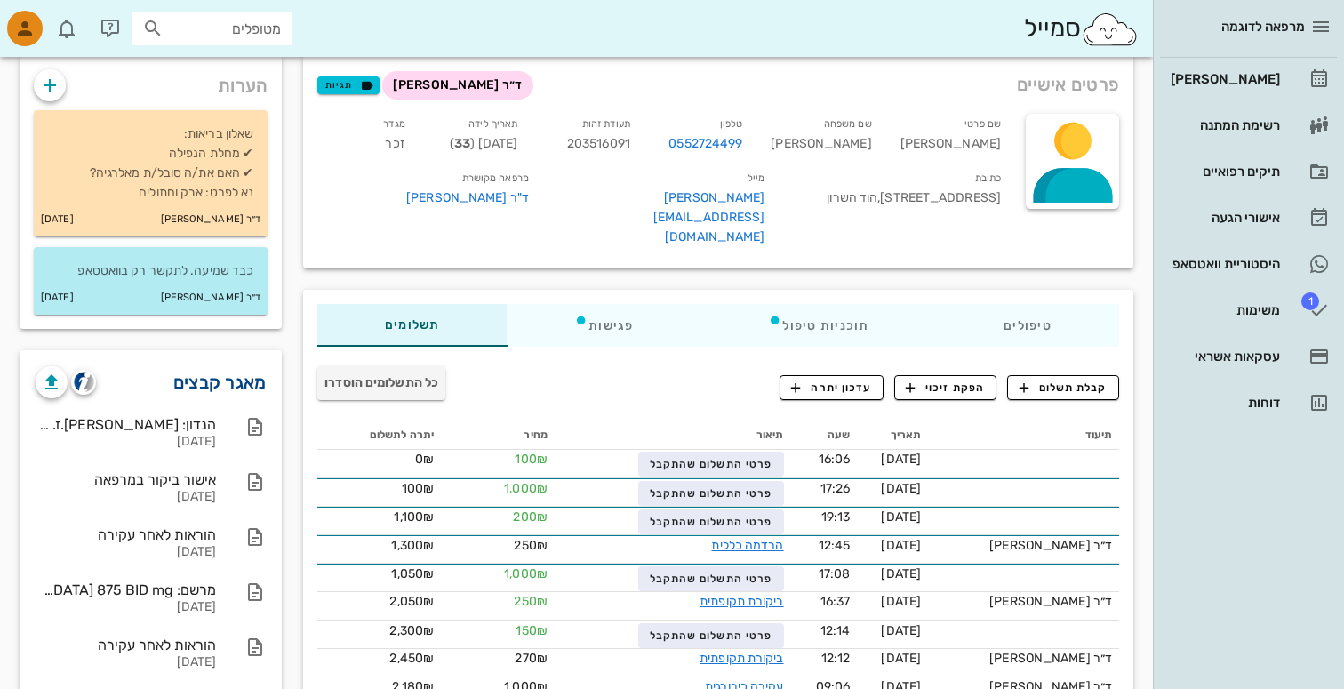
click at [191, 390] on link "מאגר קבצים" at bounding box center [219, 382] width 93 height 28
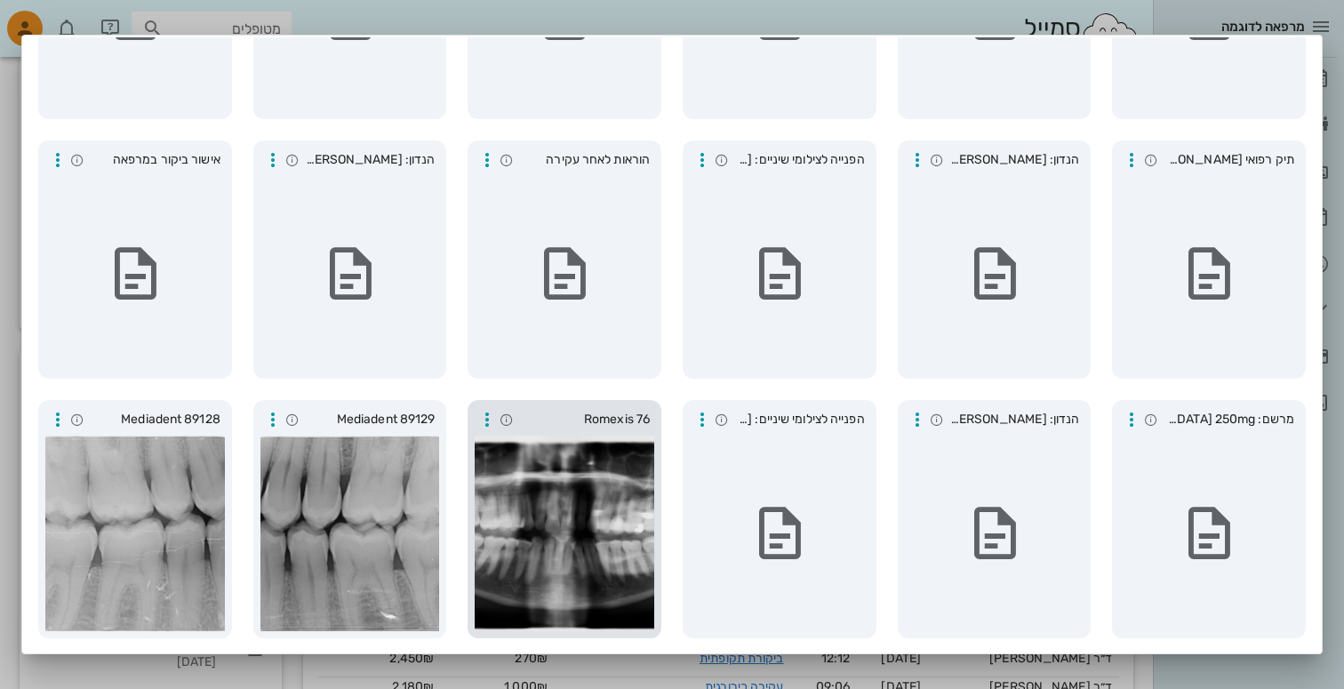
scroll to position [0, 0]
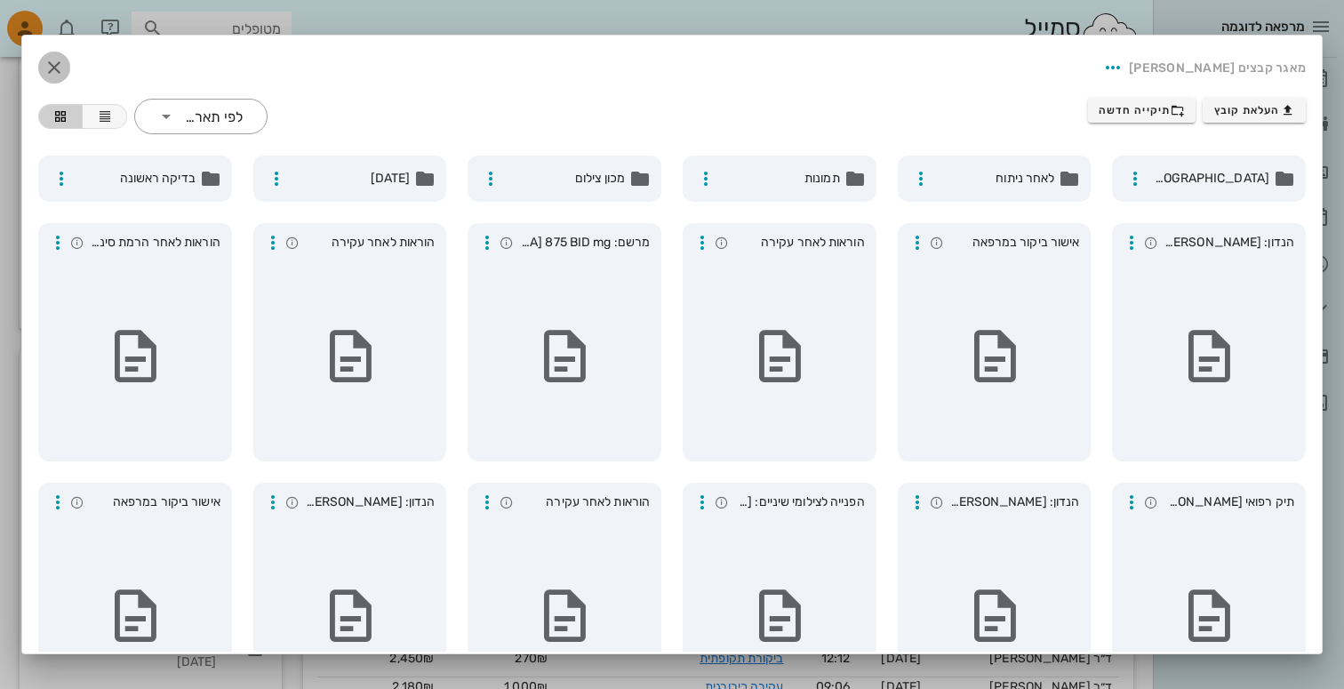
click at [55, 74] on icon "button" at bounding box center [54, 67] width 21 height 21
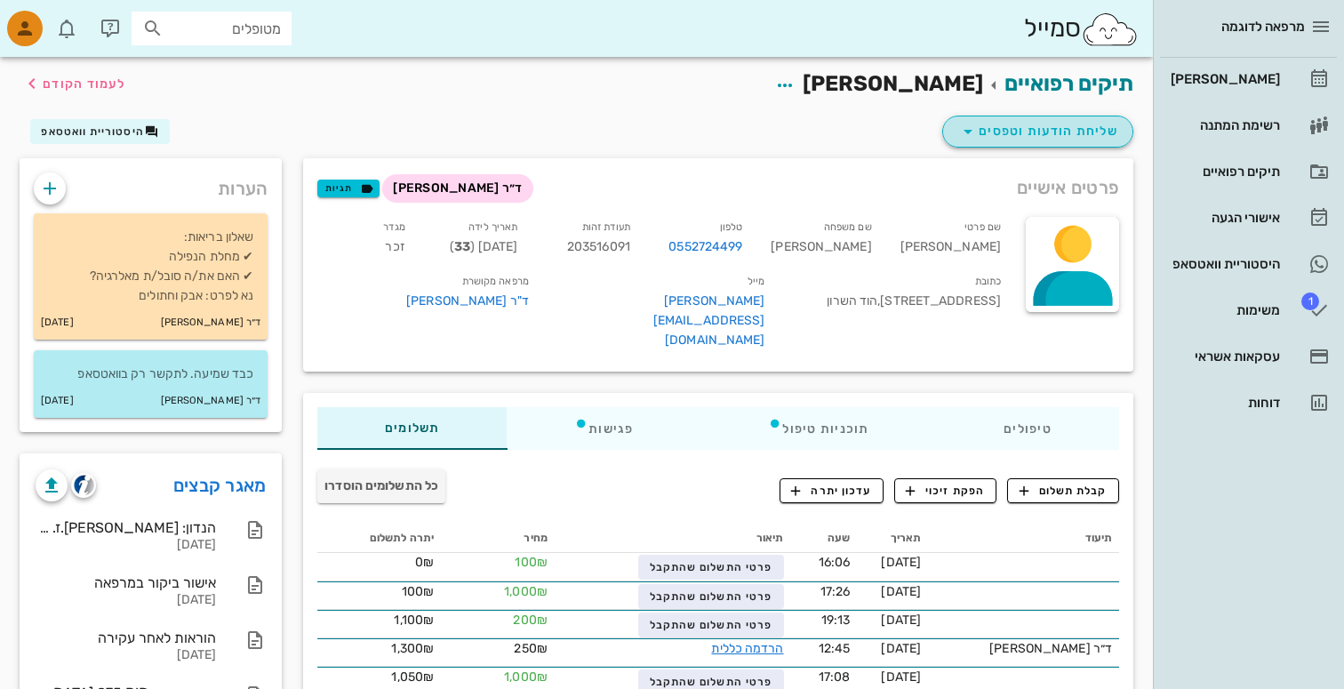
click at [1012, 132] on span "שליחת הודעות וטפסים" at bounding box center [1037, 131] width 161 height 21
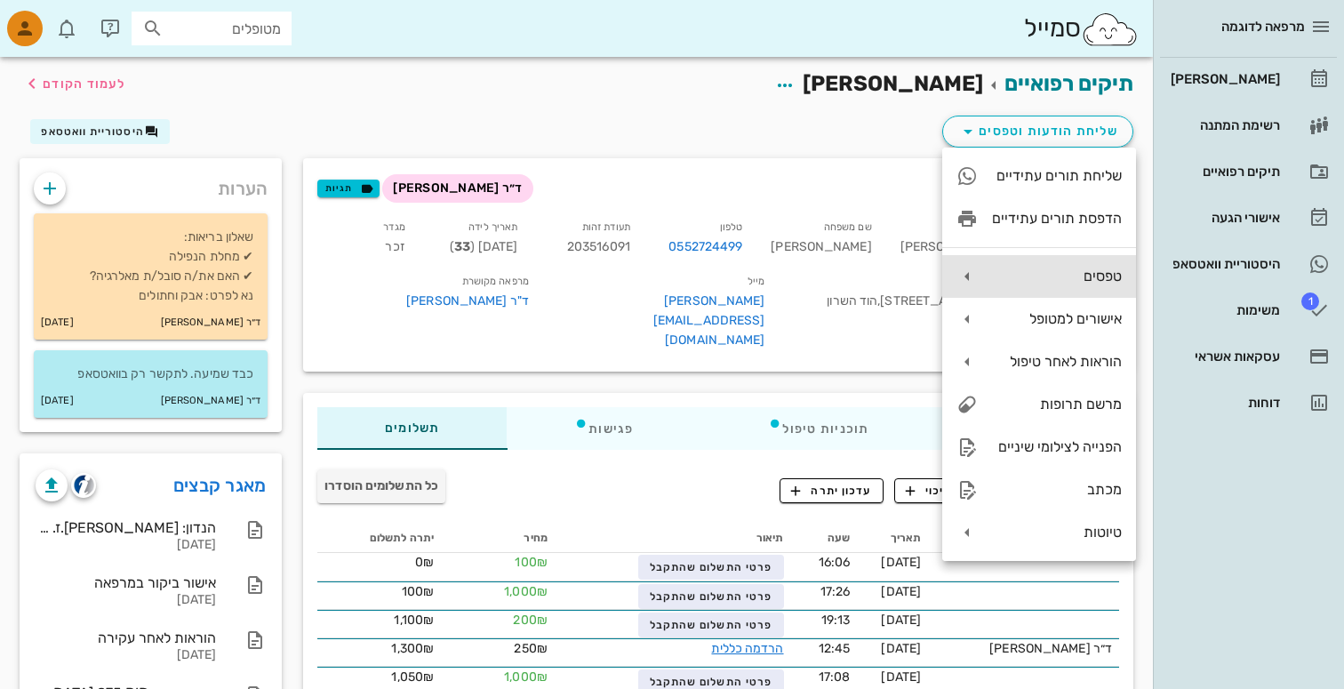
click at [1071, 280] on div "טפסים" at bounding box center [1057, 276] width 130 height 17
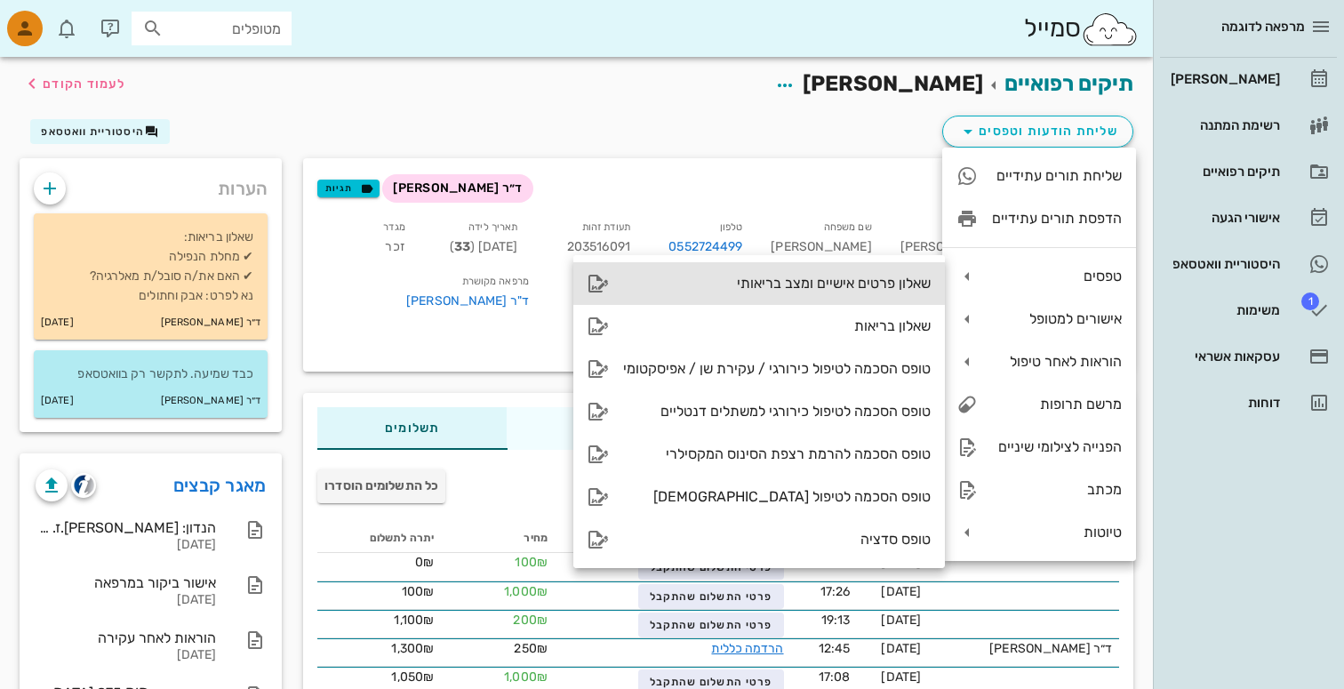
click at [890, 298] on div "שאלון פרטים אישיים ומצב בריאותי" at bounding box center [759, 283] width 372 height 43
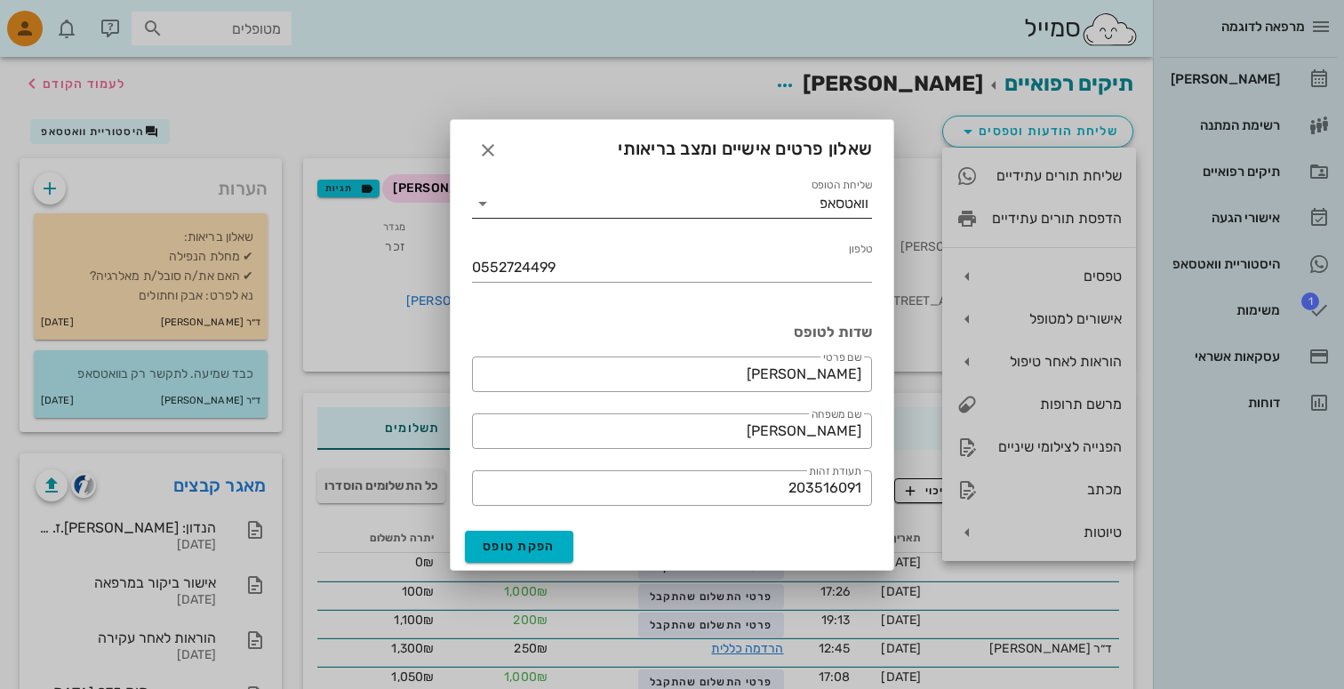
click at [756, 197] on input "שליחת הטופס" at bounding box center [658, 203] width 323 height 28
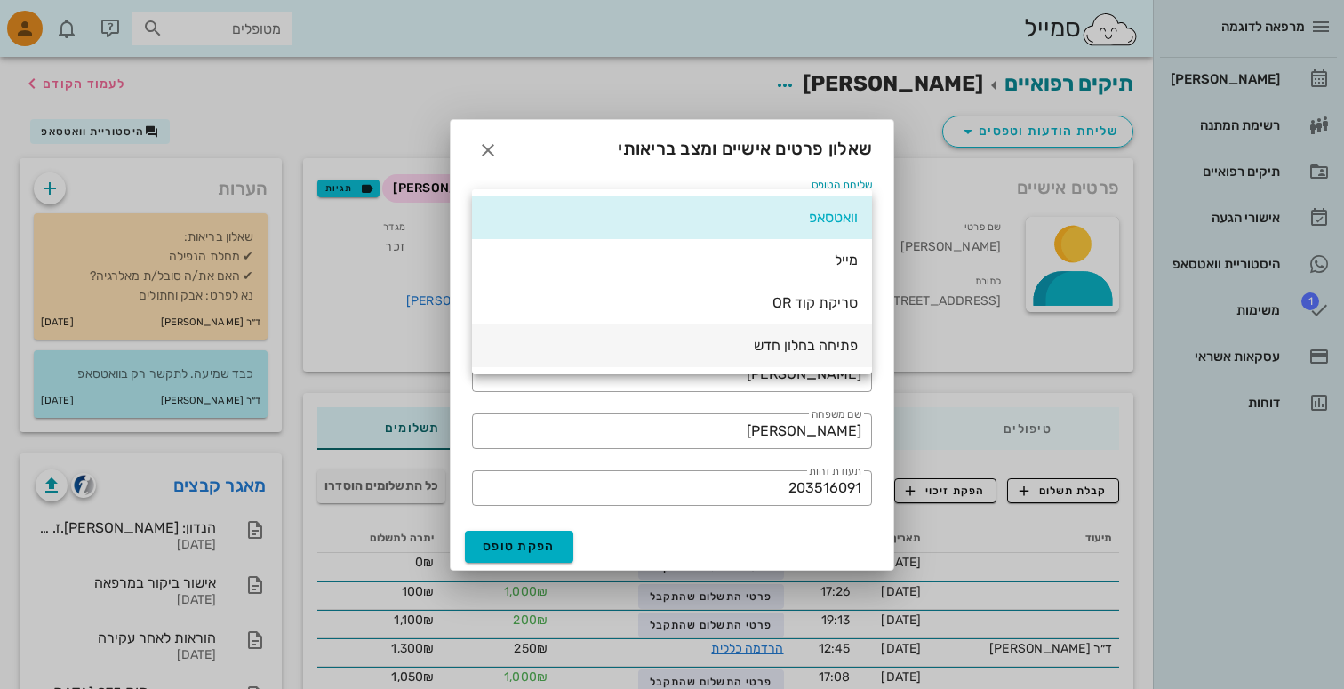
click at [754, 337] on div "פתיחה בחלון חדש" at bounding box center [672, 345] width 372 height 17
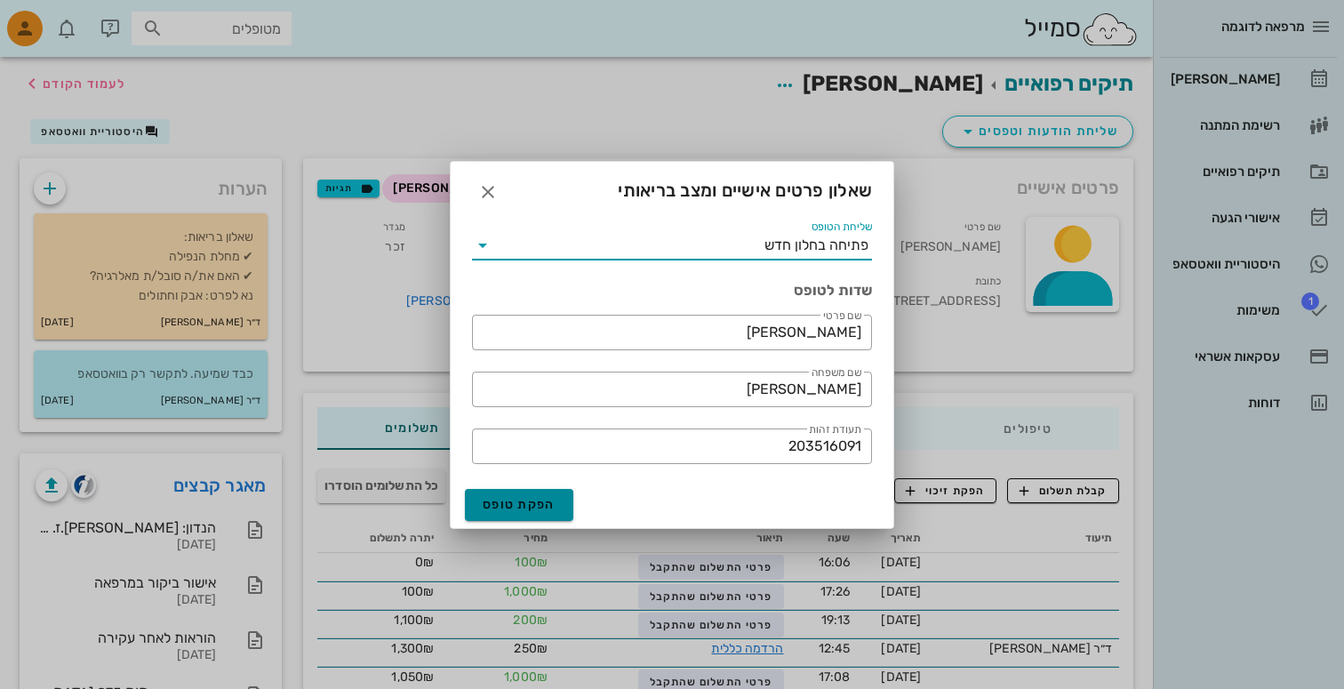
click at [505, 507] on span "הפקת טופס" at bounding box center [519, 504] width 73 height 15
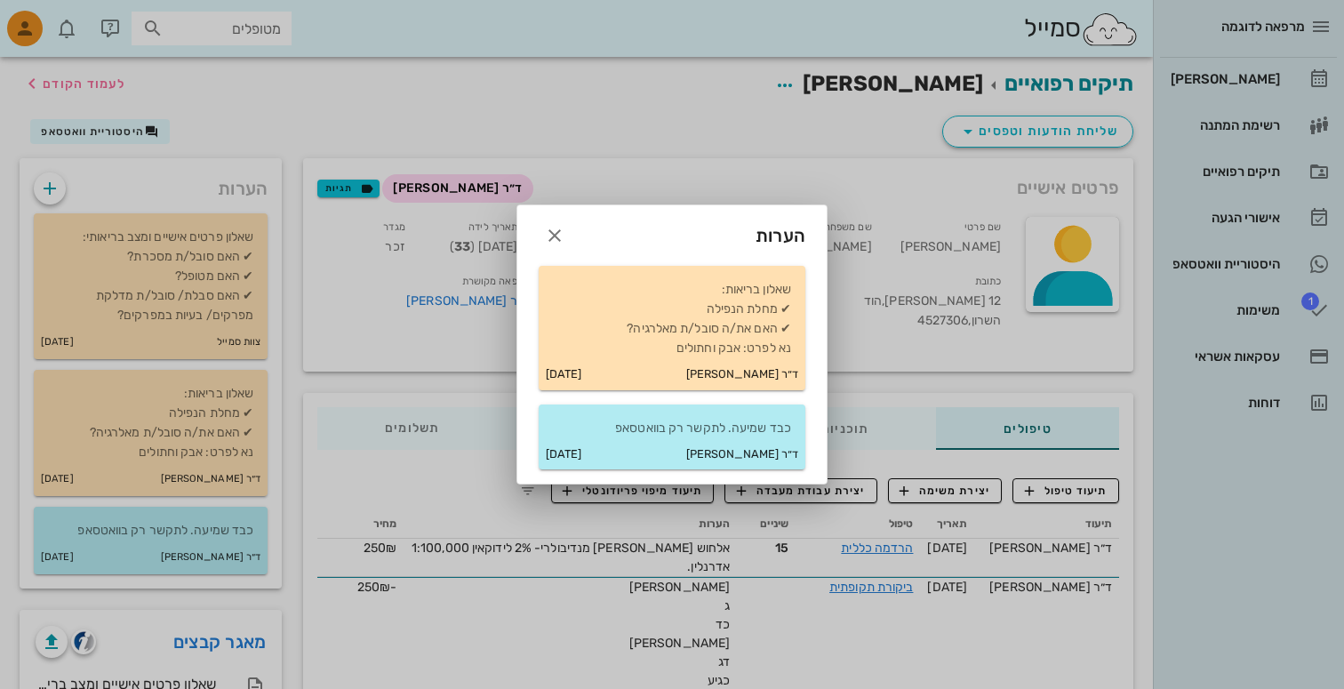
click at [332, 302] on div at bounding box center [672, 344] width 1344 height 689
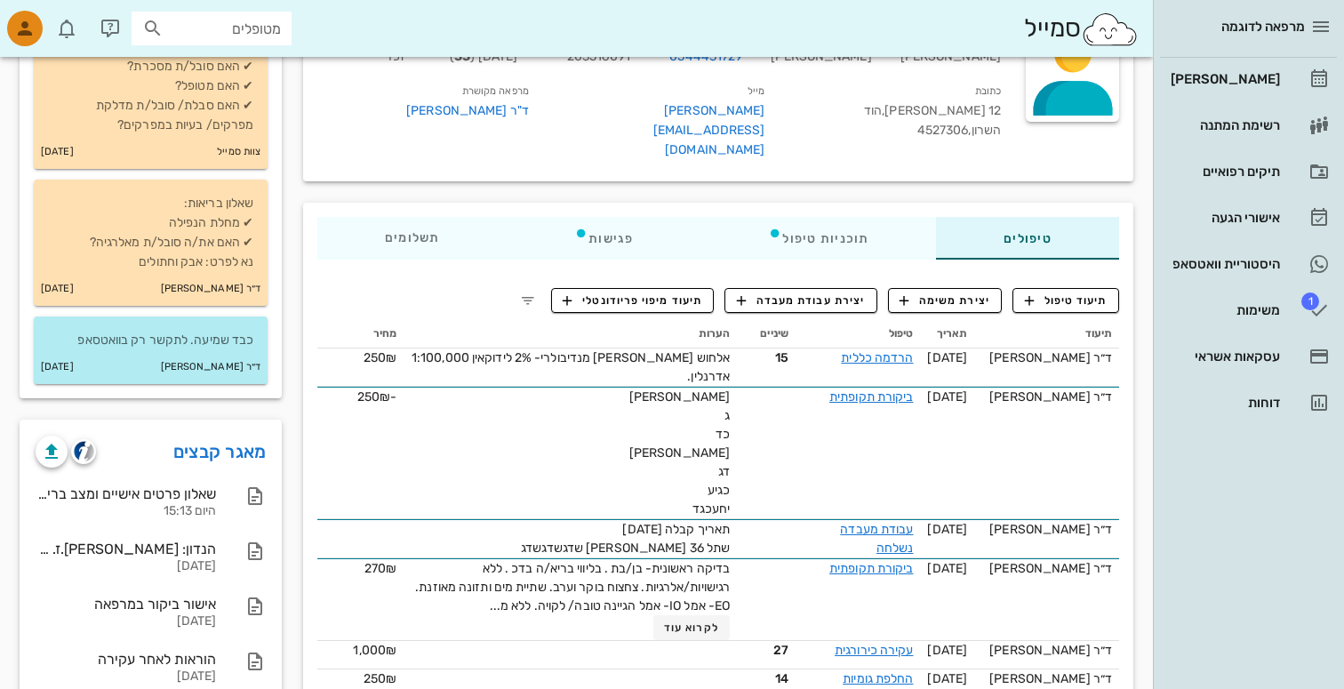
scroll to position [203, 0]
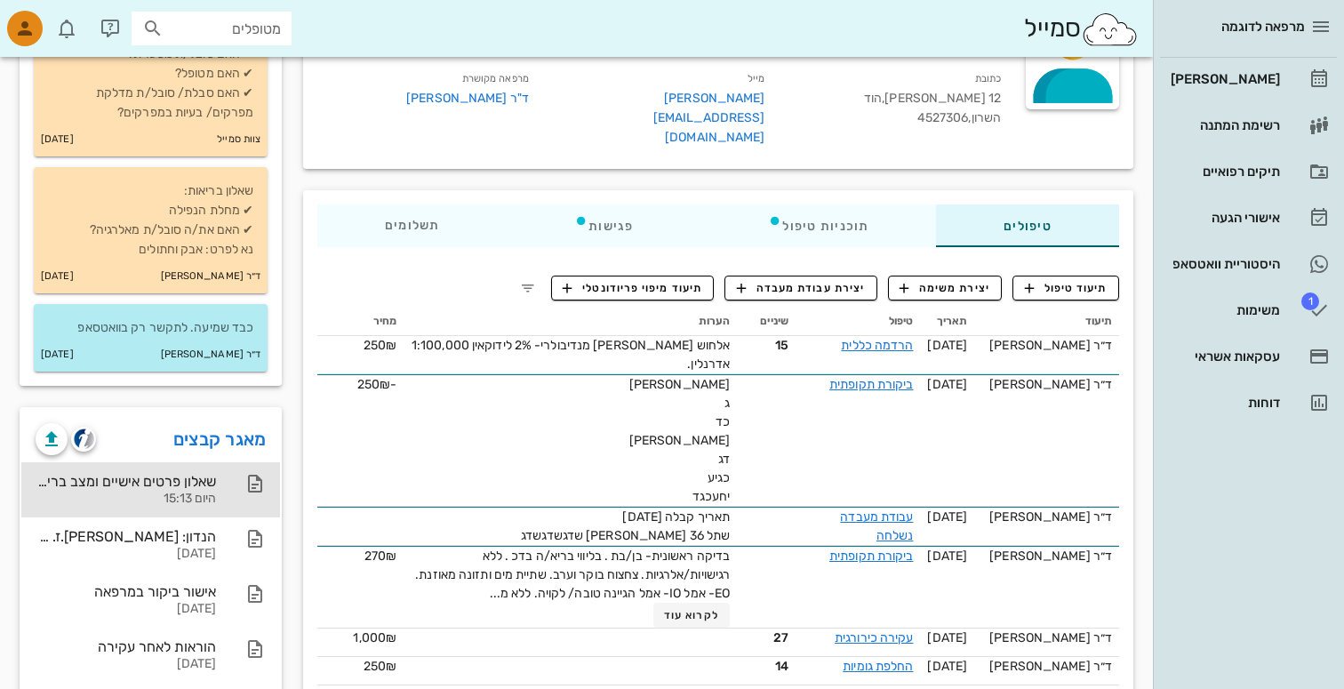
click at [200, 492] on div "היום 15:13" at bounding box center [126, 499] width 180 height 15
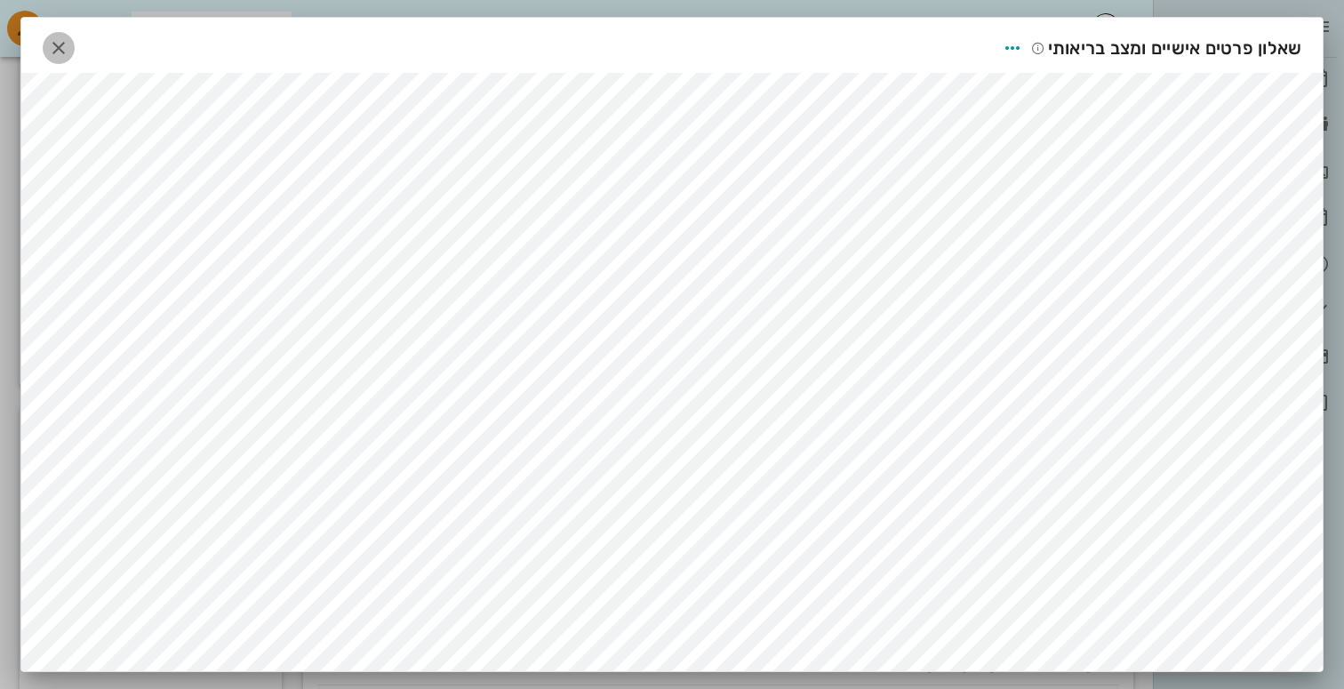
click at [58, 45] on icon "button" at bounding box center [58, 47] width 21 height 21
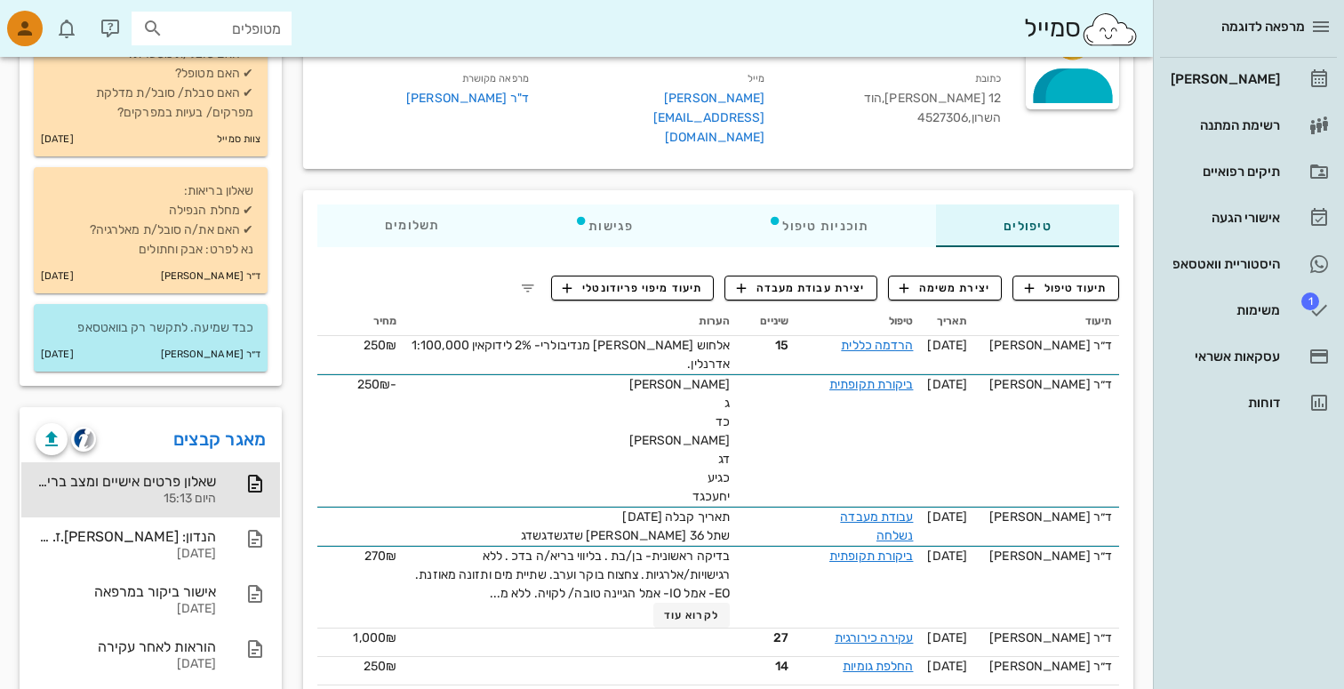
scroll to position [0, 0]
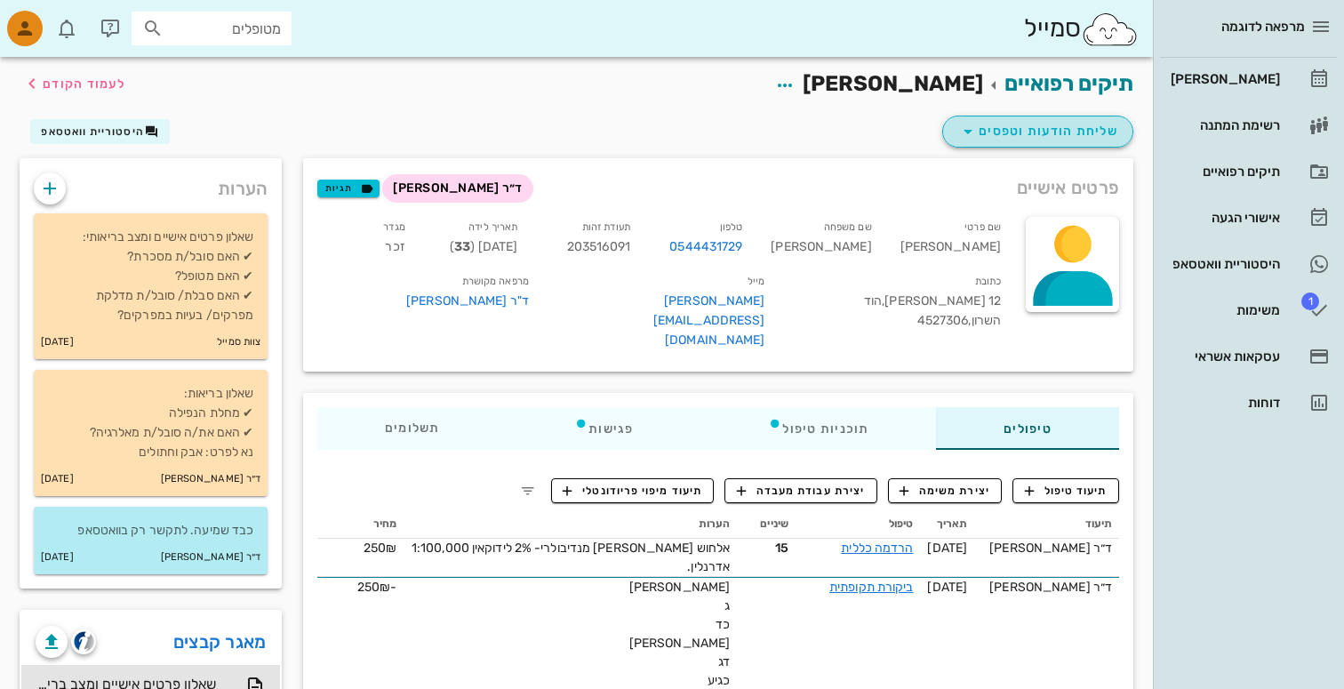
click at [1001, 134] on span "שליחת הודעות וטפסים" at bounding box center [1037, 131] width 161 height 21
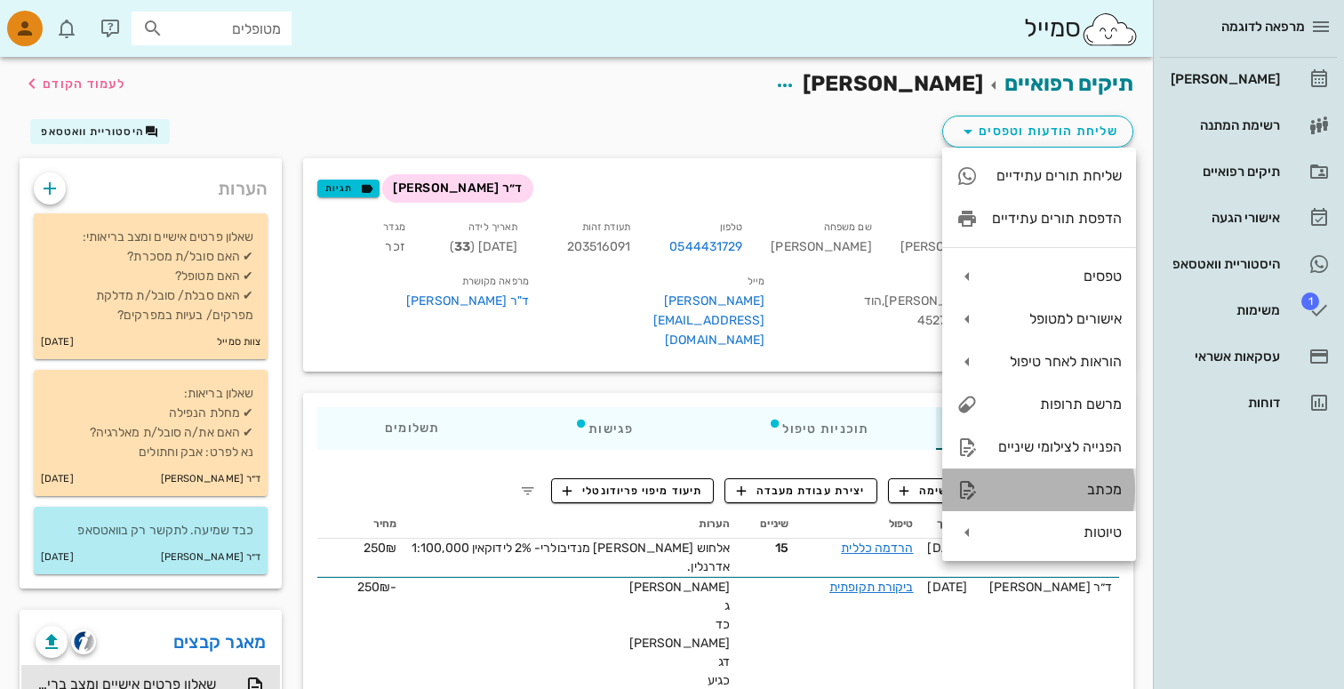
click at [1053, 498] on div "מכתב" at bounding box center [1057, 489] width 130 height 17
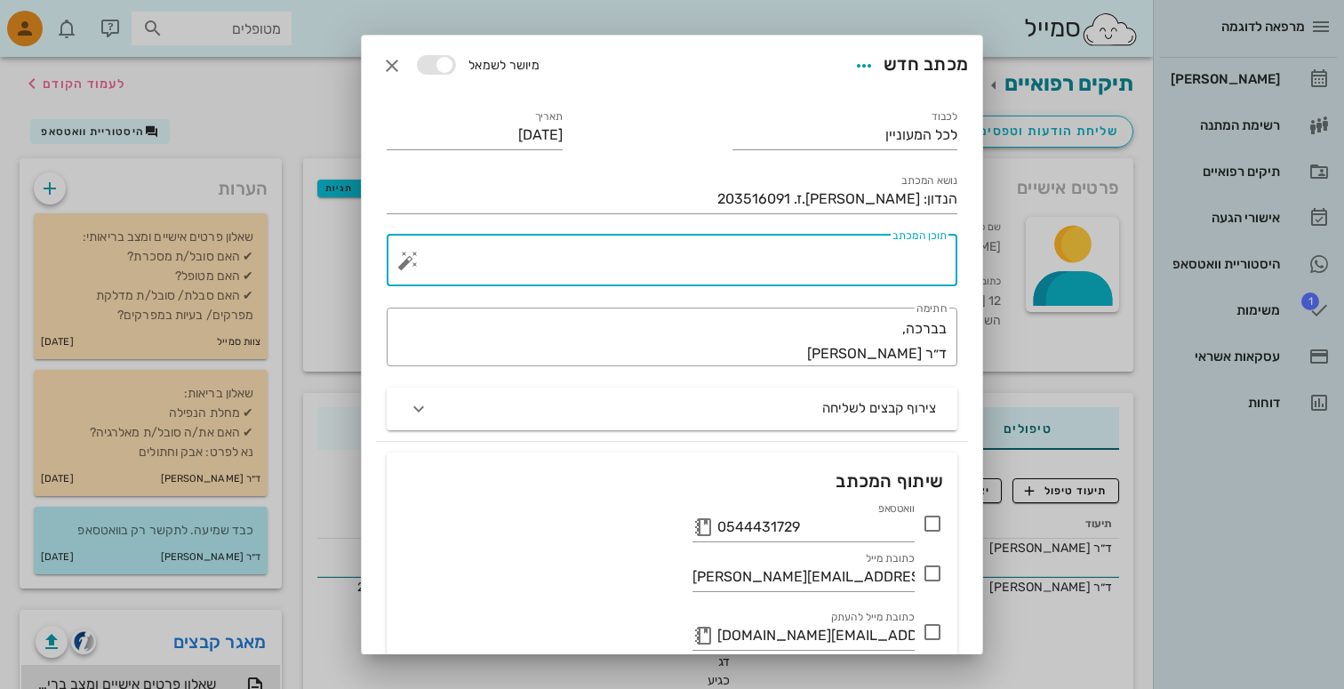
click at [768, 249] on textarea "תוכן המכתב" at bounding box center [679, 265] width 535 height 43
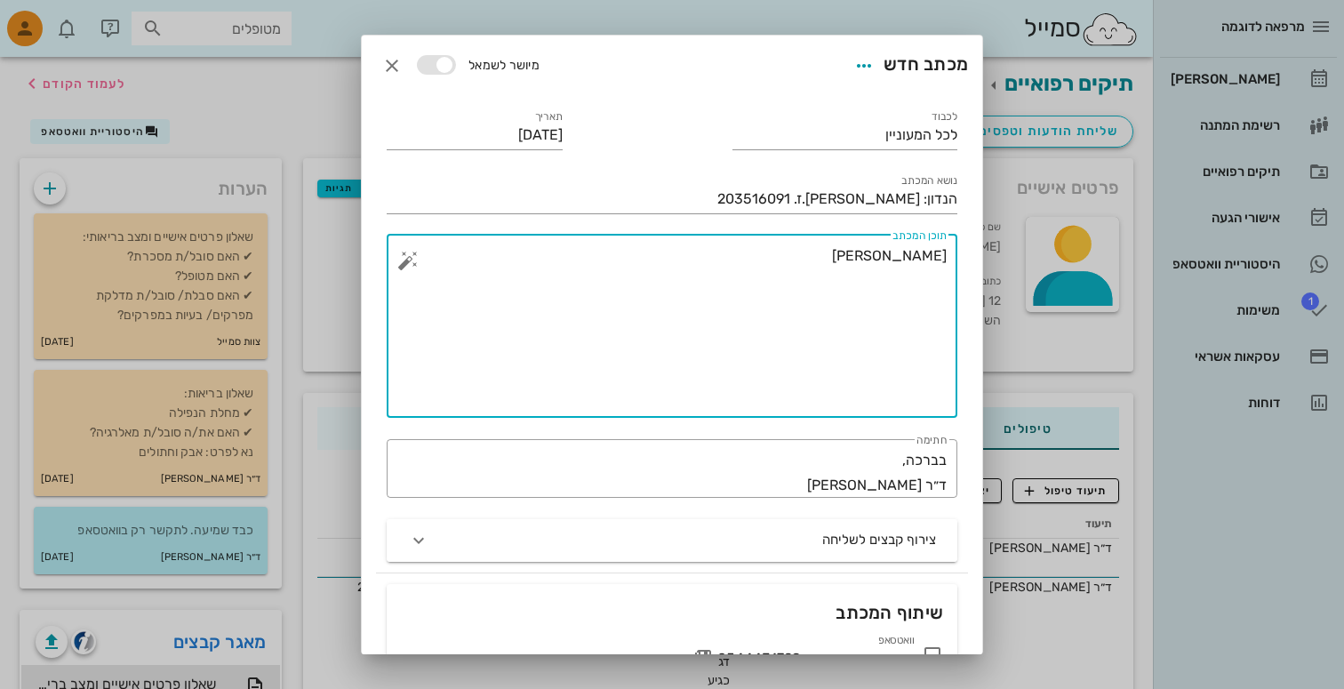
type textarea "[PERSON_NAME]"
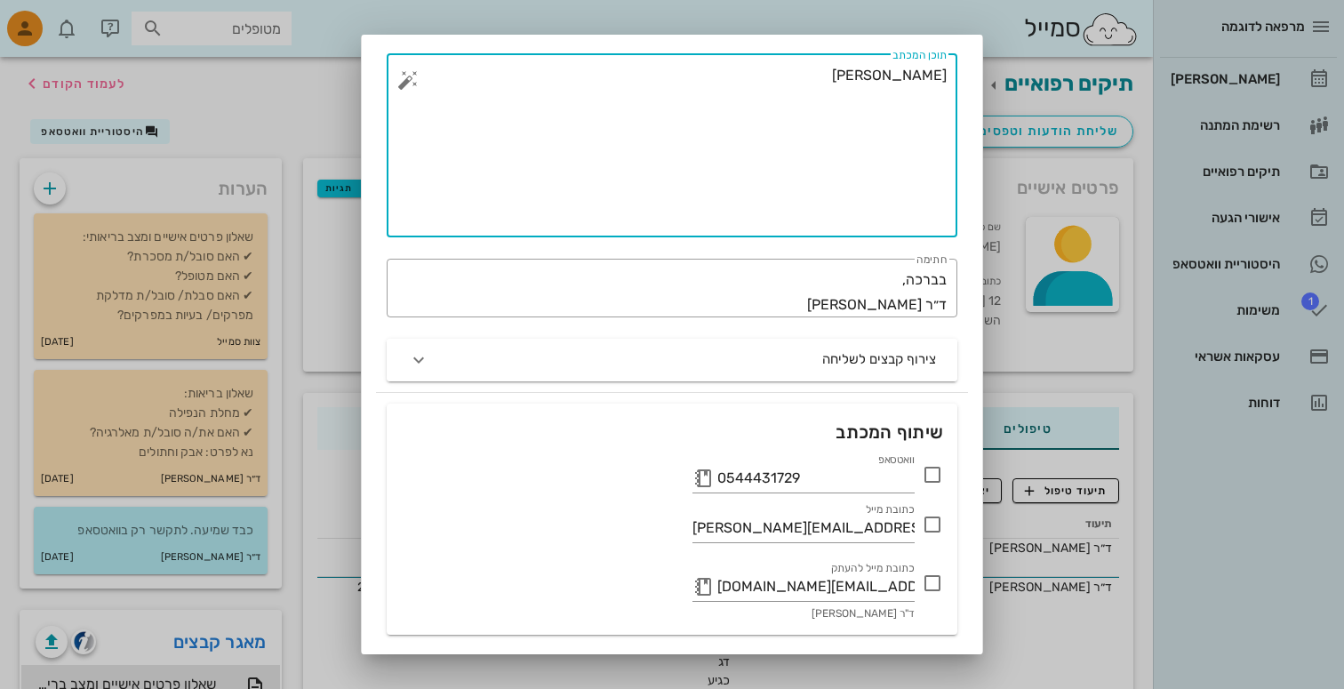
scroll to position [186, 0]
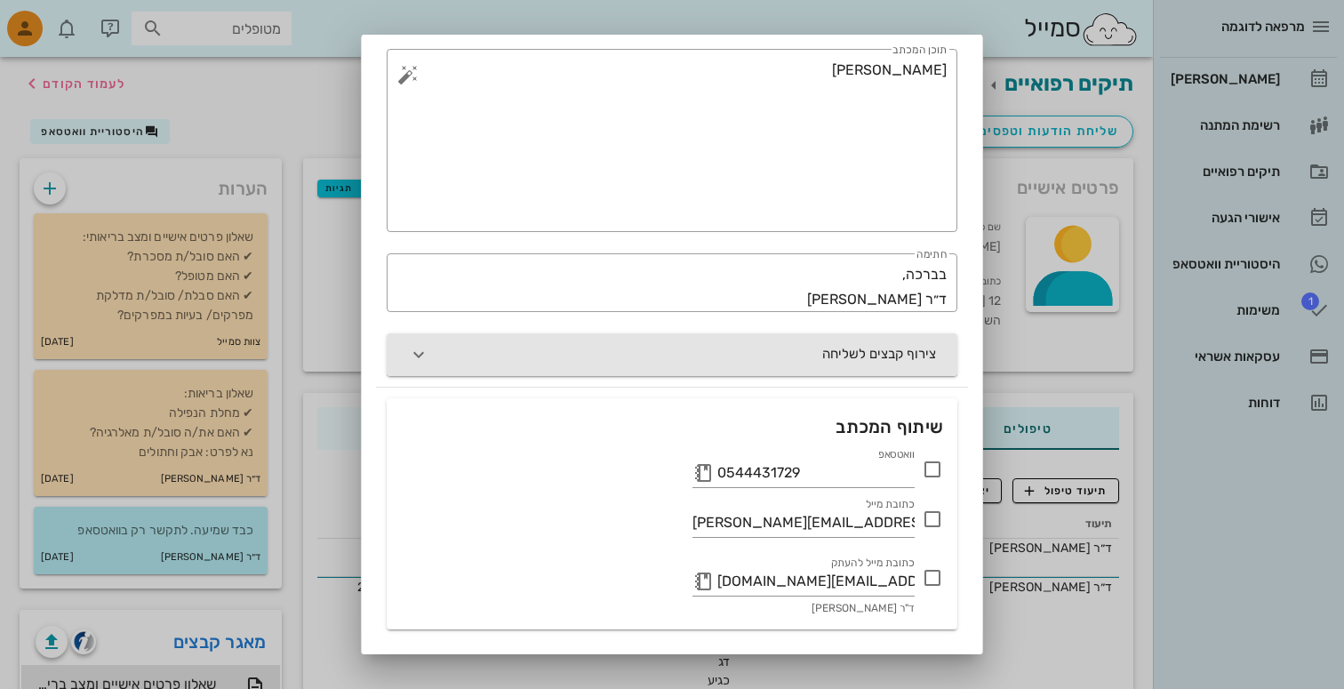
click at [810, 373] on button "צירוף קבצים לשליחה" at bounding box center [672, 354] width 571 height 43
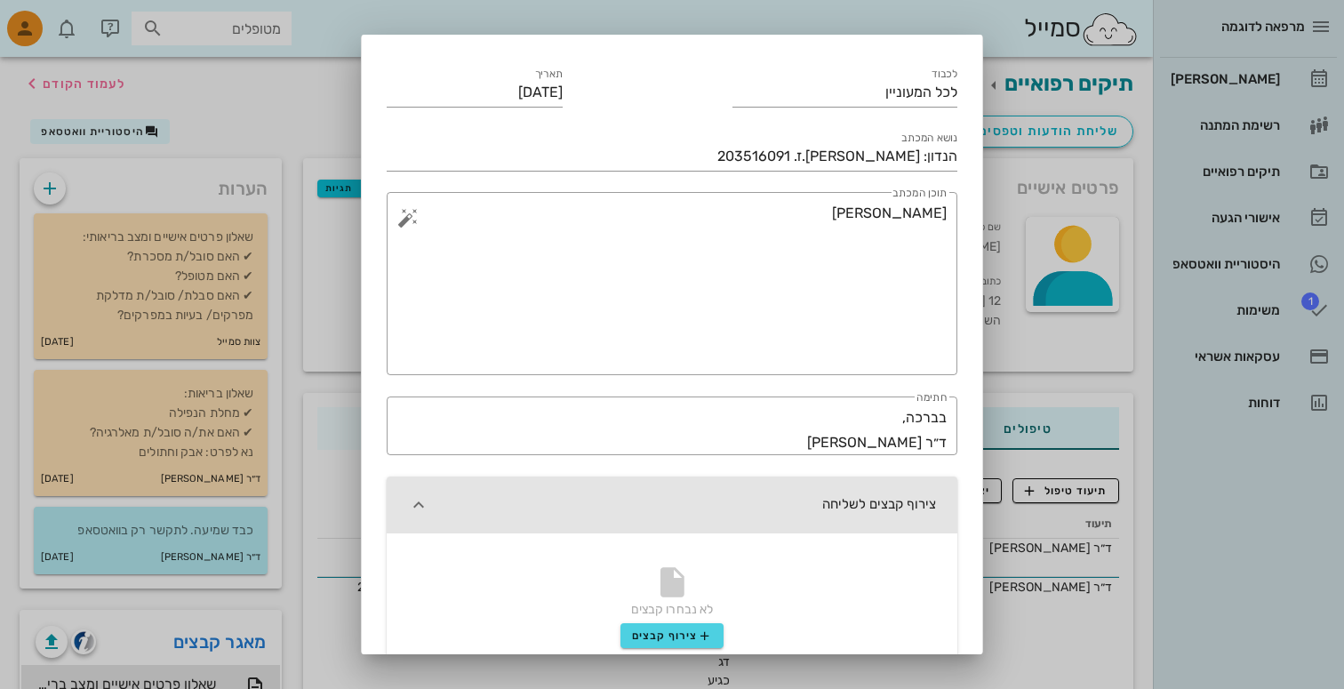
scroll to position [0, 0]
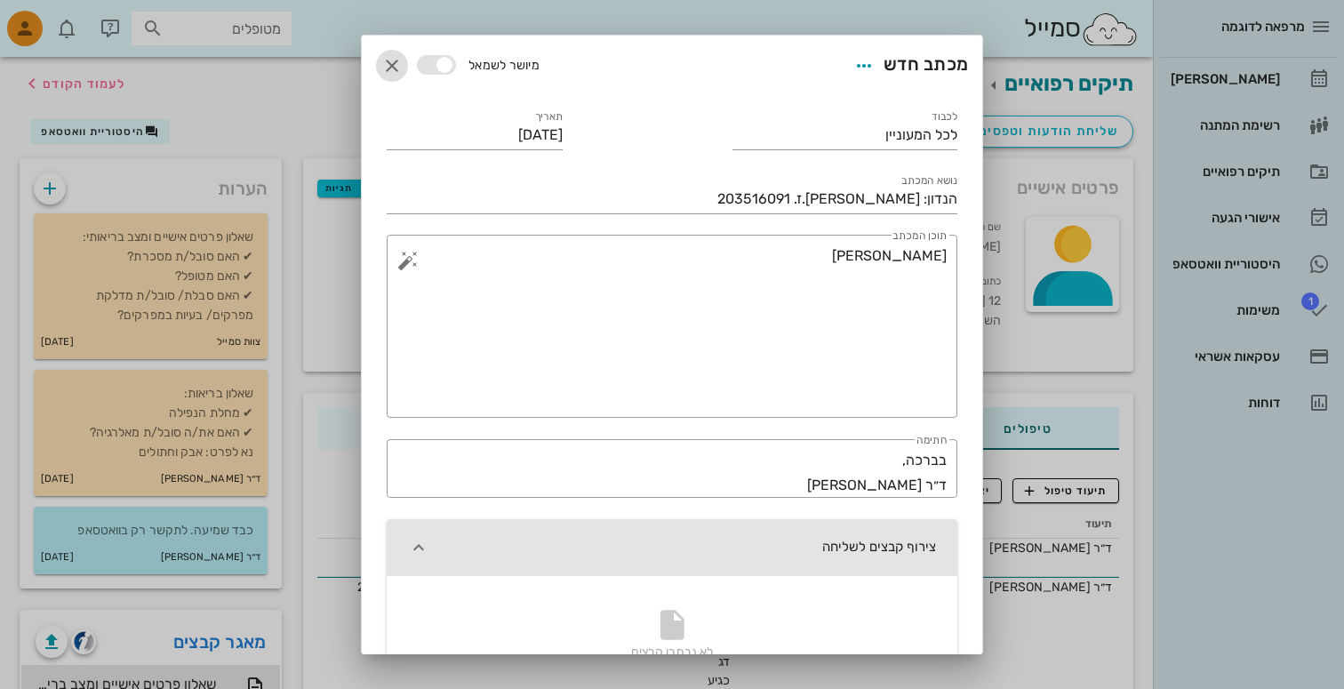
click at [393, 65] on icon "button" at bounding box center [391, 65] width 21 height 21
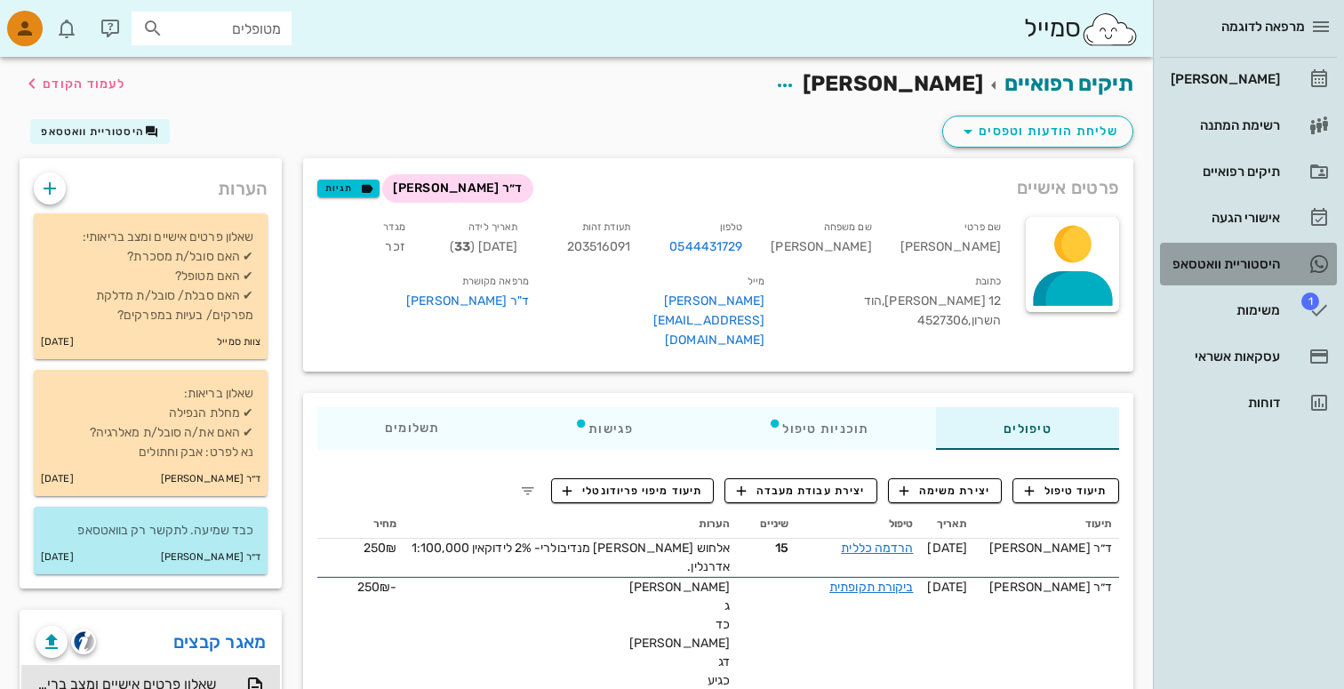
click at [1257, 252] on div "היסטוריית וואטסאפ" at bounding box center [1223, 264] width 113 height 28
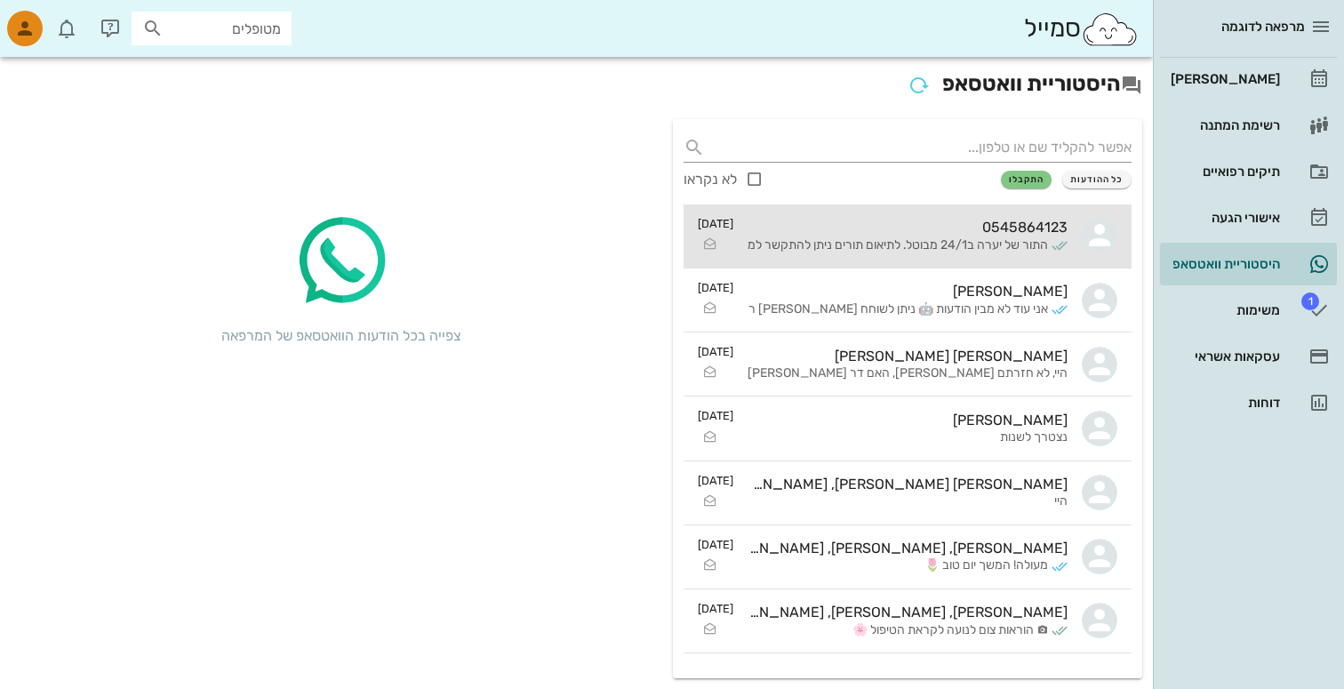
click at [976, 250] on div "התור של יערה ב24/1 מבוטל. לתיאום תורים ניתן להתקשר למרפאה 0773399921 המשך יום נ…" at bounding box center [898, 245] width 300 height 15
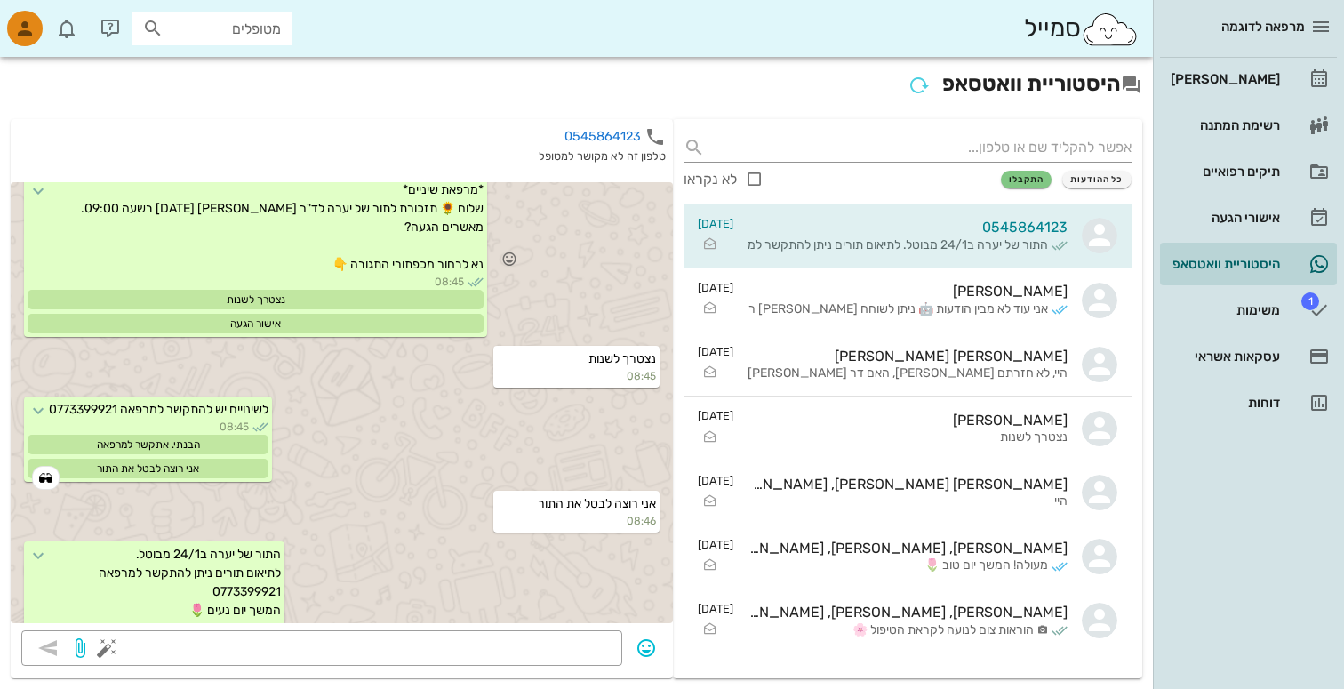
scroll to position [78, 0]
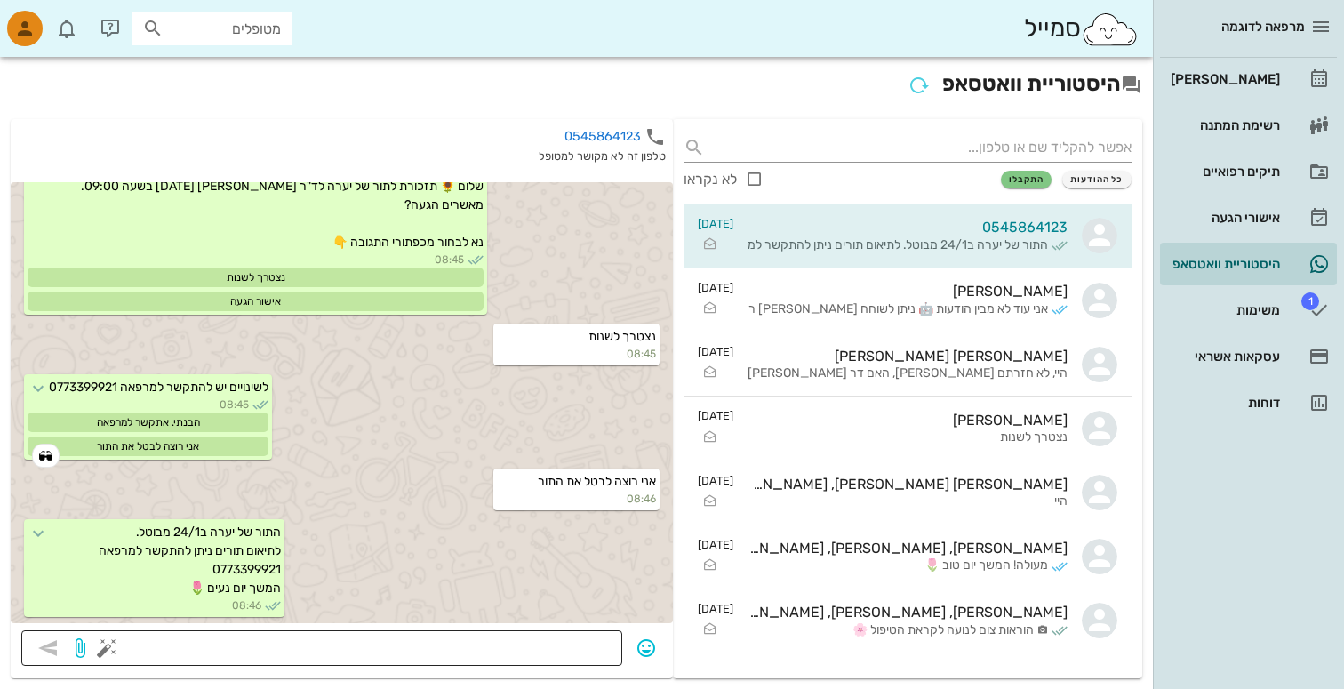
click at [443, 638] on textarea at bounding box center [360, 650] width 501 height 28
click at [1242, 170] on div "תיקים רפואיים" at bounding box center [1223, 171] width 113 height 14
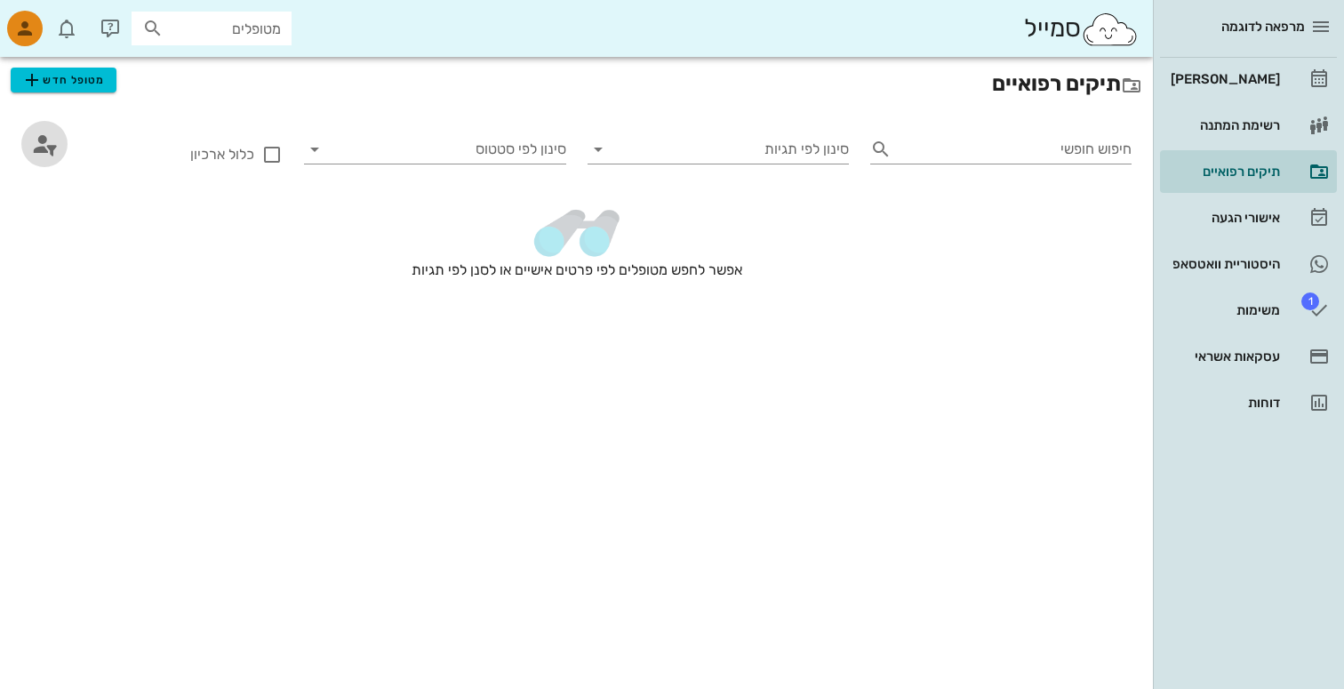
click at [46, 152] on icon "button" at bounding box center [44, 144] width 28 height 28
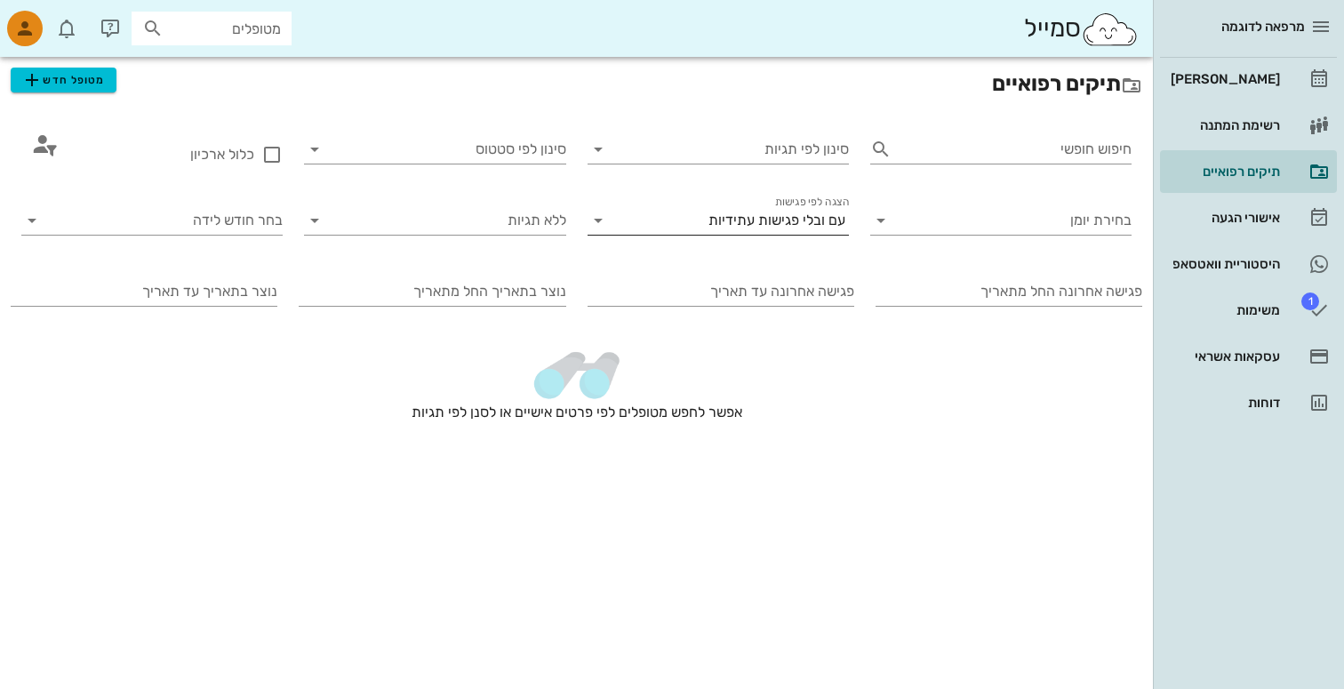
click at [771, 229] on div "עם ובלי פגישות עתידיות" at bounding box center [730, 220] width 236 height 28
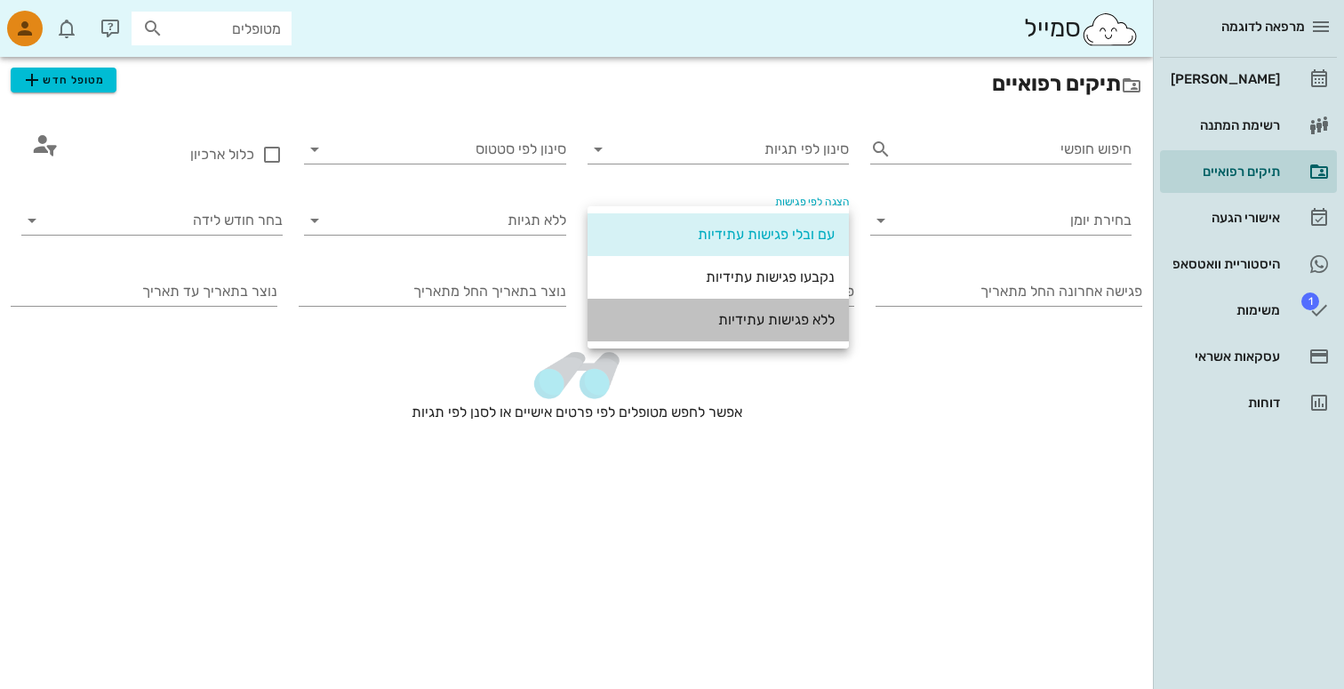
click at [780, 329] on div "ללא פגישות עתידיות" at bounding box center [718, 319] width 233 height 38
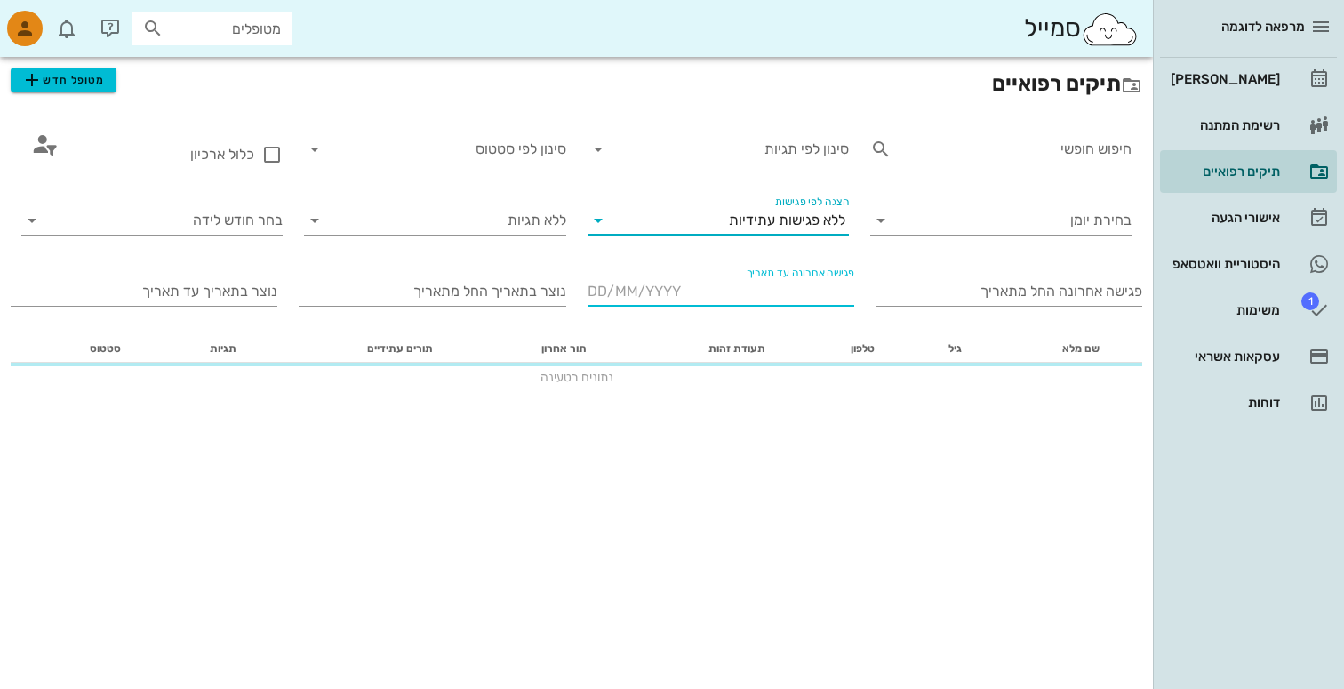
click at [820, 289] on input "פגישה אחרונה עד תאריך" at bounding box center [721, 291] width 267 height 28
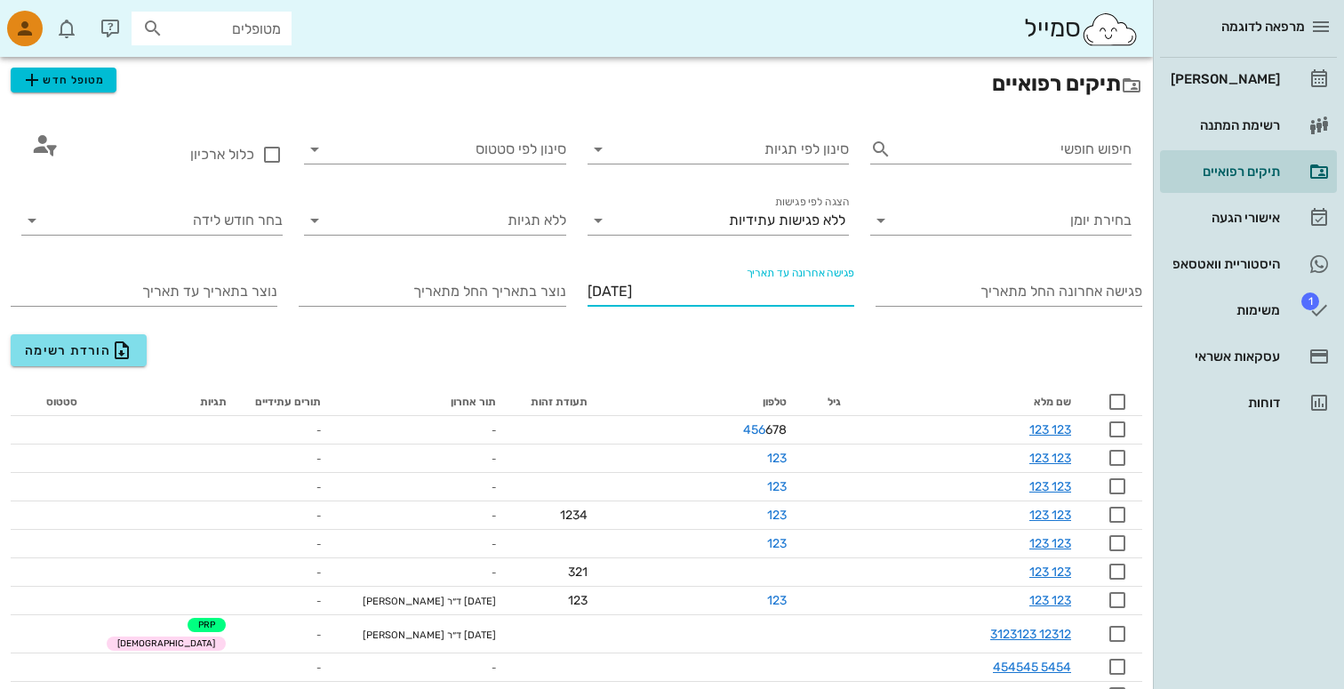
type input "[DATE]"
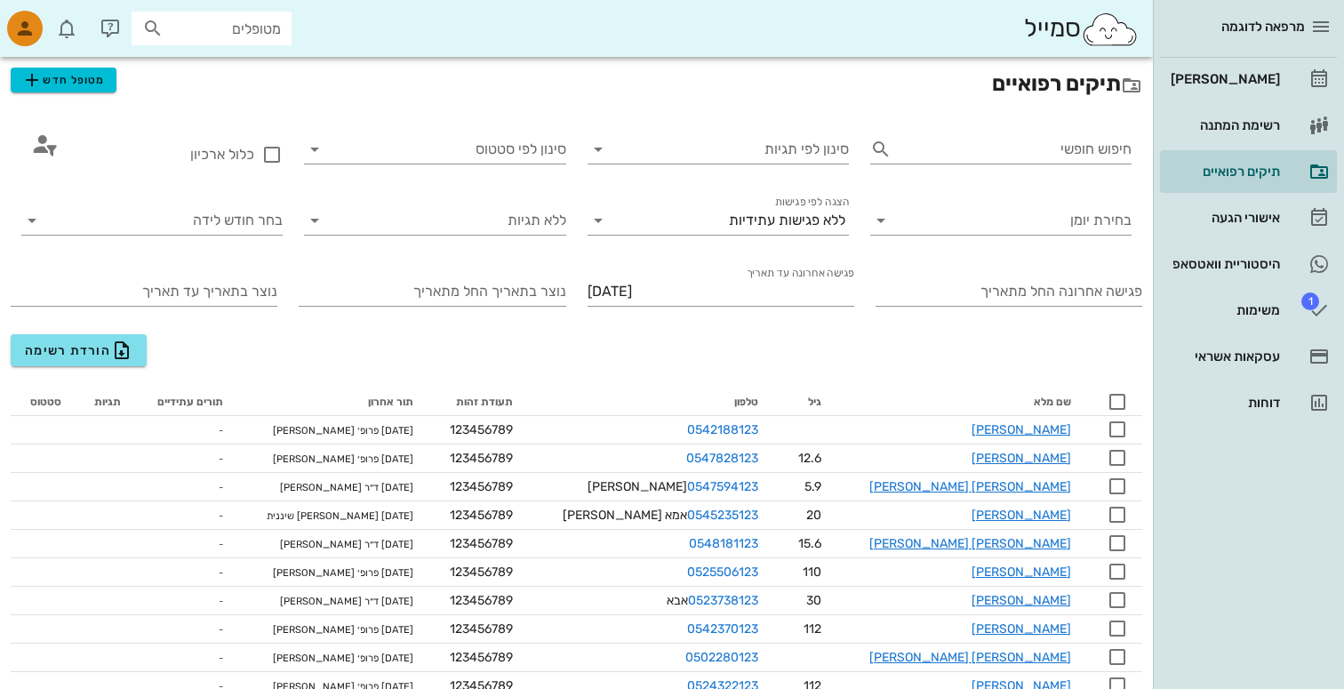
click at [1120, 396] on icon at bounding box center [1117, 401] width 21 height 21
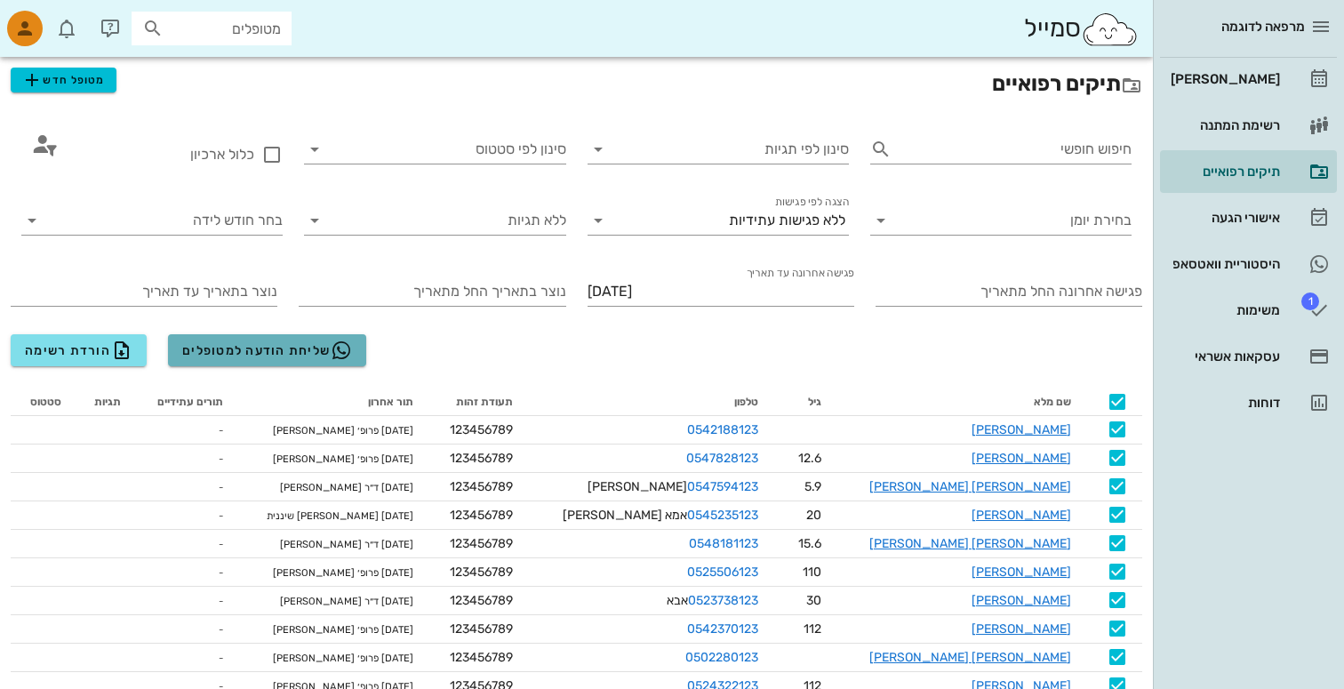
click at [244, 349] on span "שליחת הודעה למטופלים" at bounding box center [267, 350] width 170 height 21
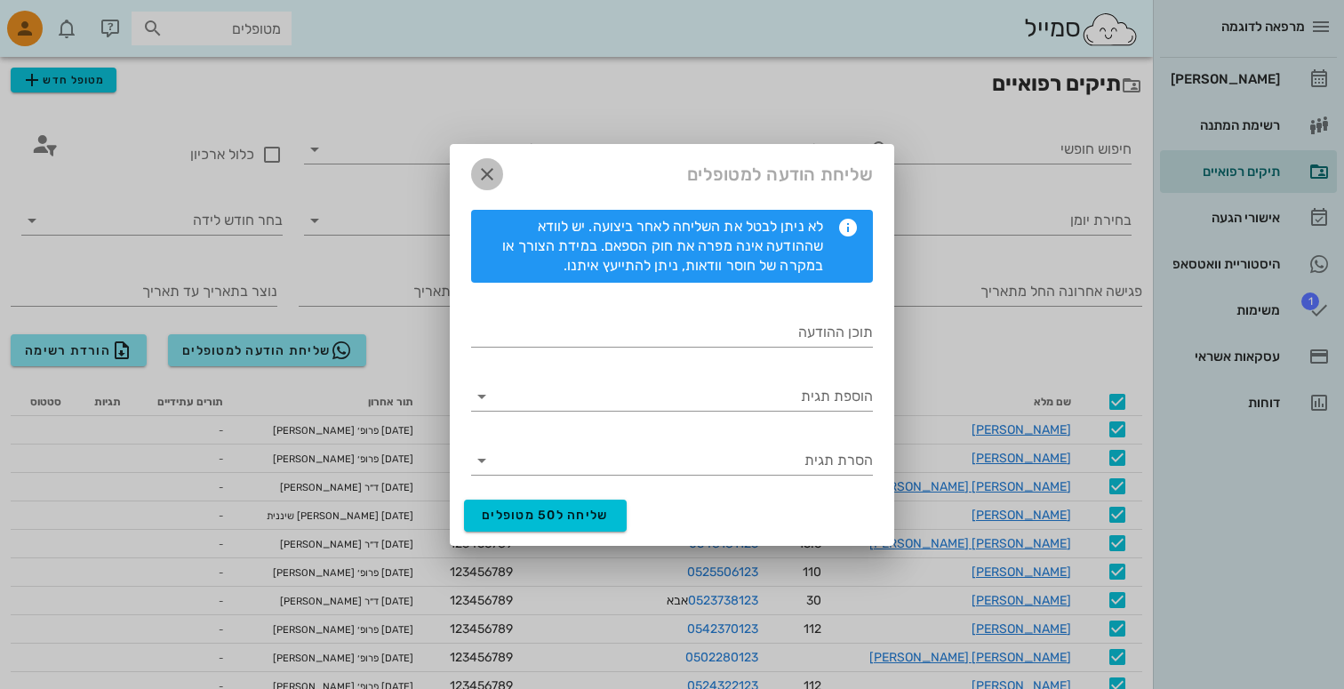
click at [486, 169] on icon "button" at bounding box center [486, 174] width 21 height 21
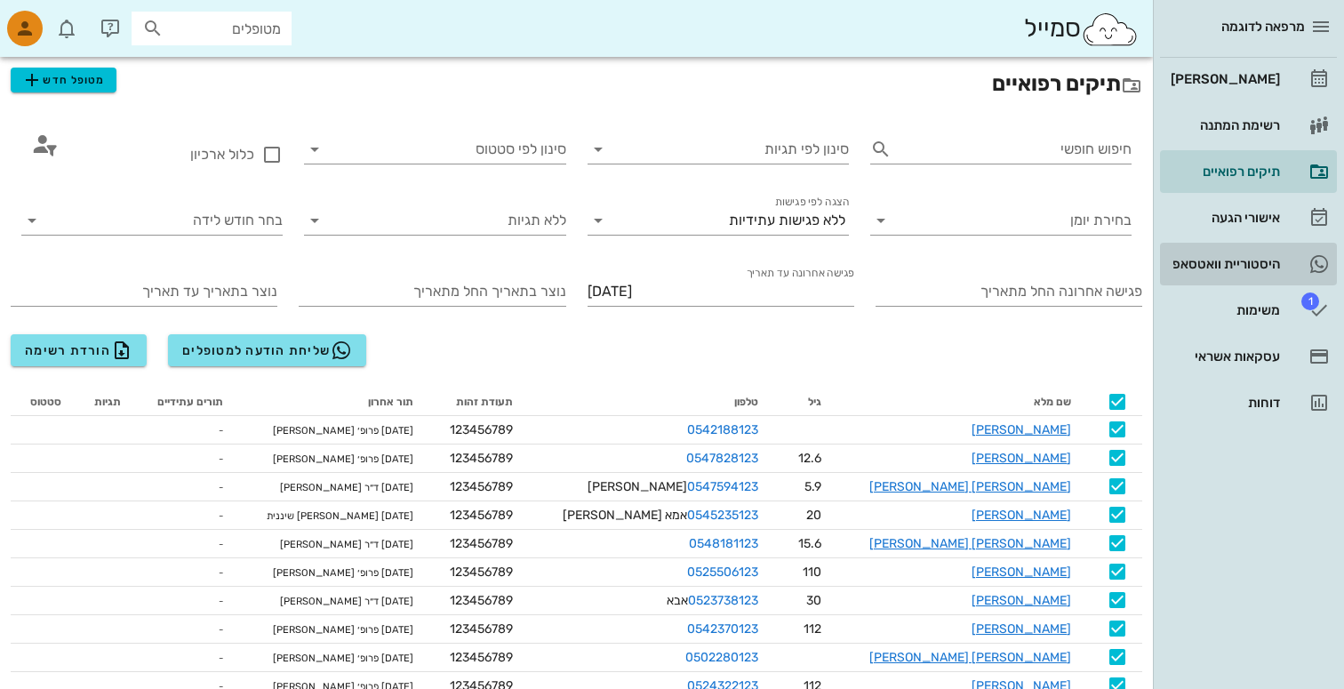
click at [1268, 250] on div "היסטוריית וואטסאפ" at bounding box center [1223, 264] width 113 height 28
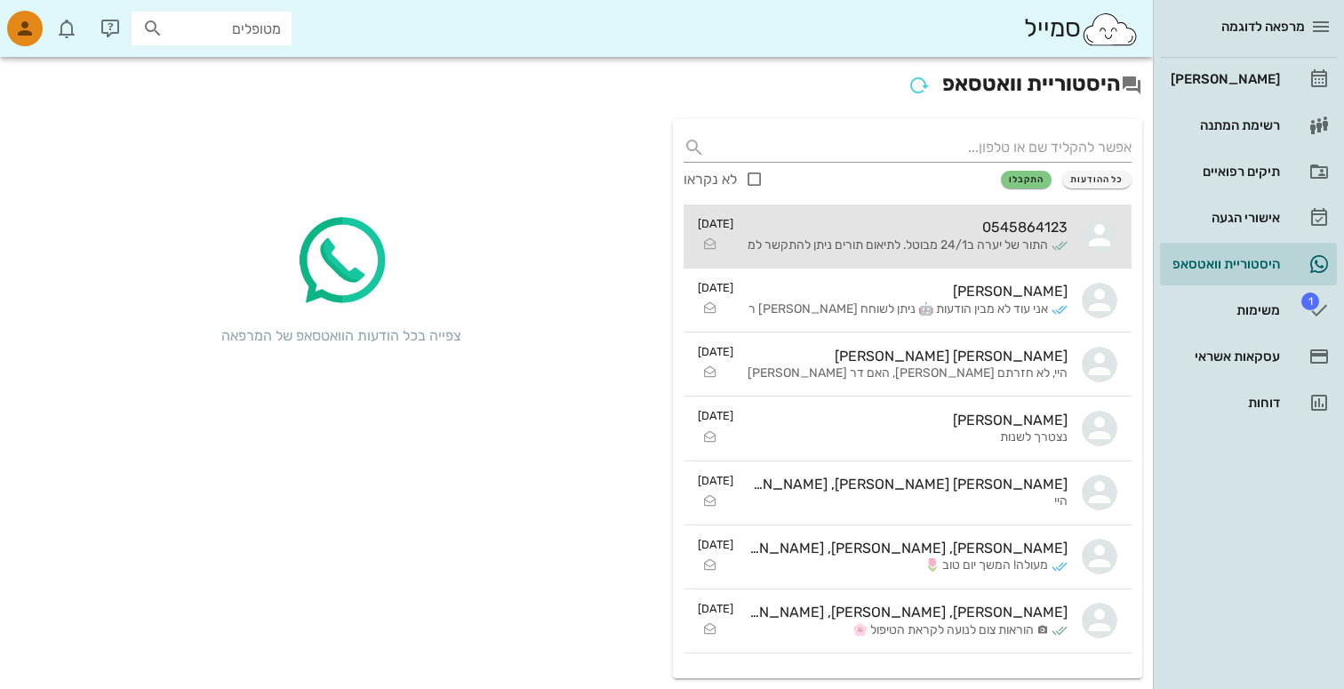
click at [939, 260] on div "0545864123 התור של יערה ב24/1 מבוטל. לתיאום תורים ניתן להתקשר למרפאה 0773399921…" at bounding box center [908, 236] width 320 height 56
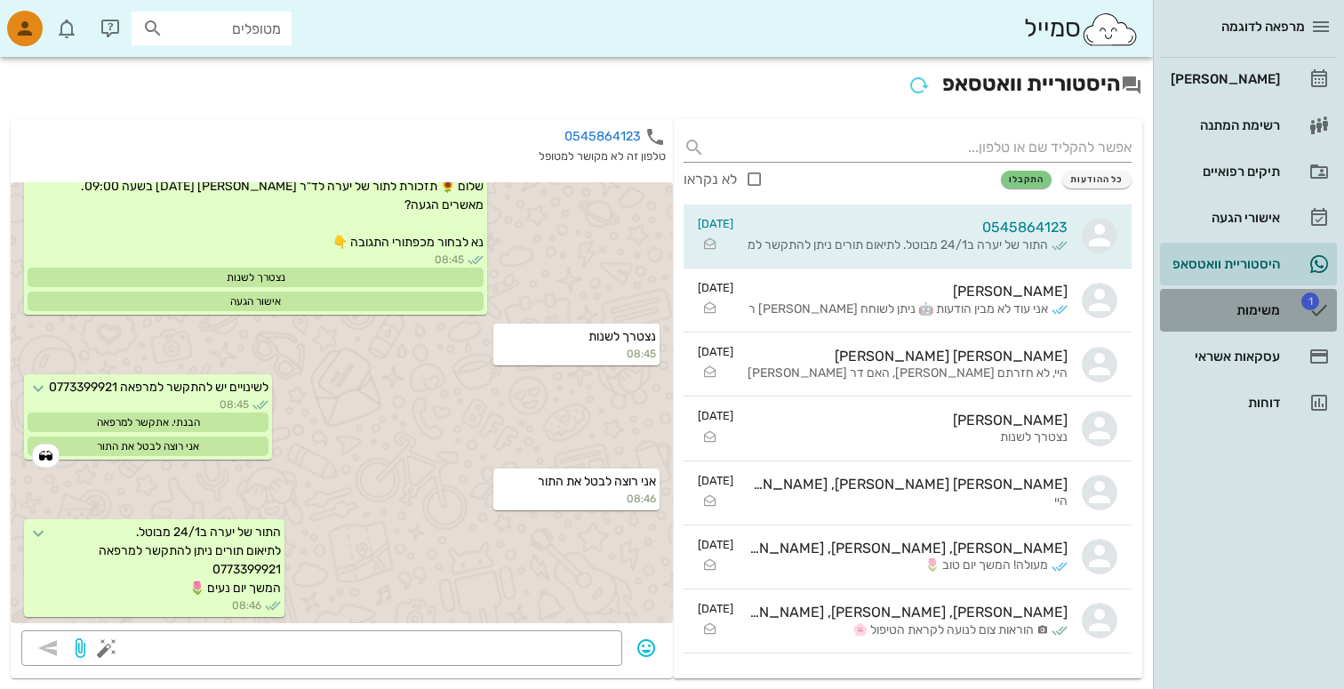
click at [1224, 289] on link "1 משימות" at bounding box center [1248, 310] width 177 height 43
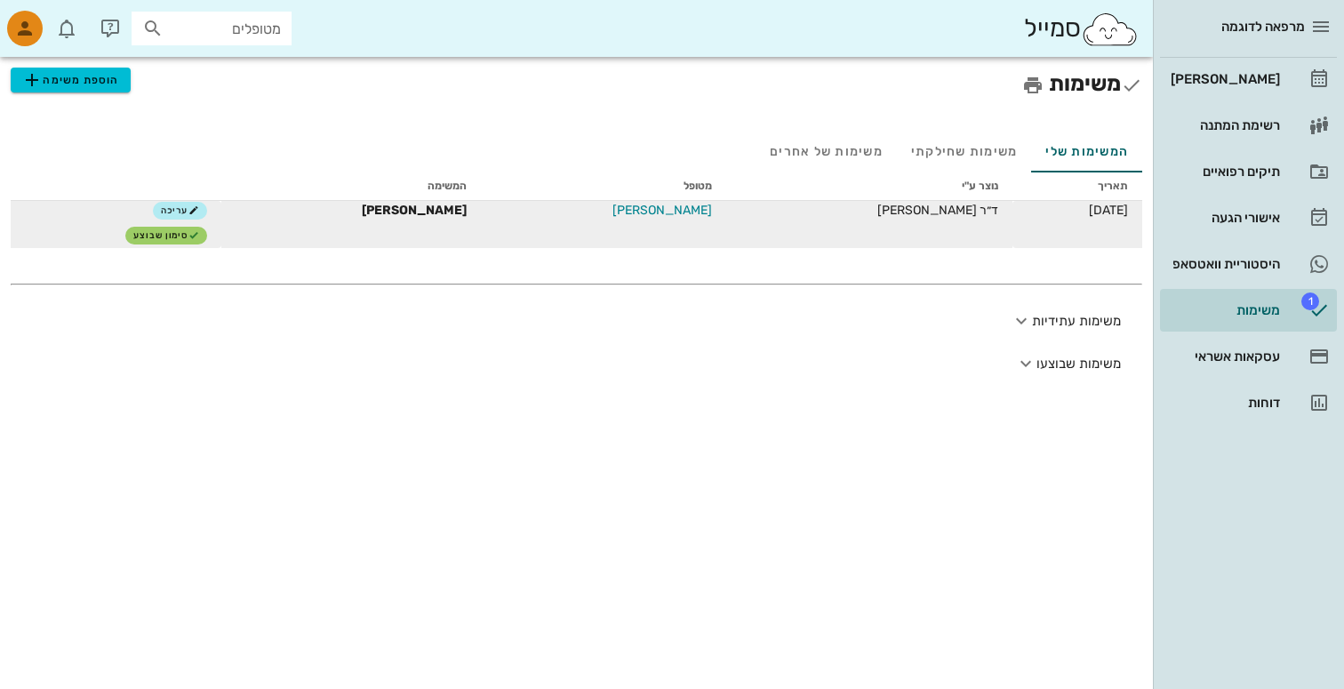
click at [692, 210] on span "[PERSON_NAME]" at bounding box center [662, 210] width 100 height 19
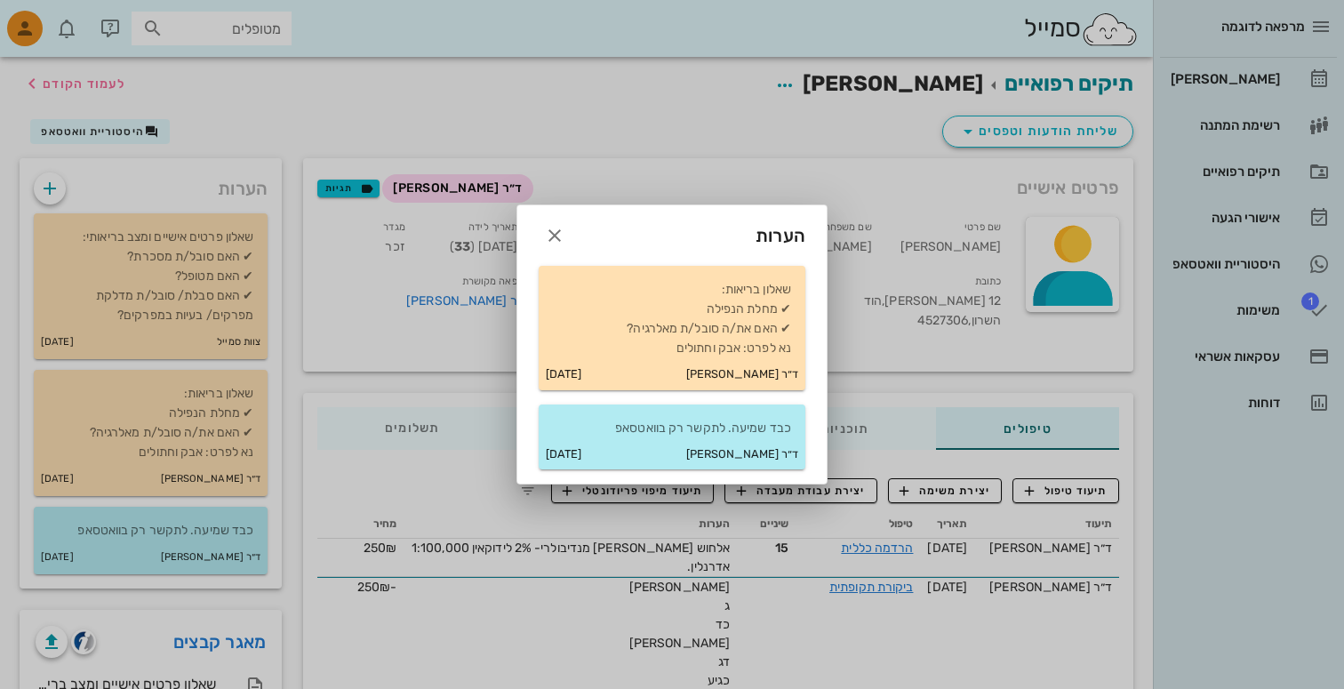
click at [736, 191] on div at bounding box center [672, 344] width 1344 height 689
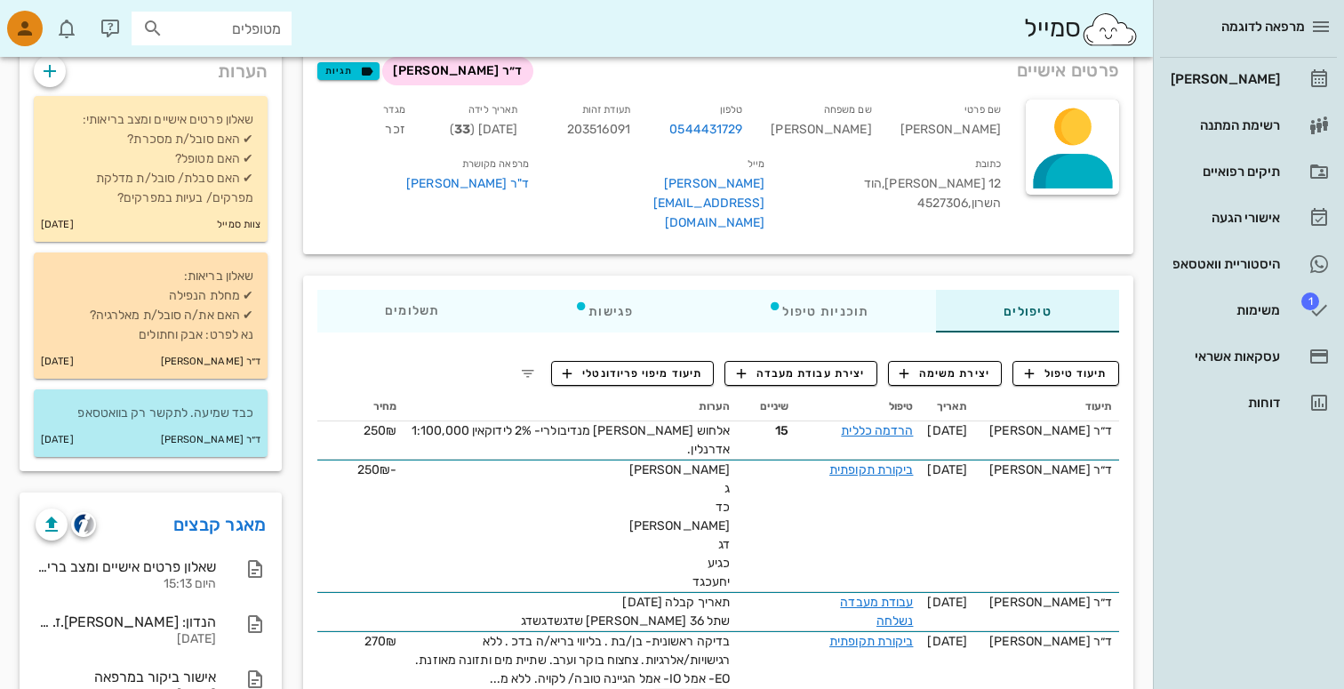
scroll to position [122, 0]
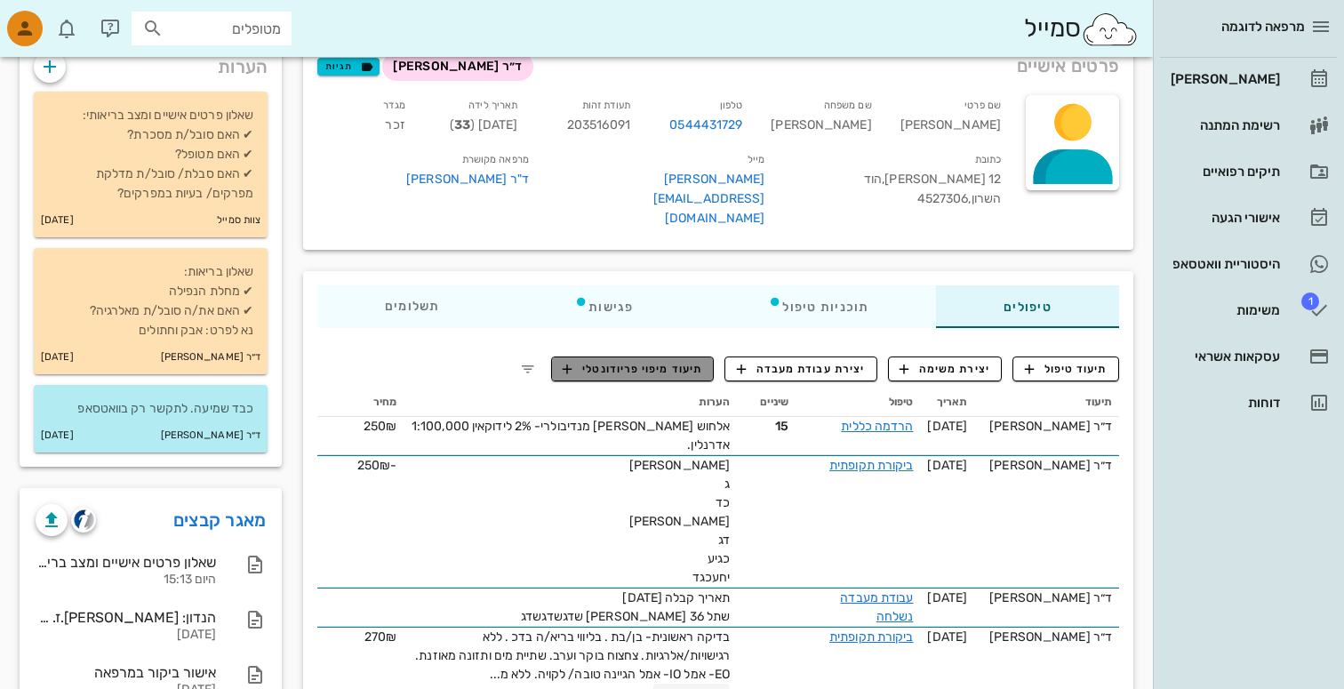
click at [644, 356] on button "תיעוד מיפוי פריודונטלי" at bounding box center [633, 368] width 164 height 25
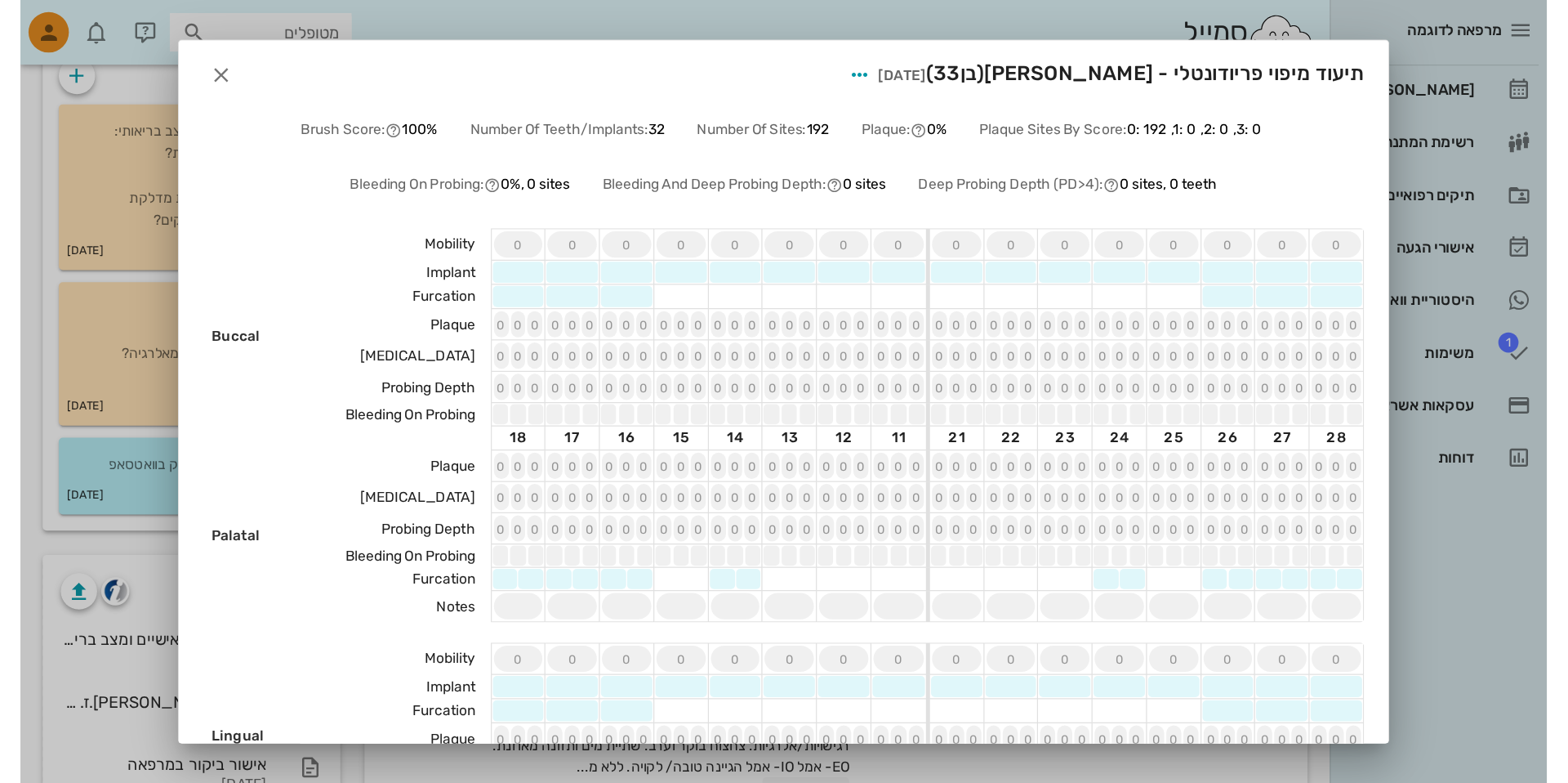
scroll to position [2, 0]
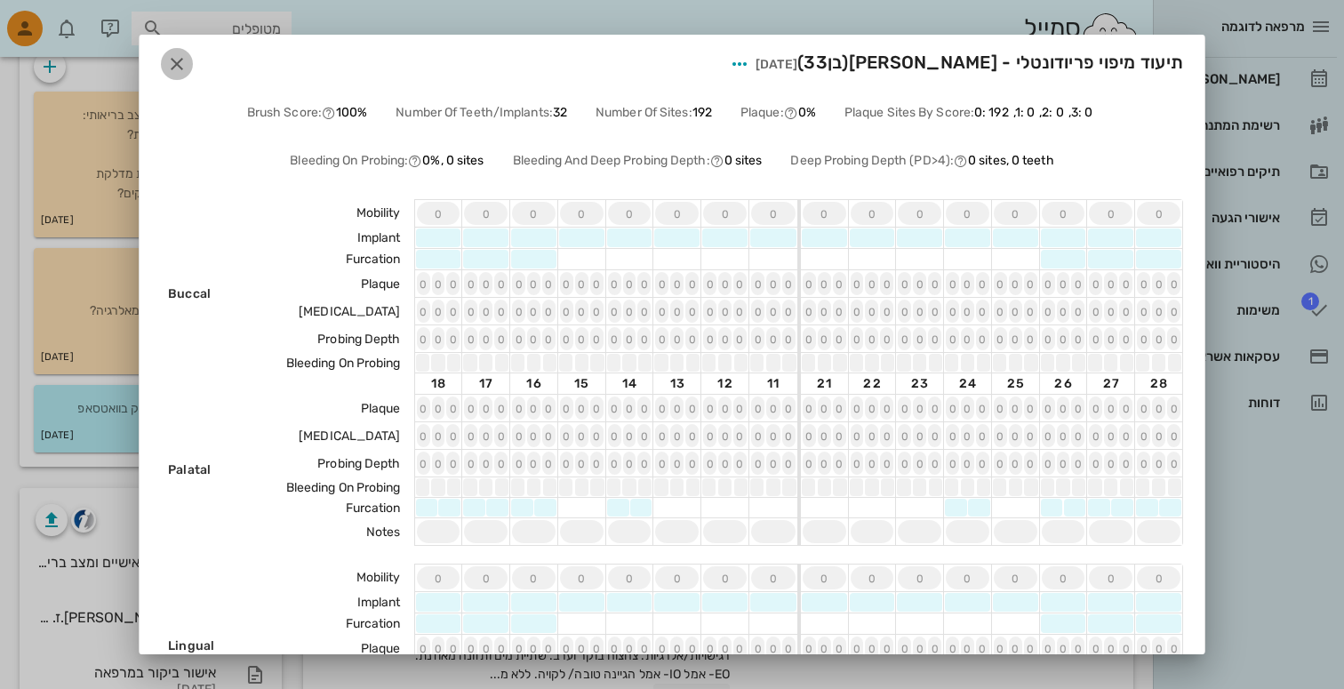
click at [184, 67] on icon "button" at bounding box center [176, 63] width 21 height 21
